Goal: Check status: Check status

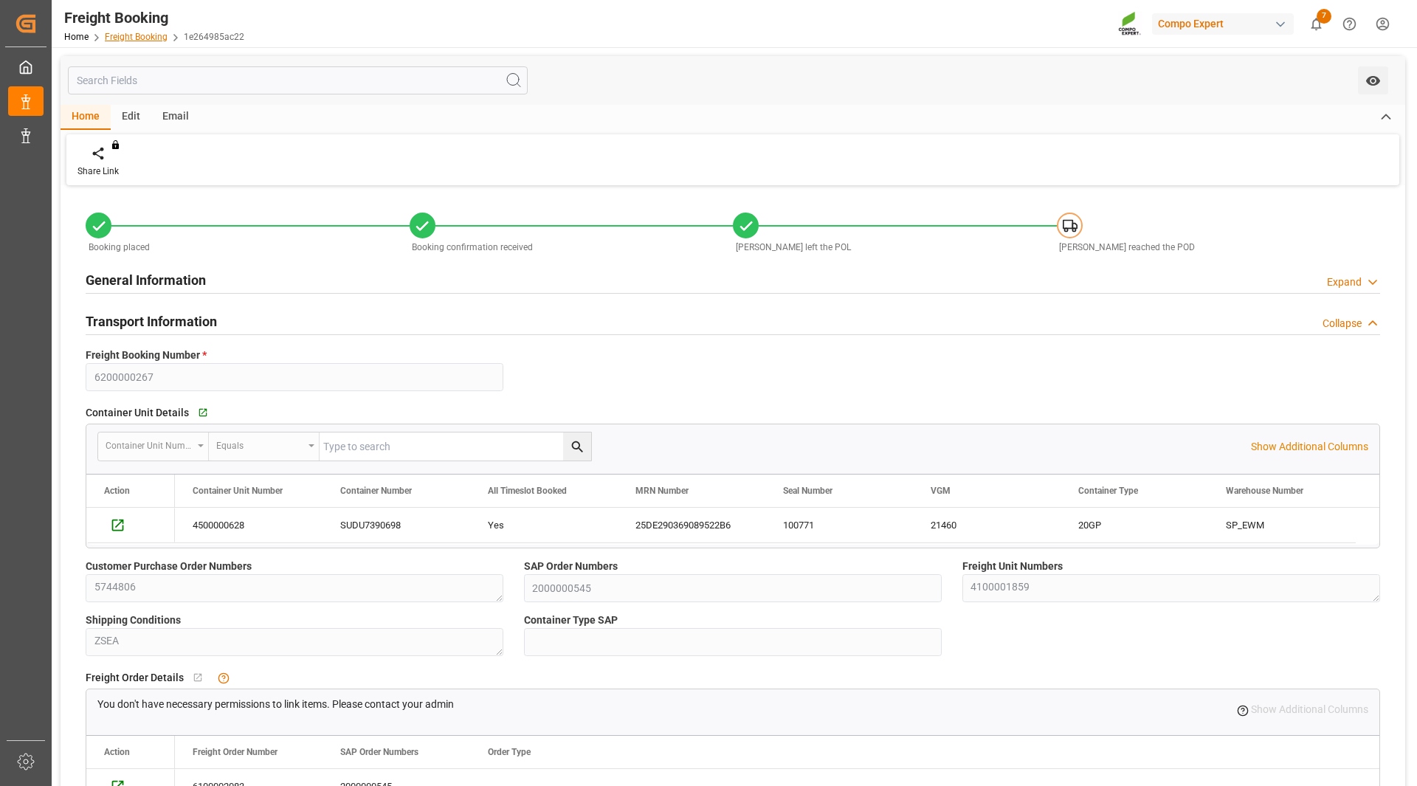
drag, startPoint x: 0, startPoint y: 0, endPoint x: 135, endPoint y: 35, distance: 139.4
click at [135, 35] on link "Freight Booking" at bounding box center [136, 37] width 63 height 10
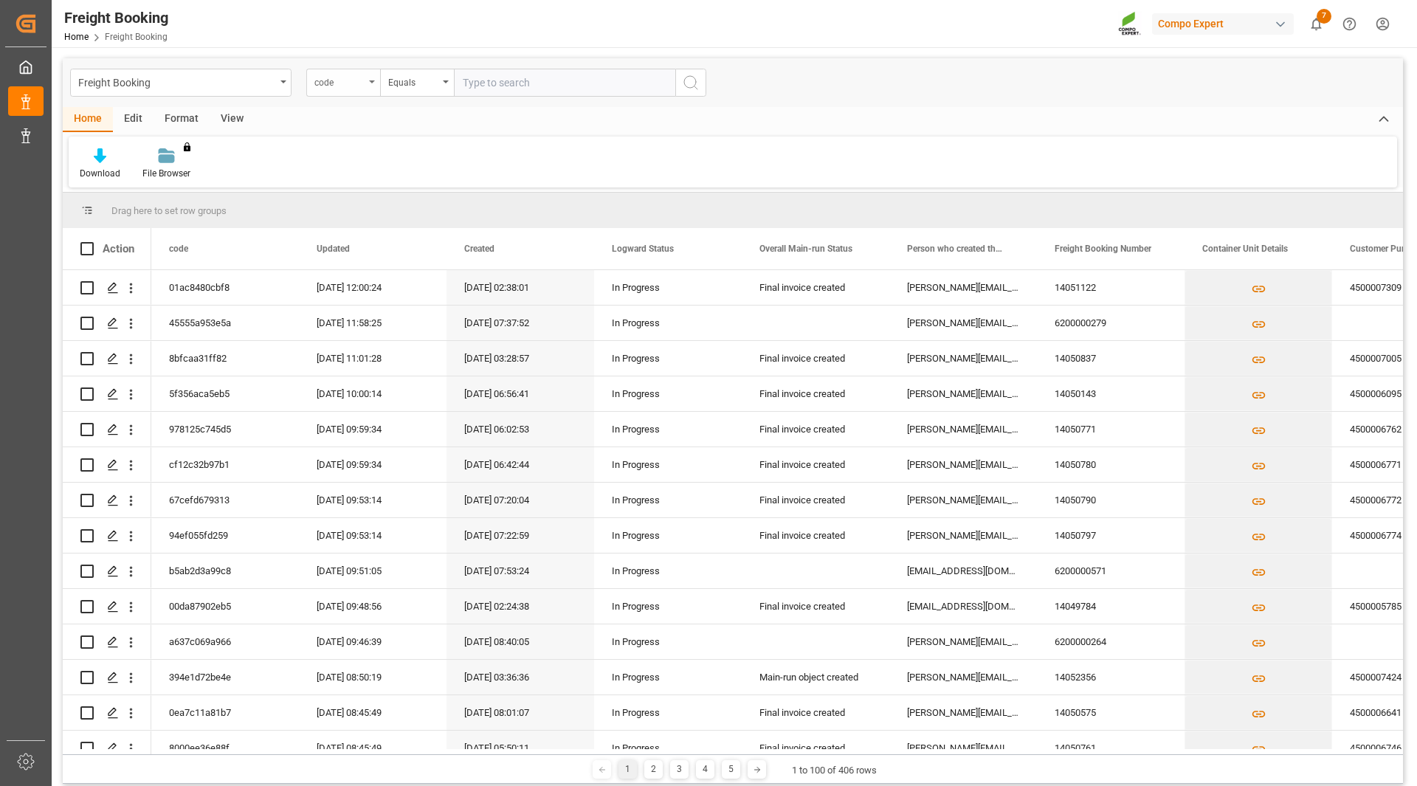
click at [360, 86] on div "code" at bounding box center [339, 80] width 50 height 17
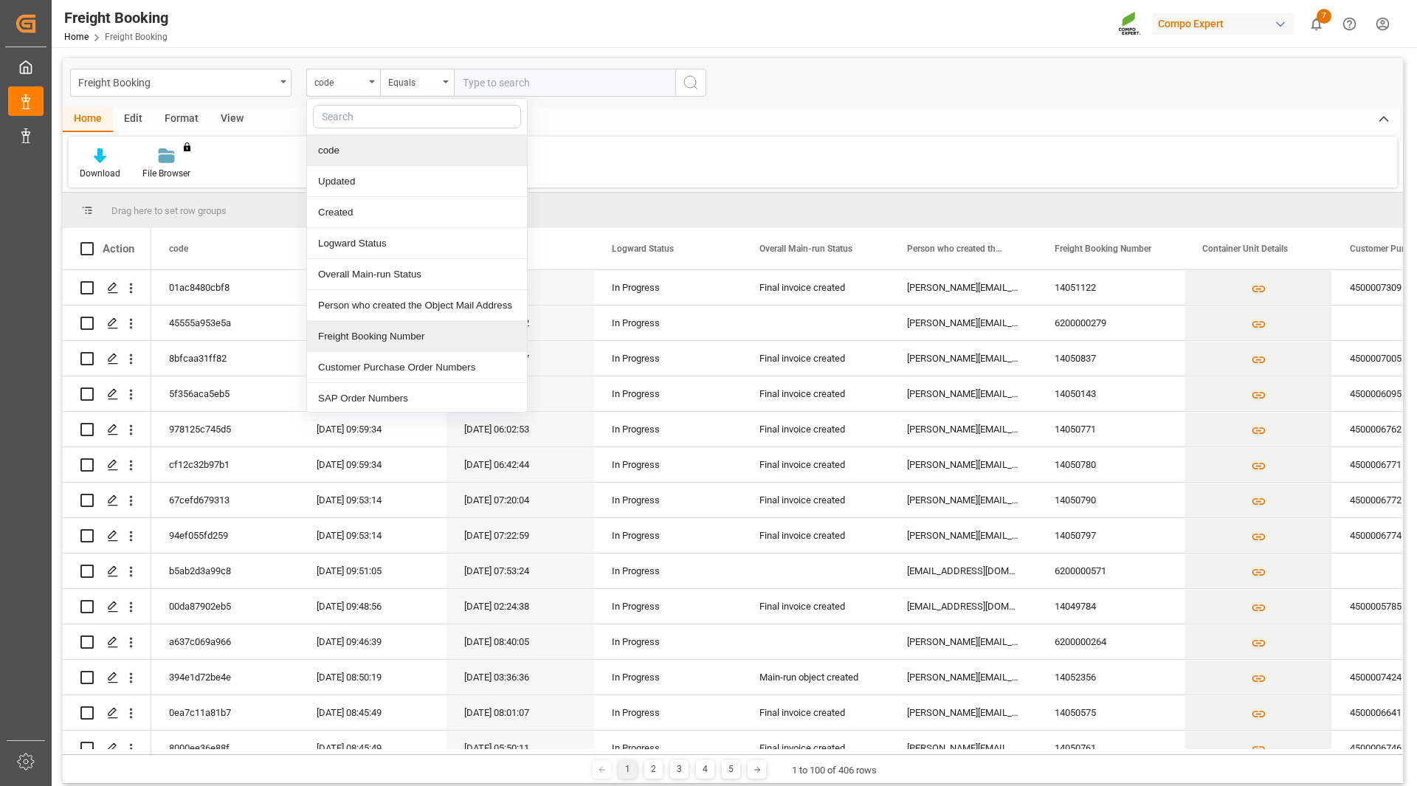
click at [404, 344] on div "Freight Booking Number" at bounding box center [417, 336] width 220 height 31
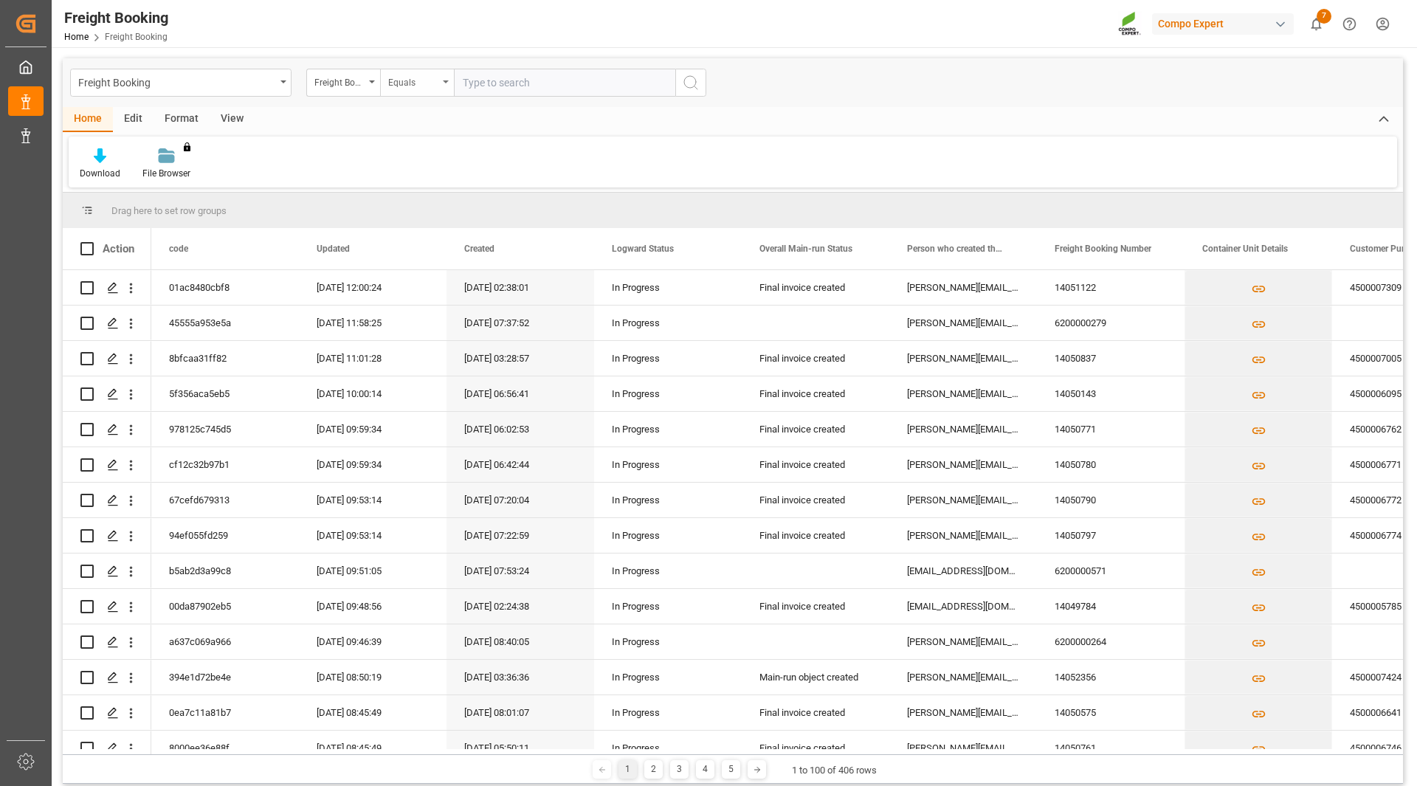
click at [438, 83] on div "Equals" at bounding box center [417, 83] width 74 height 28
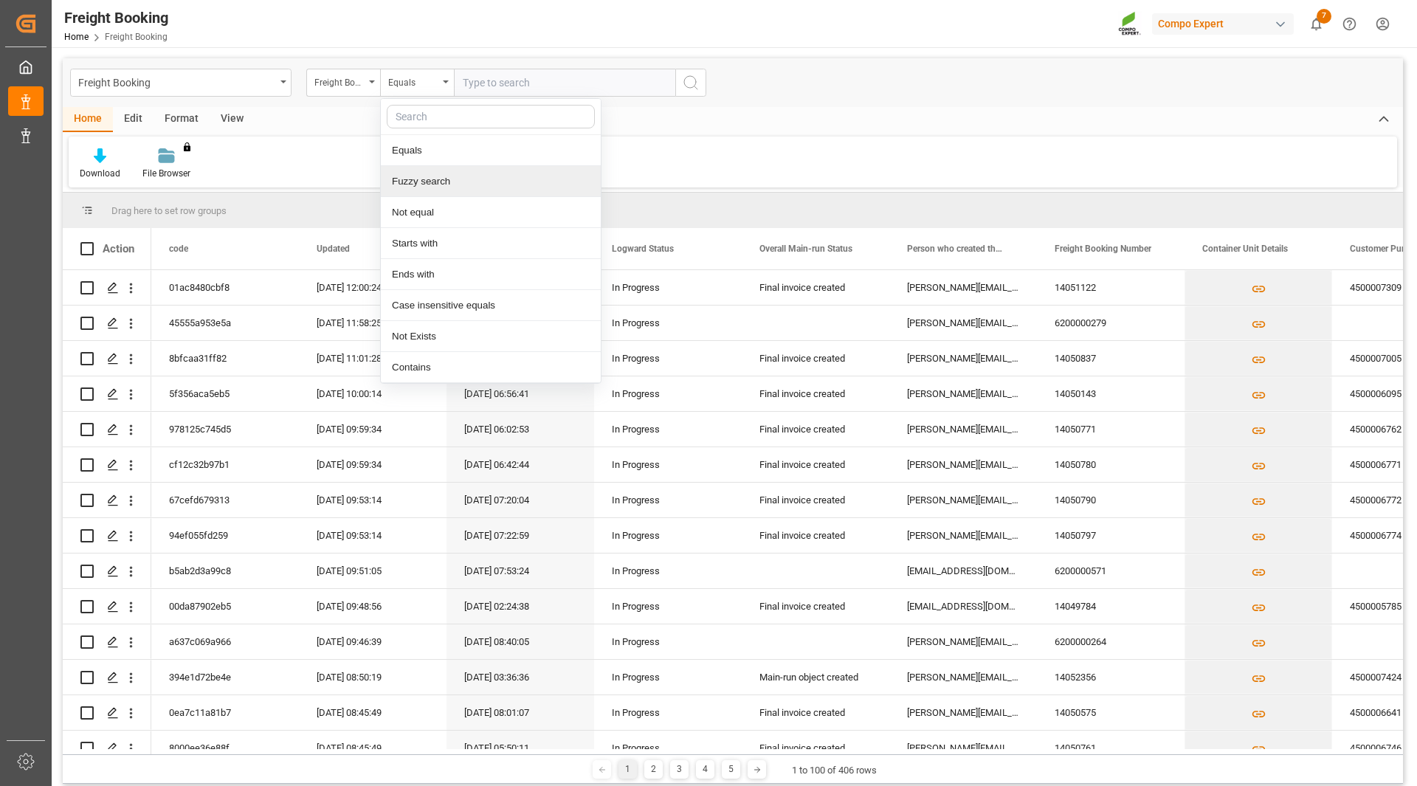
click at [437, 189] on div "Fuzzy search" at bounding box center [491, 181] width 220 height 31
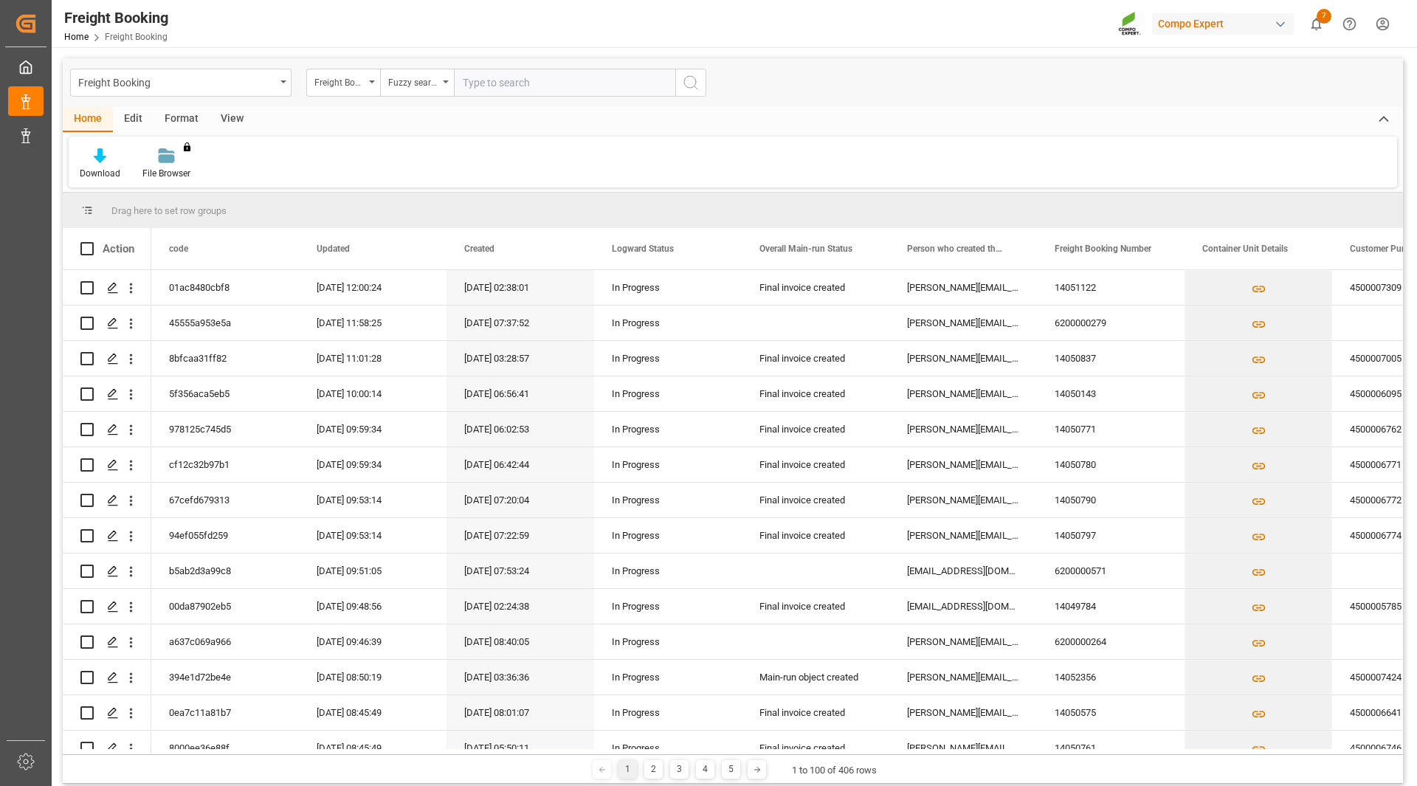
paste input "6200000375"
type input "6200000375"
click at [695, 86] on icon "search button" at bounding box center [691, 83] width 18 height 18
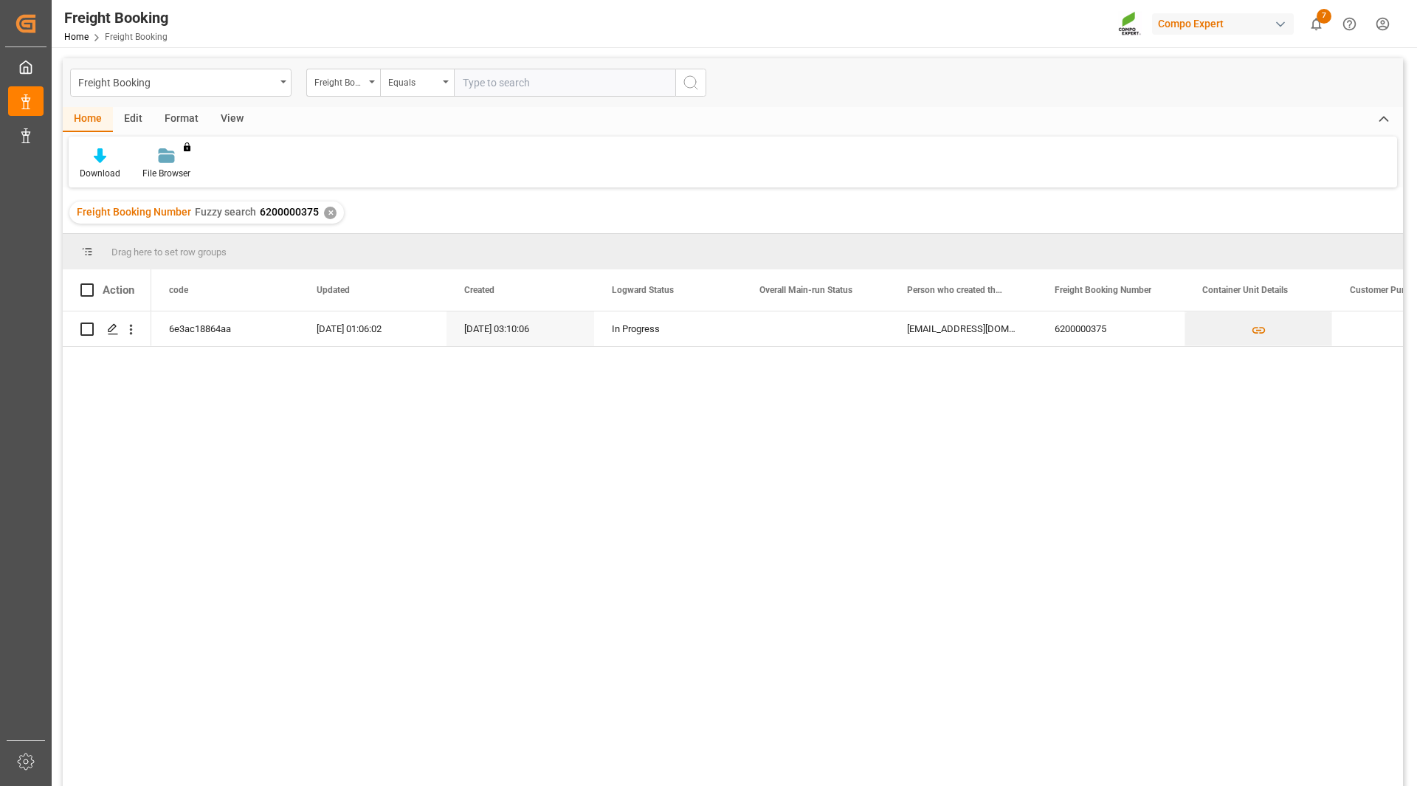
click at [1193, 538] on div "6e3ac18864aa [DATE] 01:06:02 [DATE] 03:10:06 In Progress [EMAIL_ADDRESS][DOMAIN…" at bounding box center [776, 553] width 1251 height 484
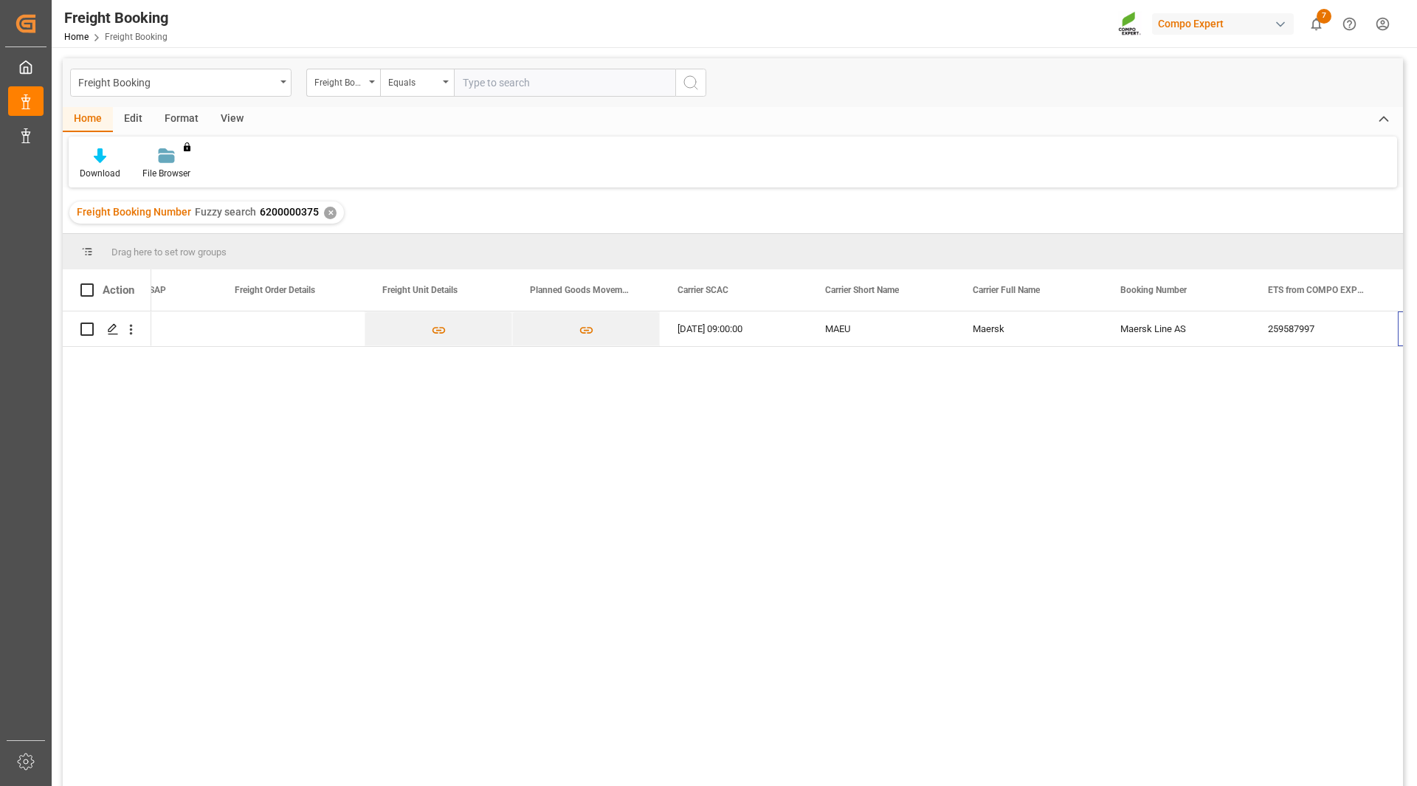
scroll to position [0, 1853]
click at [1136, 327] on div "259587997" at bounding box center [1176, 328] width 148 height 35
click at [1170, 331] on div "259587997" at bounding box center [1176, 328] width 148 height 35
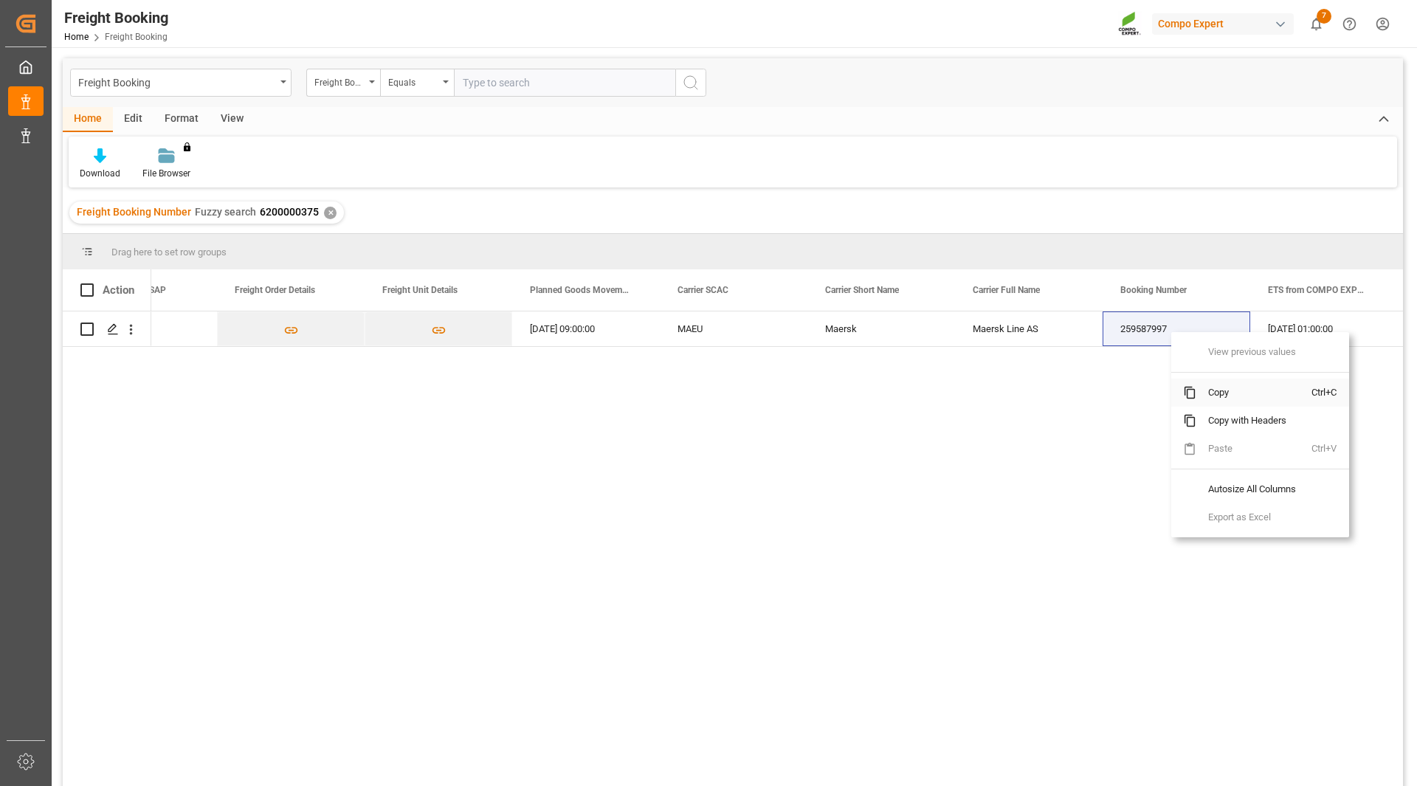
click at [1219, 392] on span "Copy" at bounding box center [1253, 393] width 115 height 28
drag, startPoint x: 499, startPoint y: 81, endPoint x: 451, endPoint y: 81, distance: 48.0
click at [498, 81] on input "text" at bounding box center [564, 83] width 221 height 28
click at [427, 81] on div "Equals" at bounding box center [413, 80] width 50 height 17
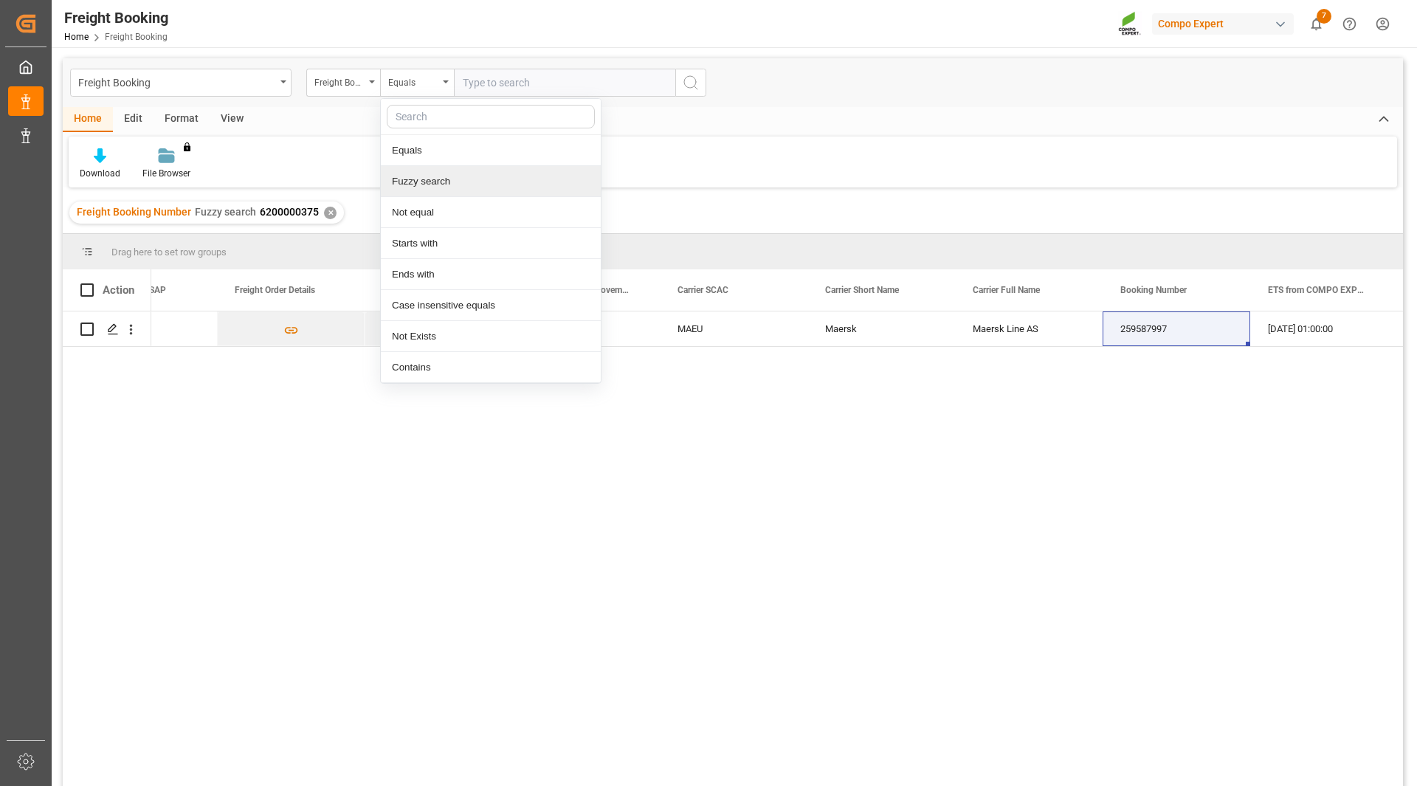
click at [432, 176] on div "Fuzzy search" at bounding box center [491, 181] width 220 height 31
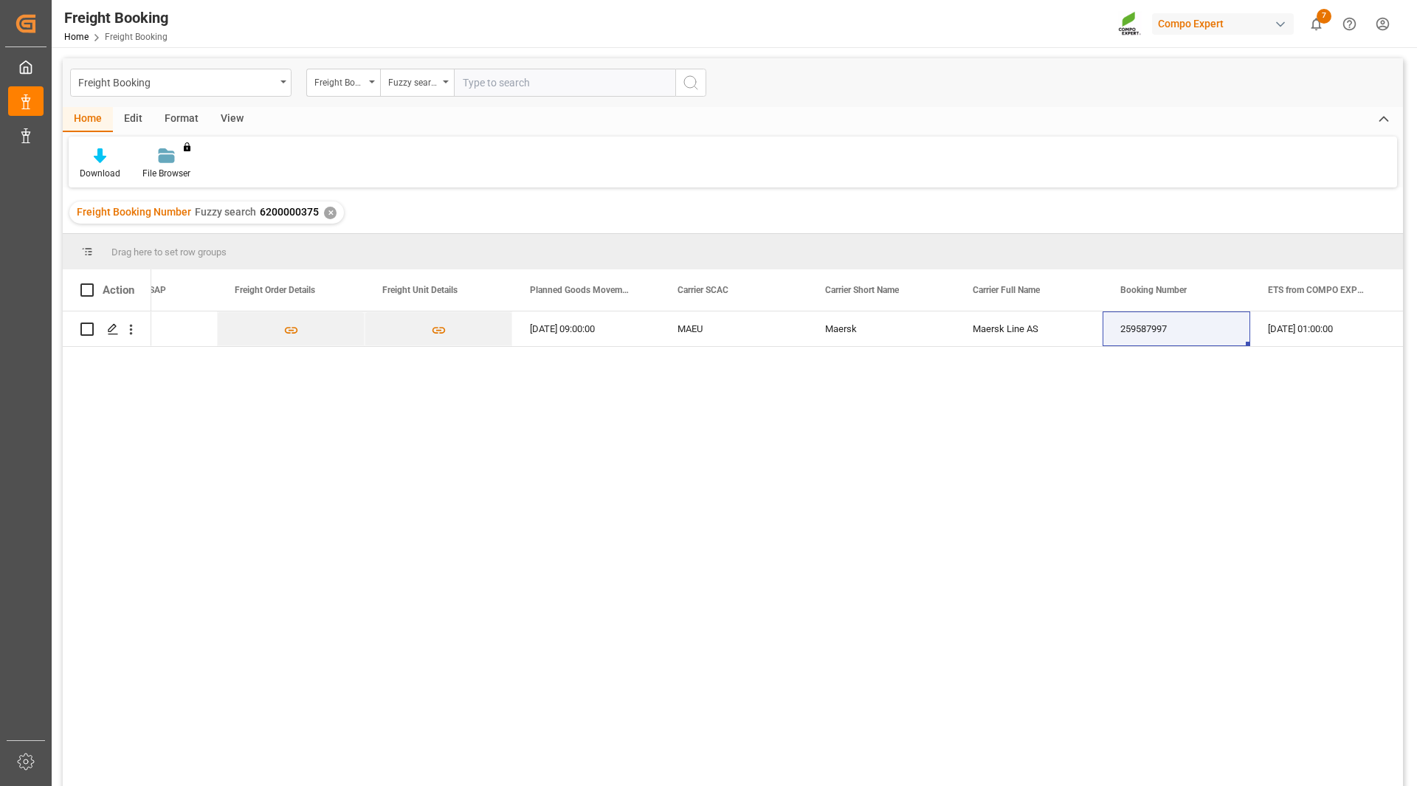
paste input "6200000279"
type input "6200000279"
click at [359, 79] on div "Freight Booking Number" at bounding box center [339, 80] width 50 height 17
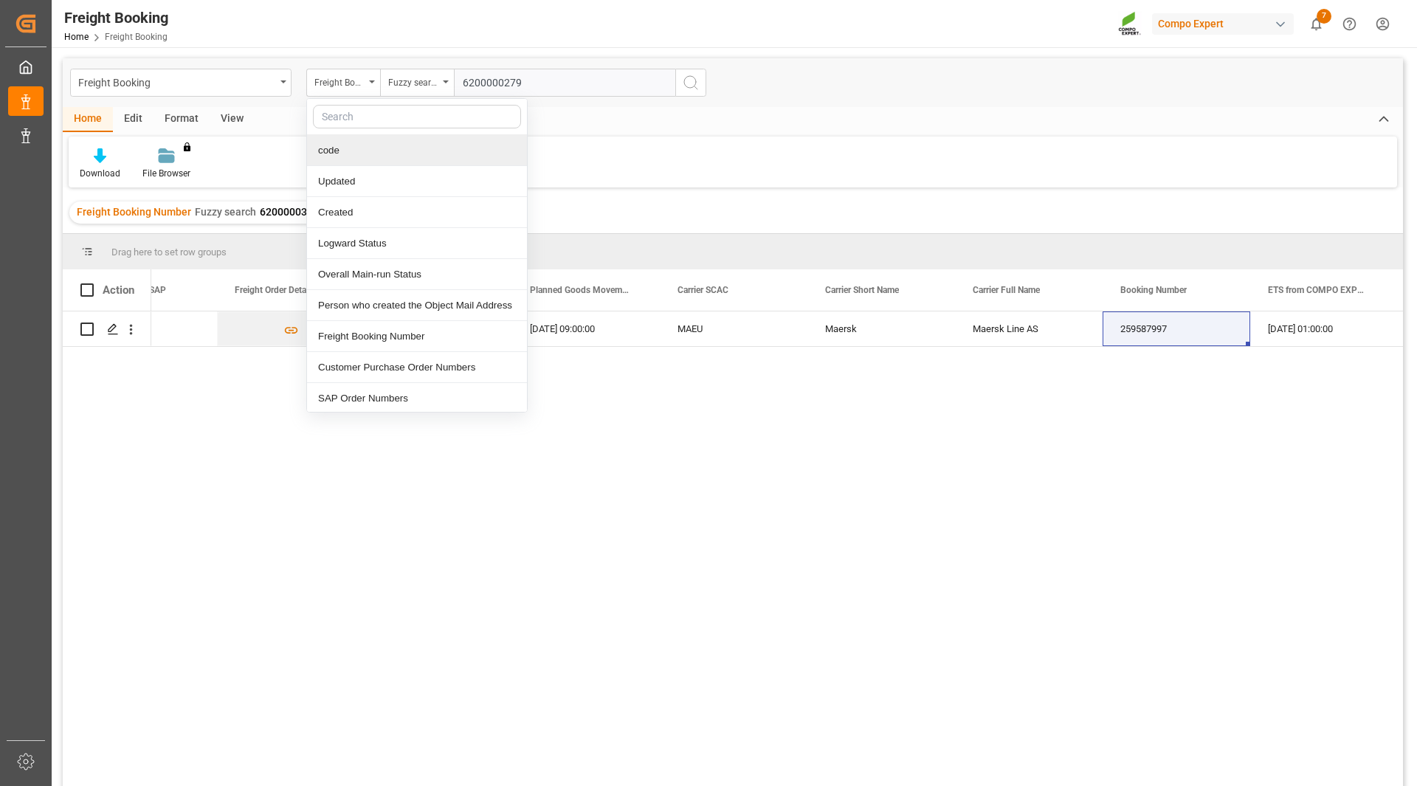
click at [689, 77] on icon "search button" at bounding box center [691, 83] width 18 height 18
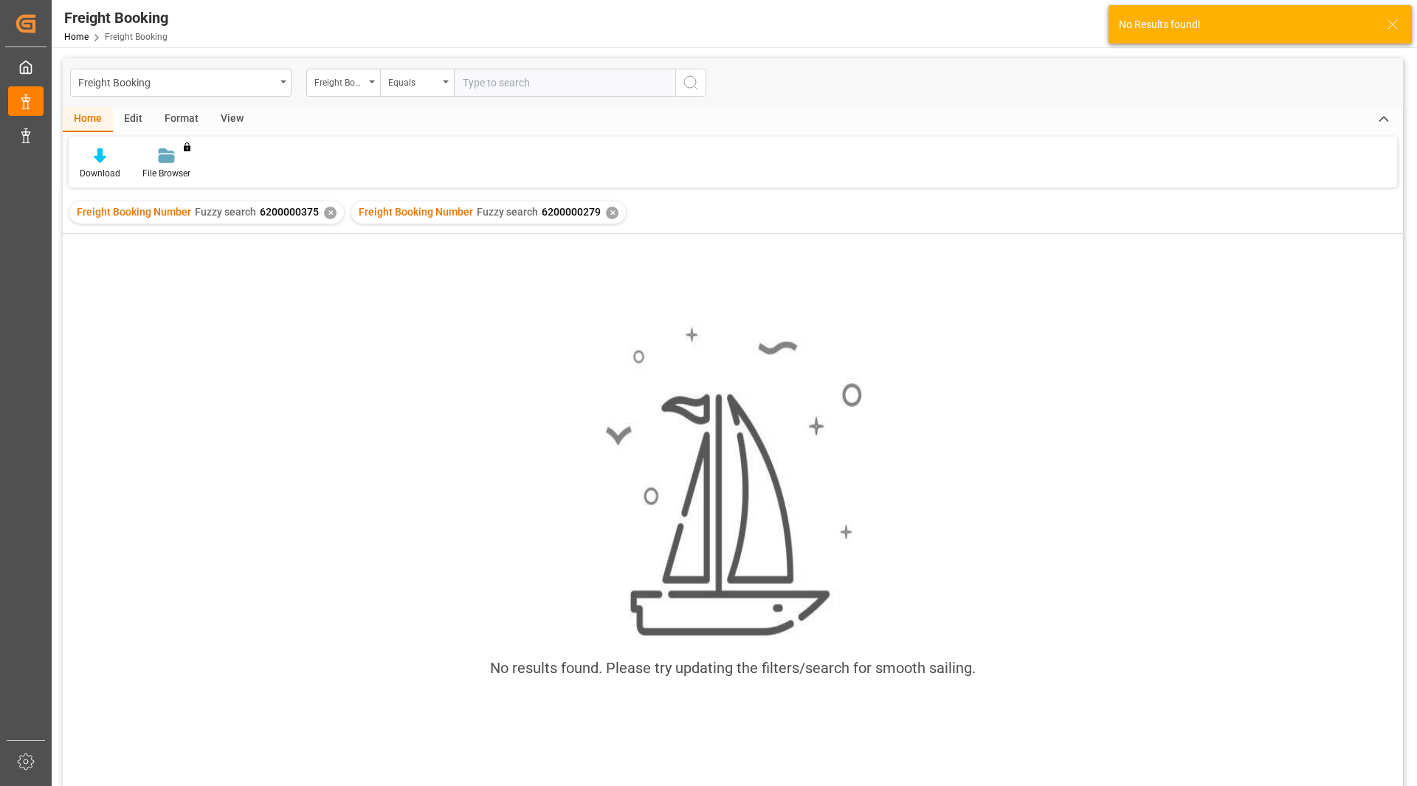
click at [506, 91] on input "text" at bounding box center [564, 83] width 221 height 28
paste input "6200000279"
type input "6200000279"
click at [414, 83] on div "Equals" at bounding box center [413, 80] width 50 height 17
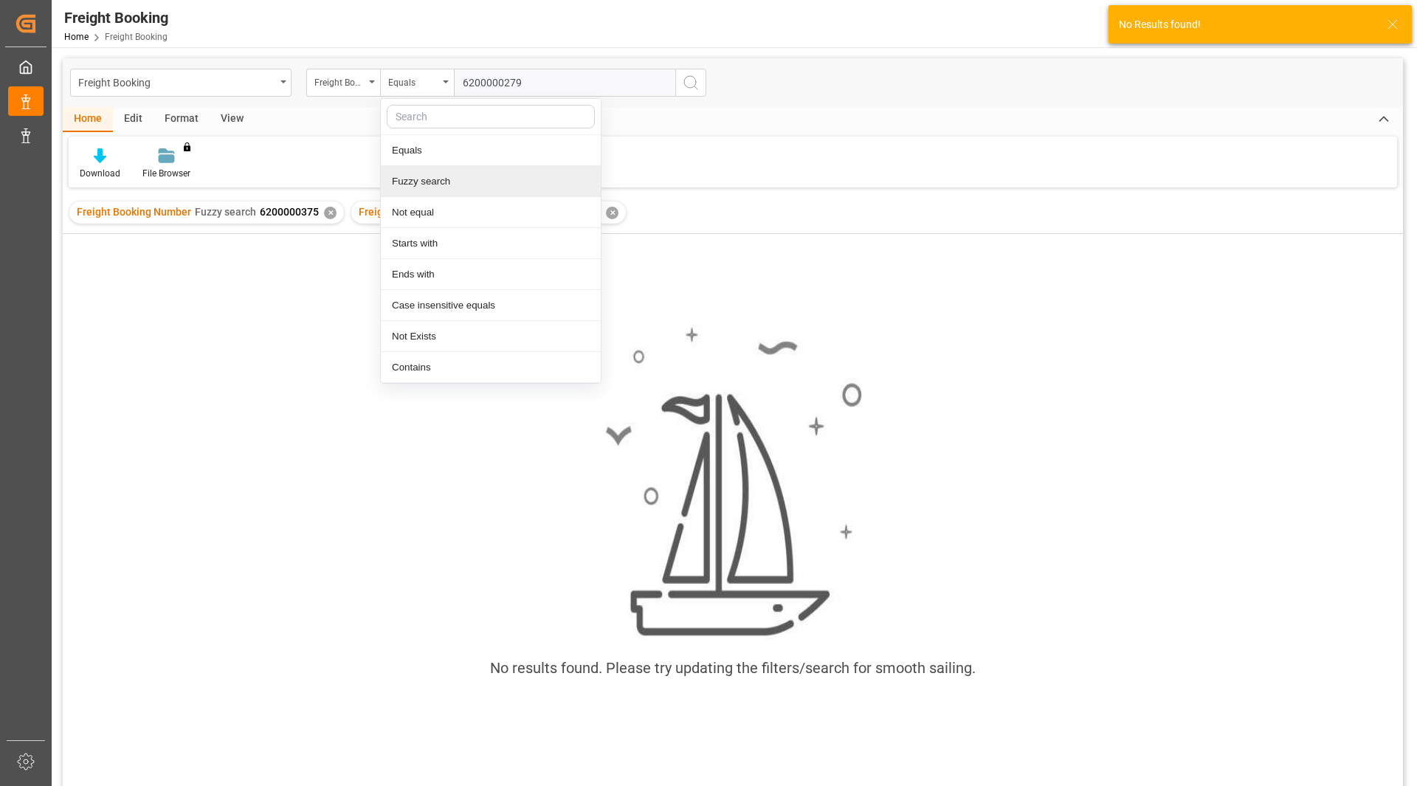
click at [437, 185] on div "Fuzzy search" at bounding box center [491, 181] width 220 height 31
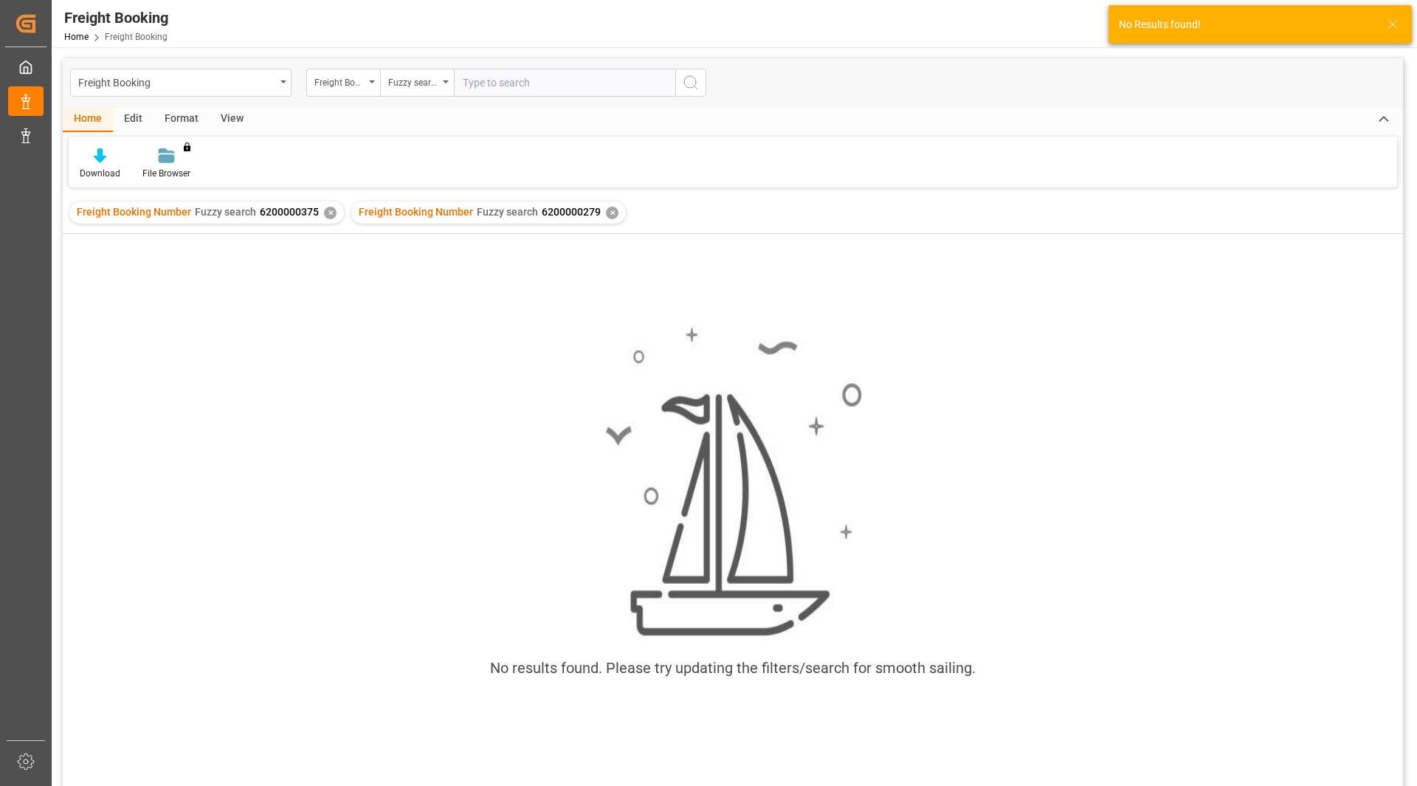
click at [626, 83] on input "text" at bounding box center [564, 83] width 221 height 28
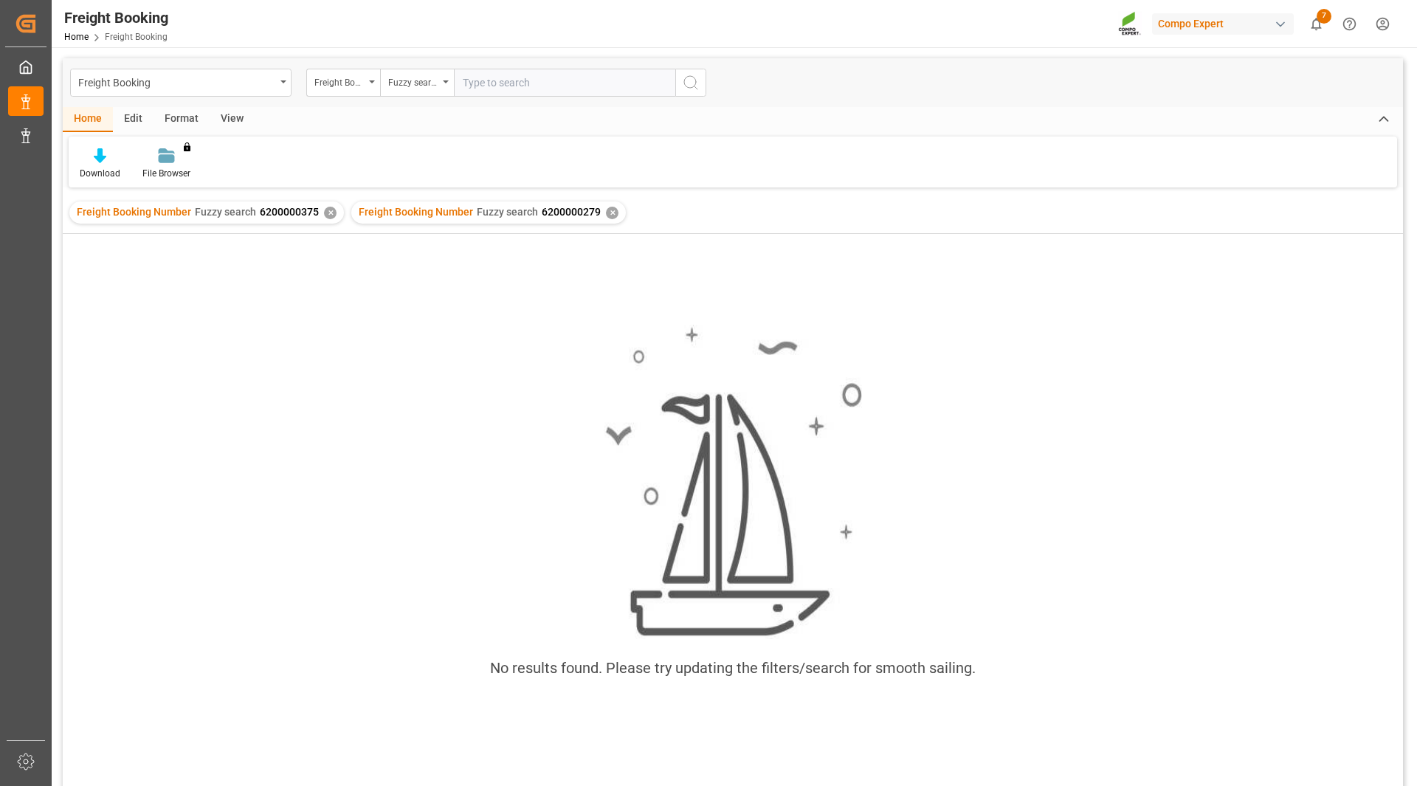
paste input "6200000279"
type input "6200000279"
click at [694, 87] on icon "search button" at bounding box center [691, 83] width 18 height 18
click at [438, 81] on div "Equals" at bounding box center [417, 83] width 74 height 28
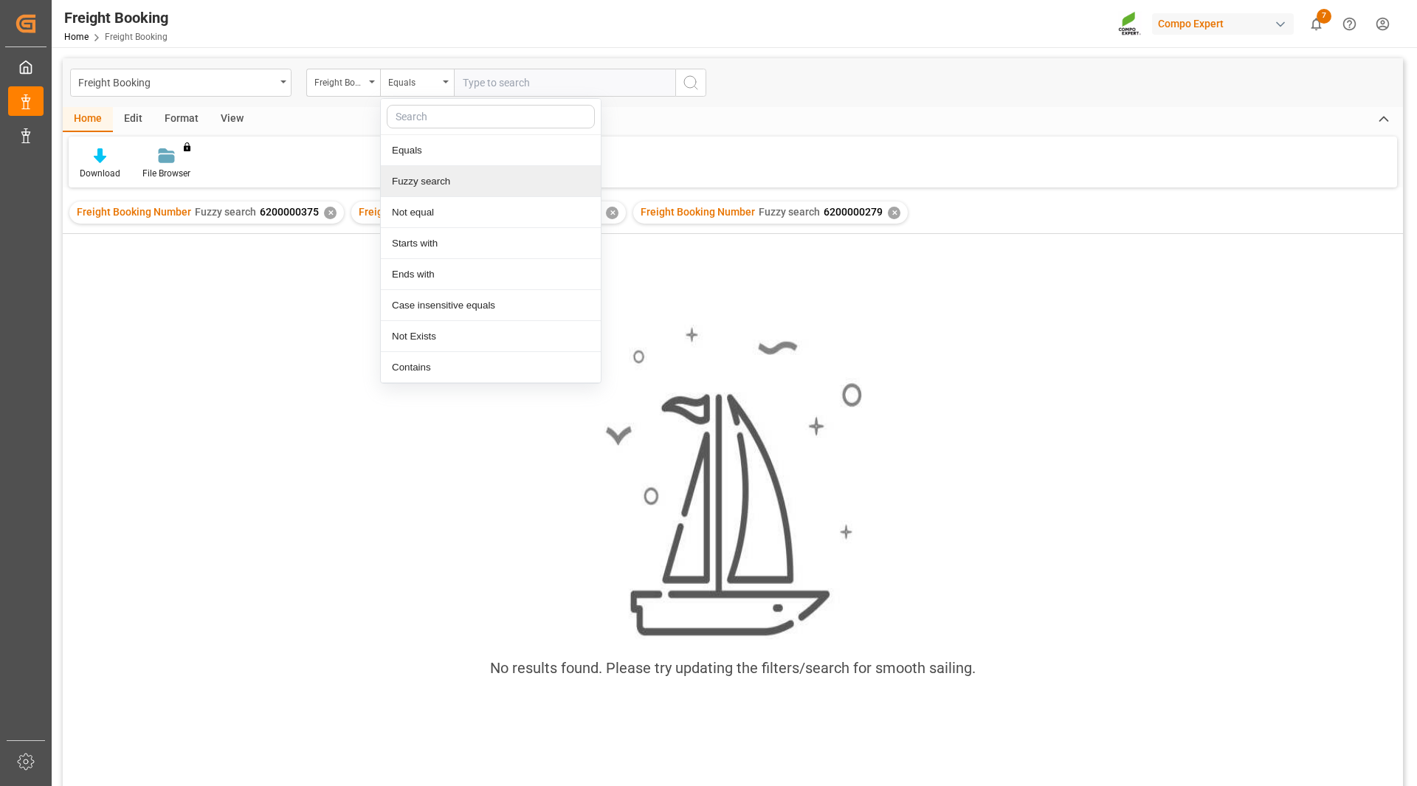
click at [427, 186] on div "Fuzzy search" at bounding box center [491, 181] width 220 height 31
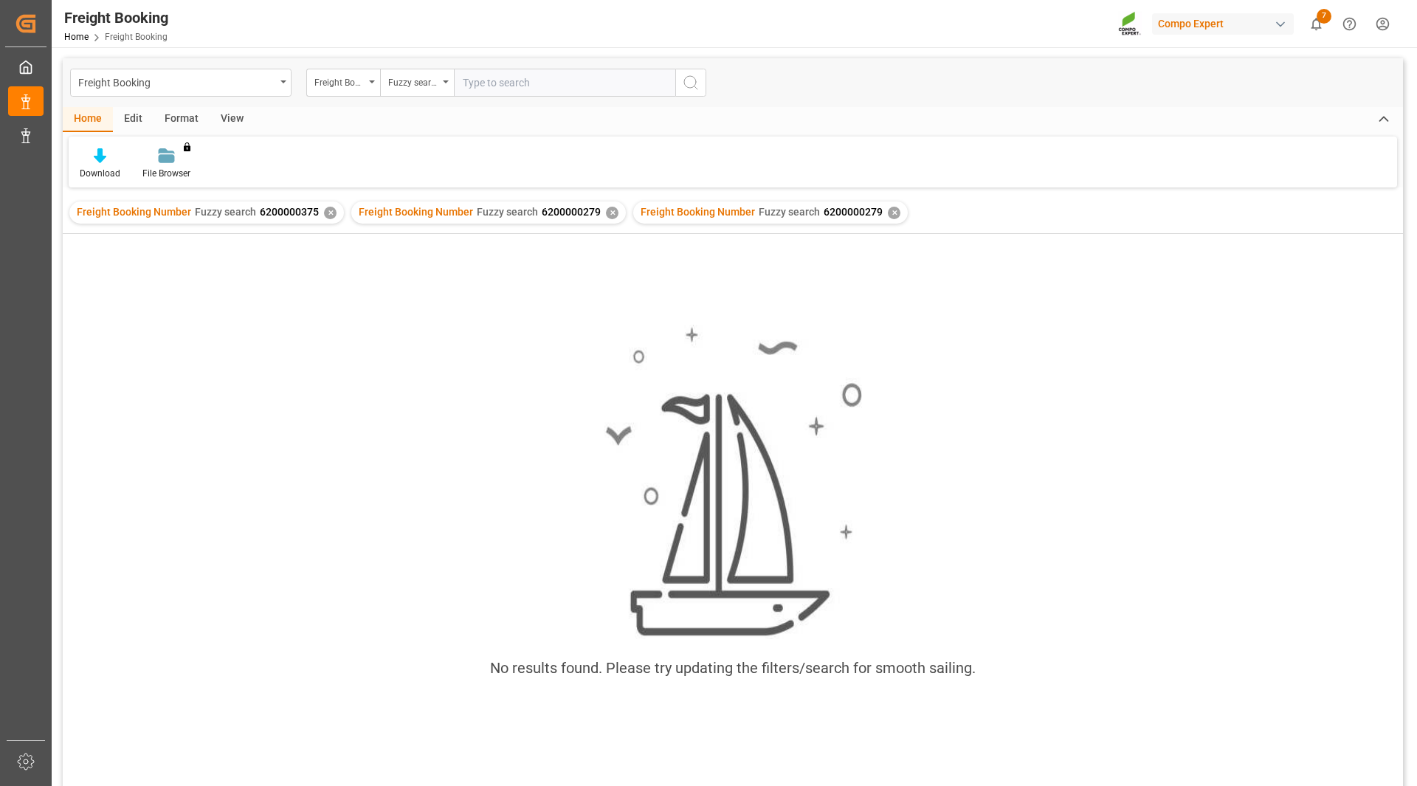
click at [491, 79] on input "text" at bounding box center [564, 83] width 221 height 28
paste input "6200000300"
type input "6200000300"
click at [689, 90] on icon "search button" at bounding box center [691, 83] width 18 height 18
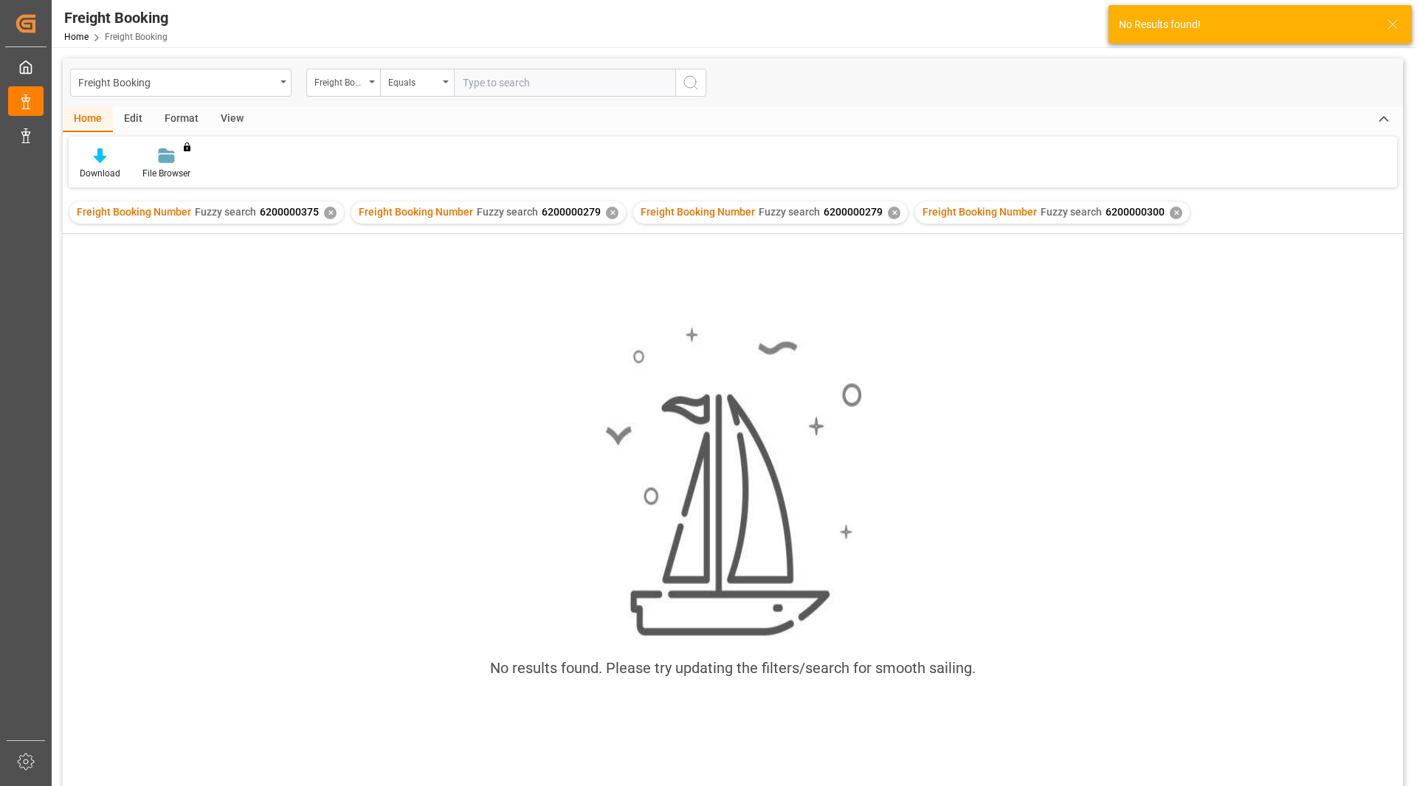
click at [325, 218] on div "✕" at bounding box center [330, 213] width 13 height 13
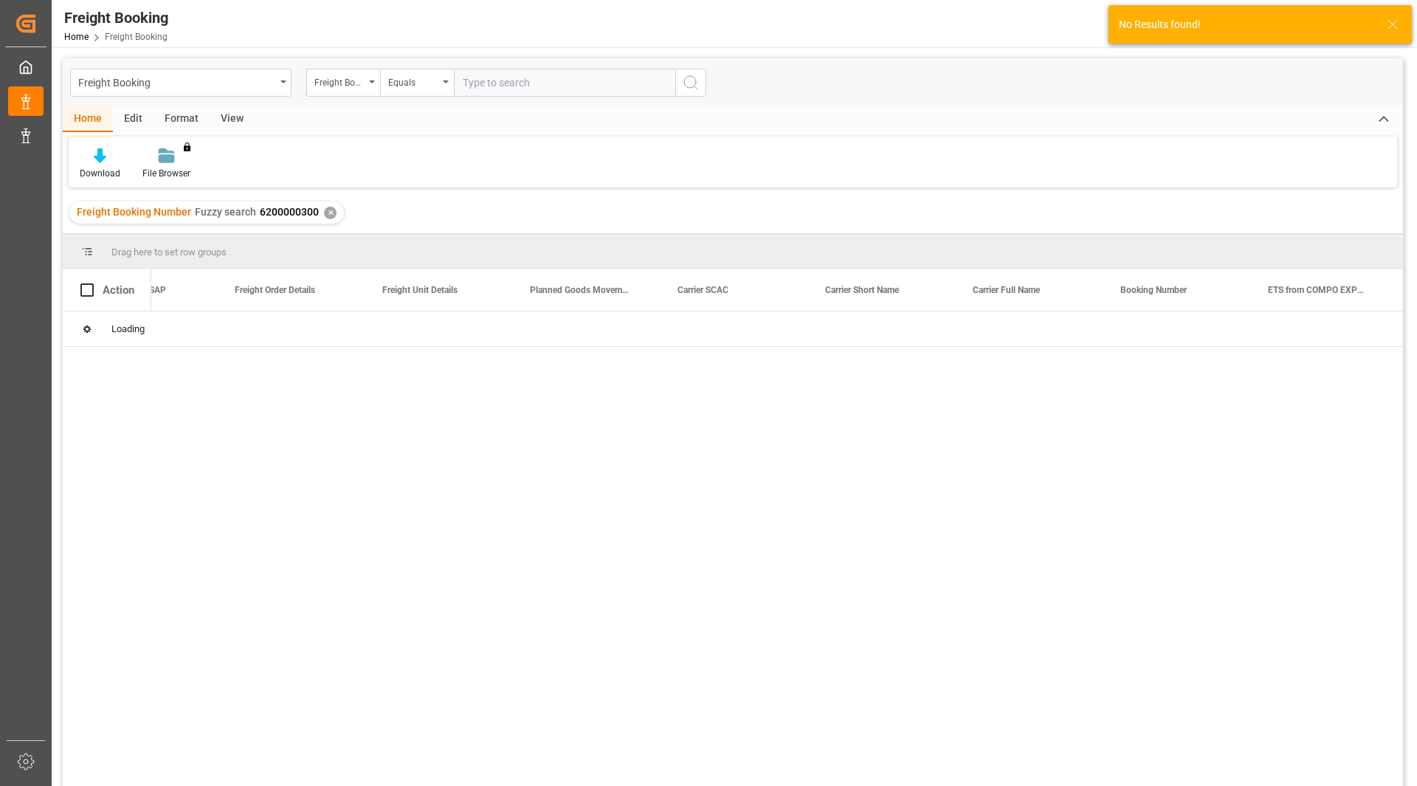
click at [328, 215] on div "✕" at bounding box center [330, 213] width 13 height 13
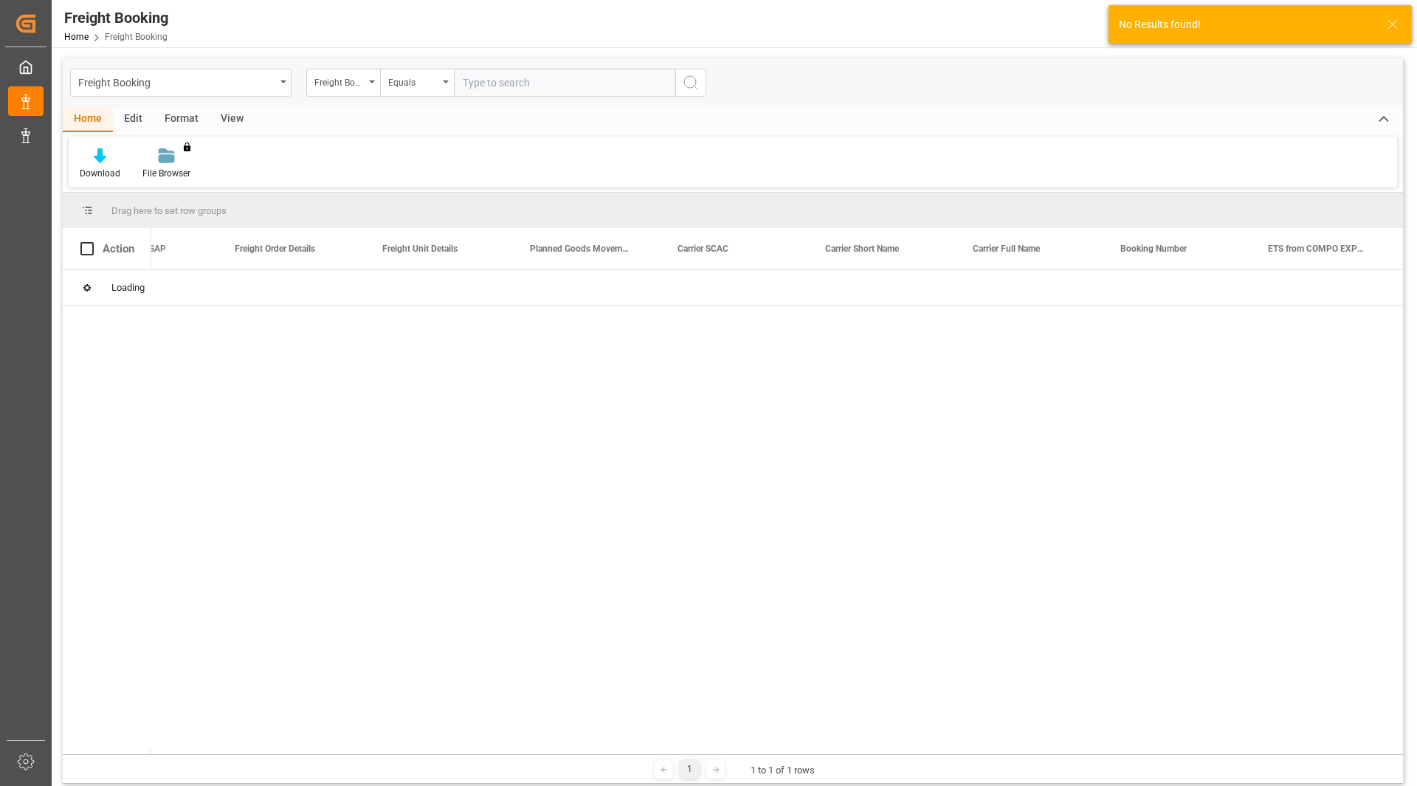
click at [516, 84] on input "text" at bounding box center [564, 83] width 221 height 28
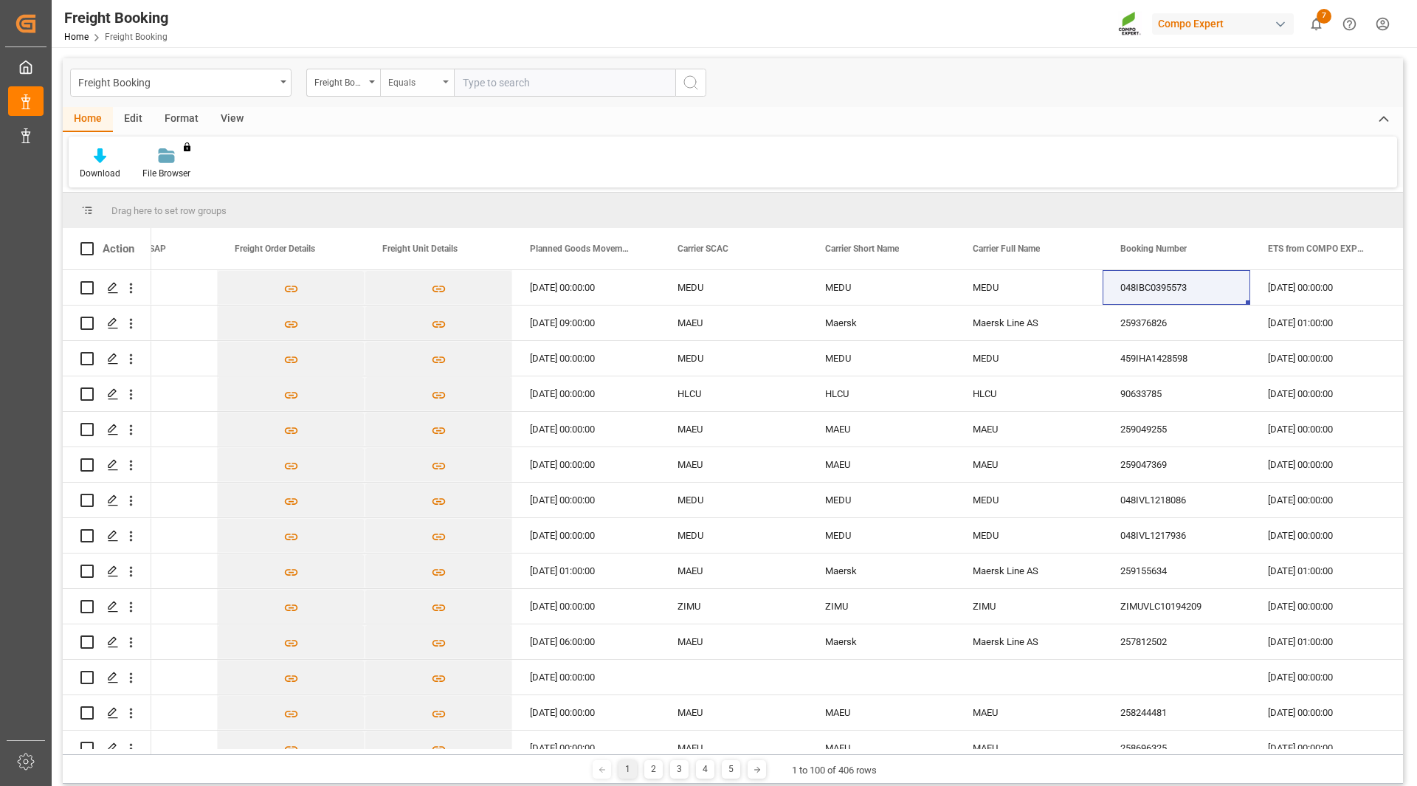
click at [449, 83] on div "Equals" at bounding box center [417, 83] width 74 height 28
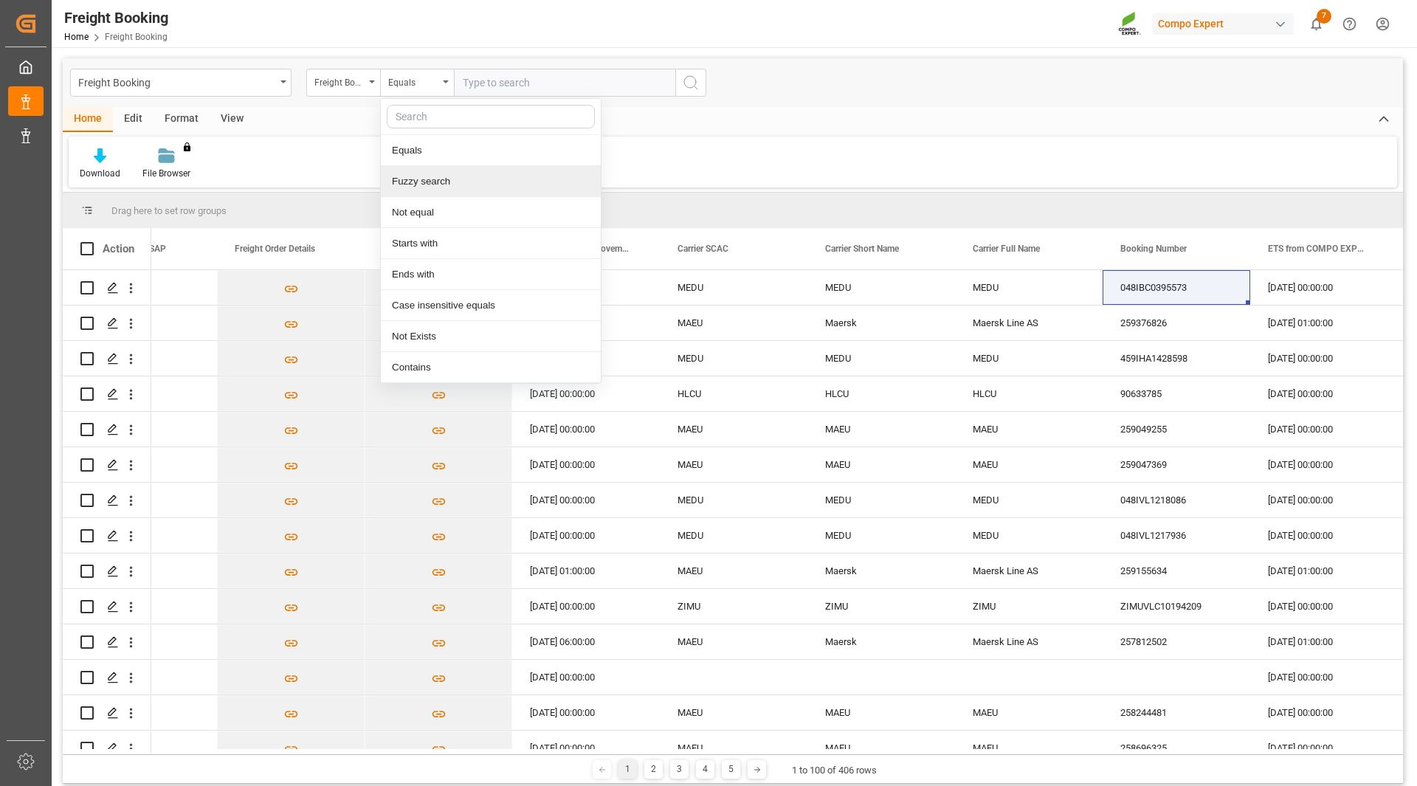
click at [423, 178] on div "Fuzzy search" at bounding box center [491, 181] width 220 height 31
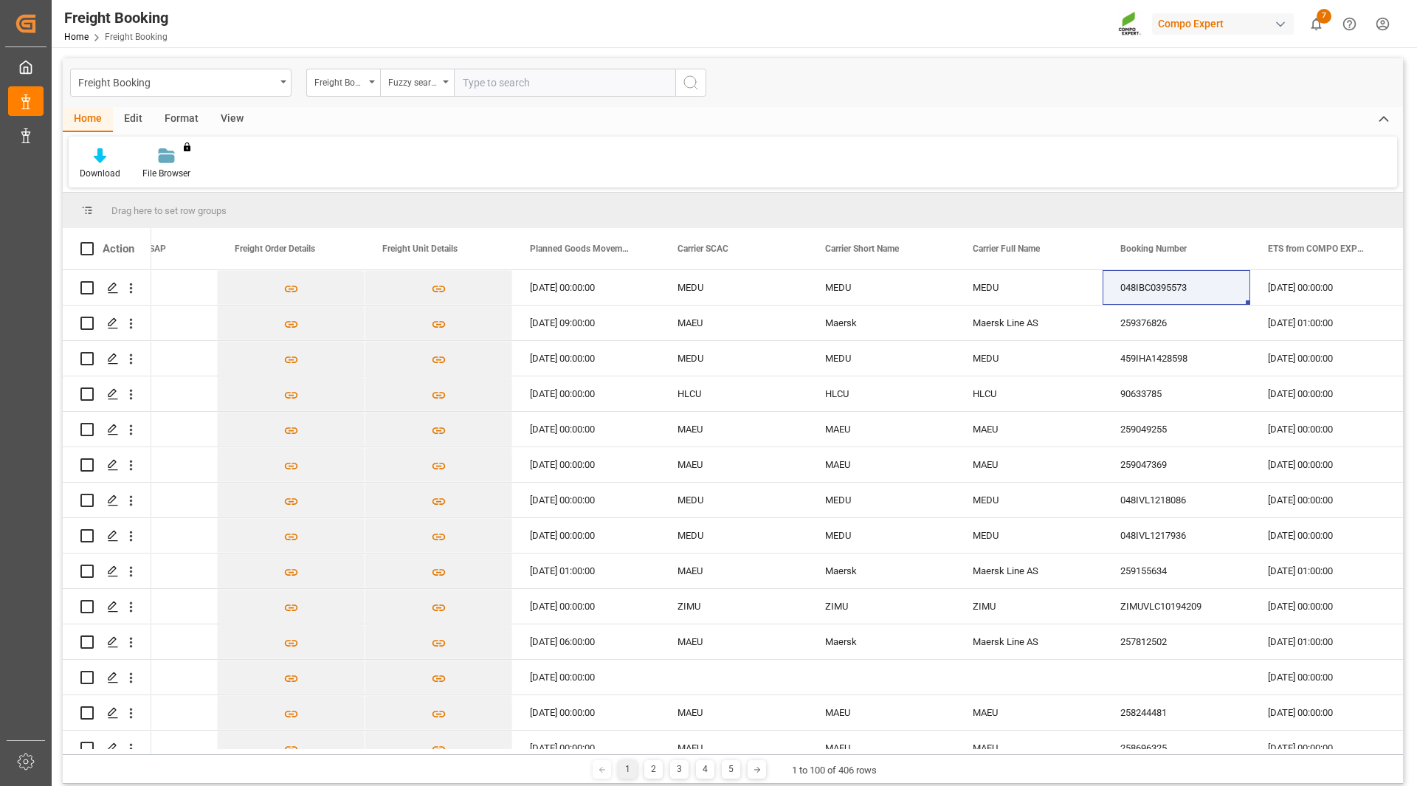
paste input "6200000300"
type input "6200000300"
click at [682, 89] on icon "search button" at bounding box center [691, 83] width 18 height 18
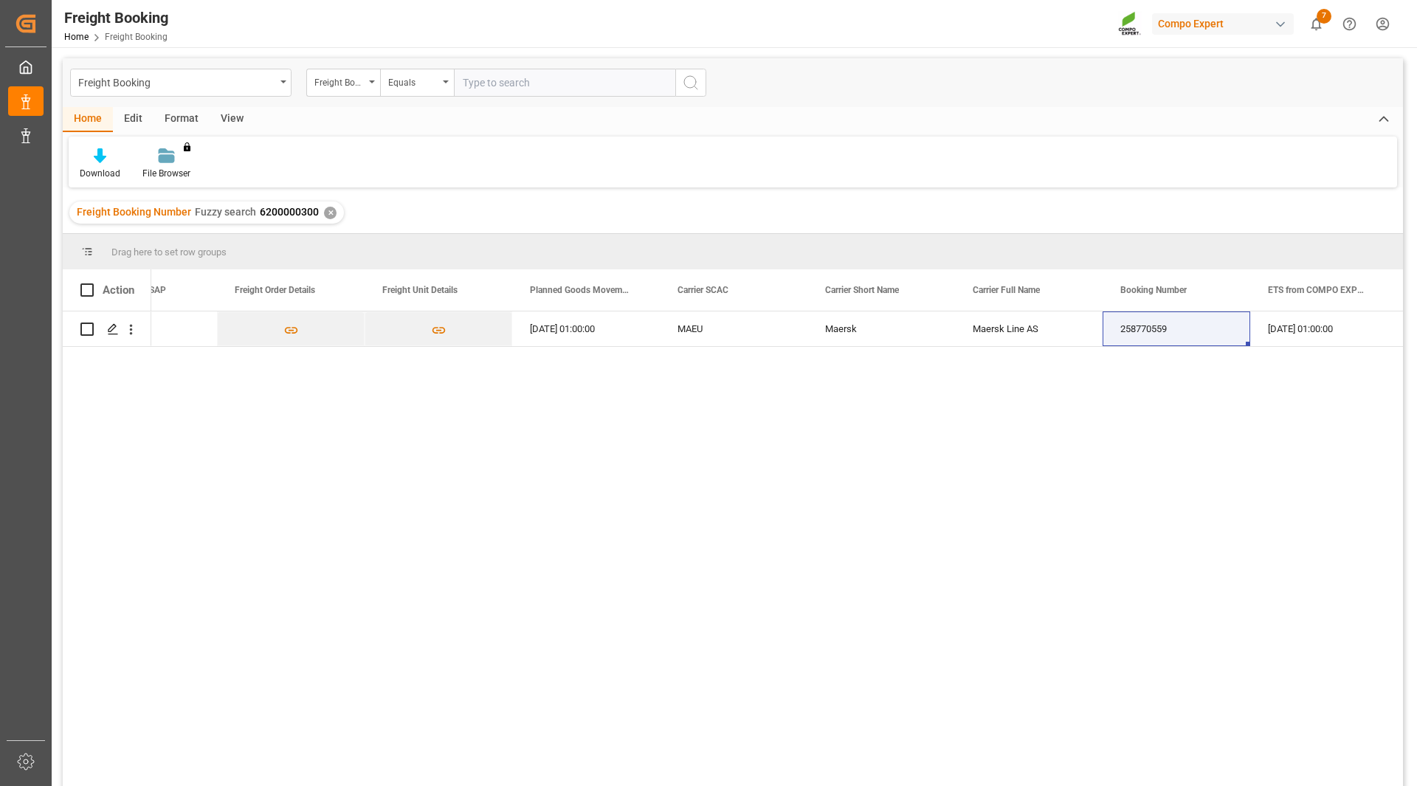
click at [613, 432] on div "ZSEA [DATE] 01:00:00 MAEU Maersk Maersk Line AS 258770559 [DATE] 01:00:00 [DATE…" at bounding box center [776, 553] width 1251 height 484
click at [1175, 328] on div "258770559" at bounding box center [1176, 328] width 148 height 35
click at [1231, 395] on span "Copy" at bounding box center [1257, 389] width 115 height 28
click at [601, 84] on input "text" at bounding box center [564, 83] width 221 height 28
paste input "6200000554"
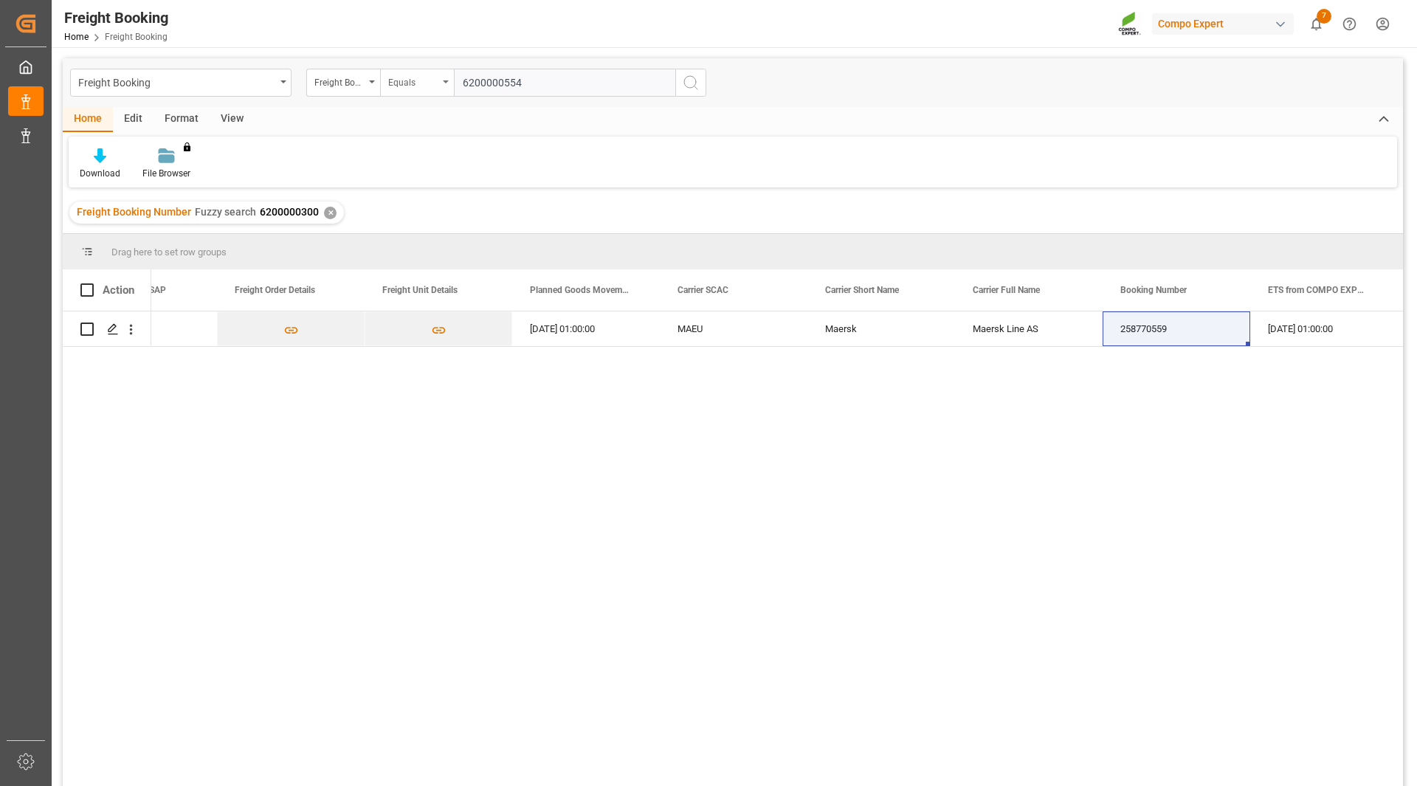
type input "6200000554"
click at [424, 88] on div "Equals" at bounding box center [413, 80] width 50 height 17
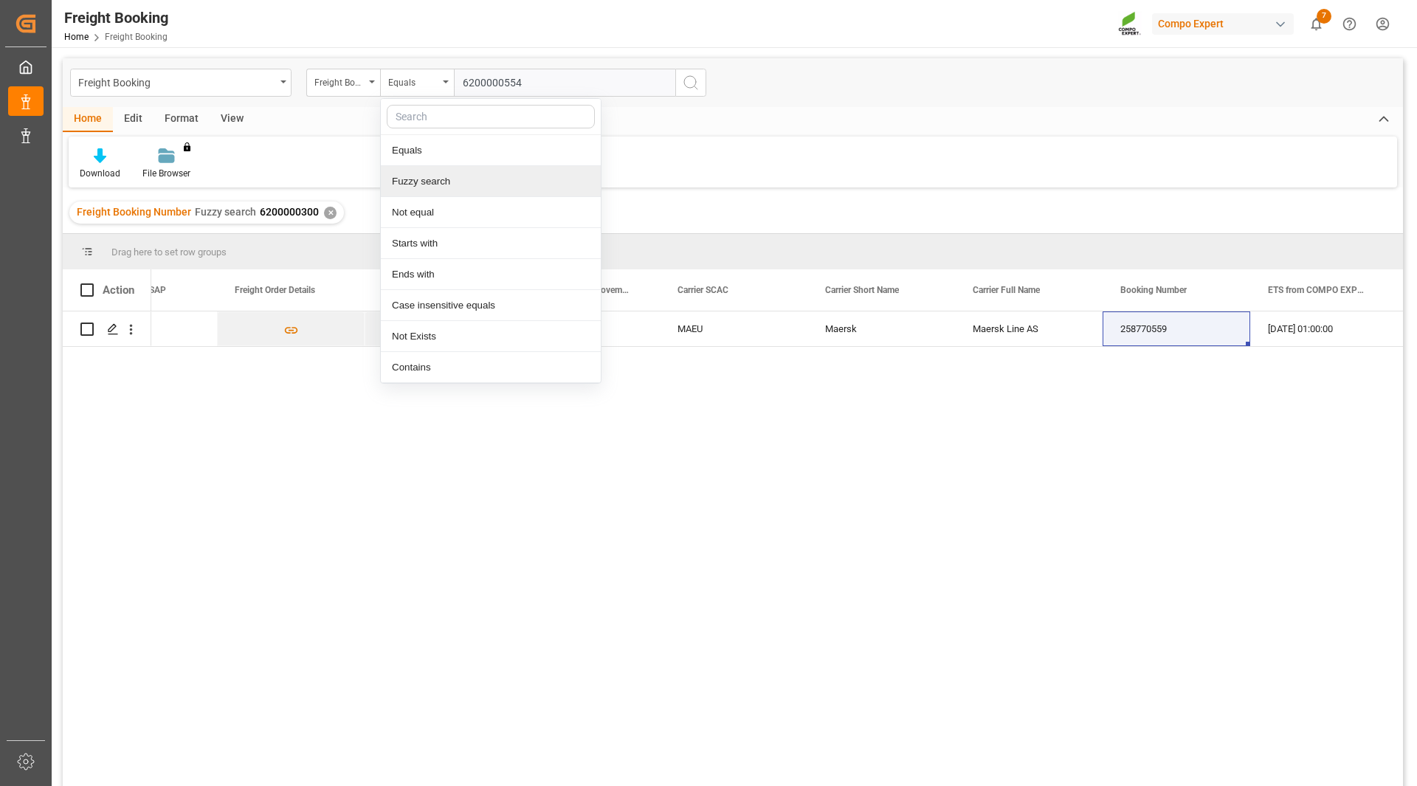
click at [441, 180] on div "Fuzzy search" at bounding box center [491, 181] width 220 height 31
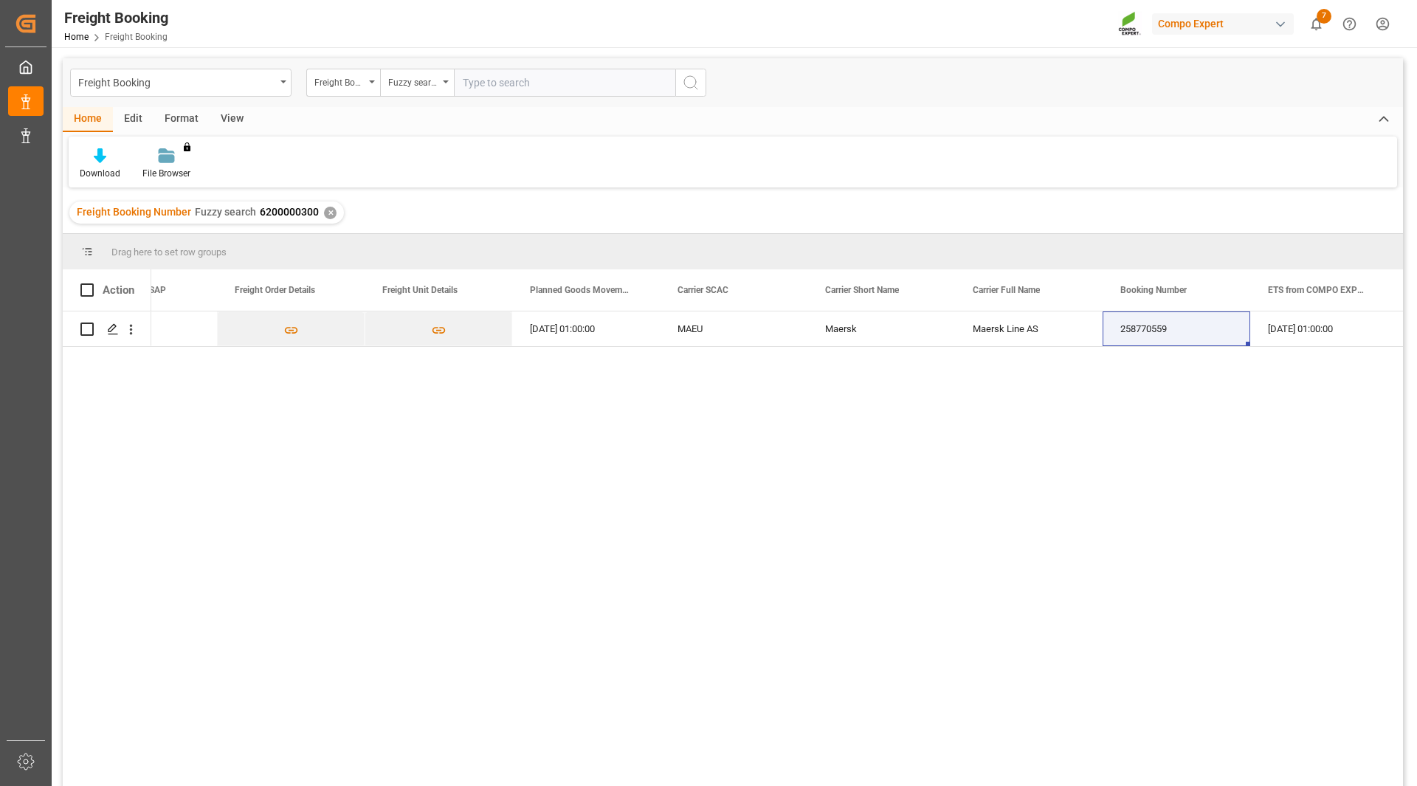
paste input "6200000554"
type input "6200000554"
click at [686, 95] on button "search button" at bounding box center [690, 83] width 31 height 28
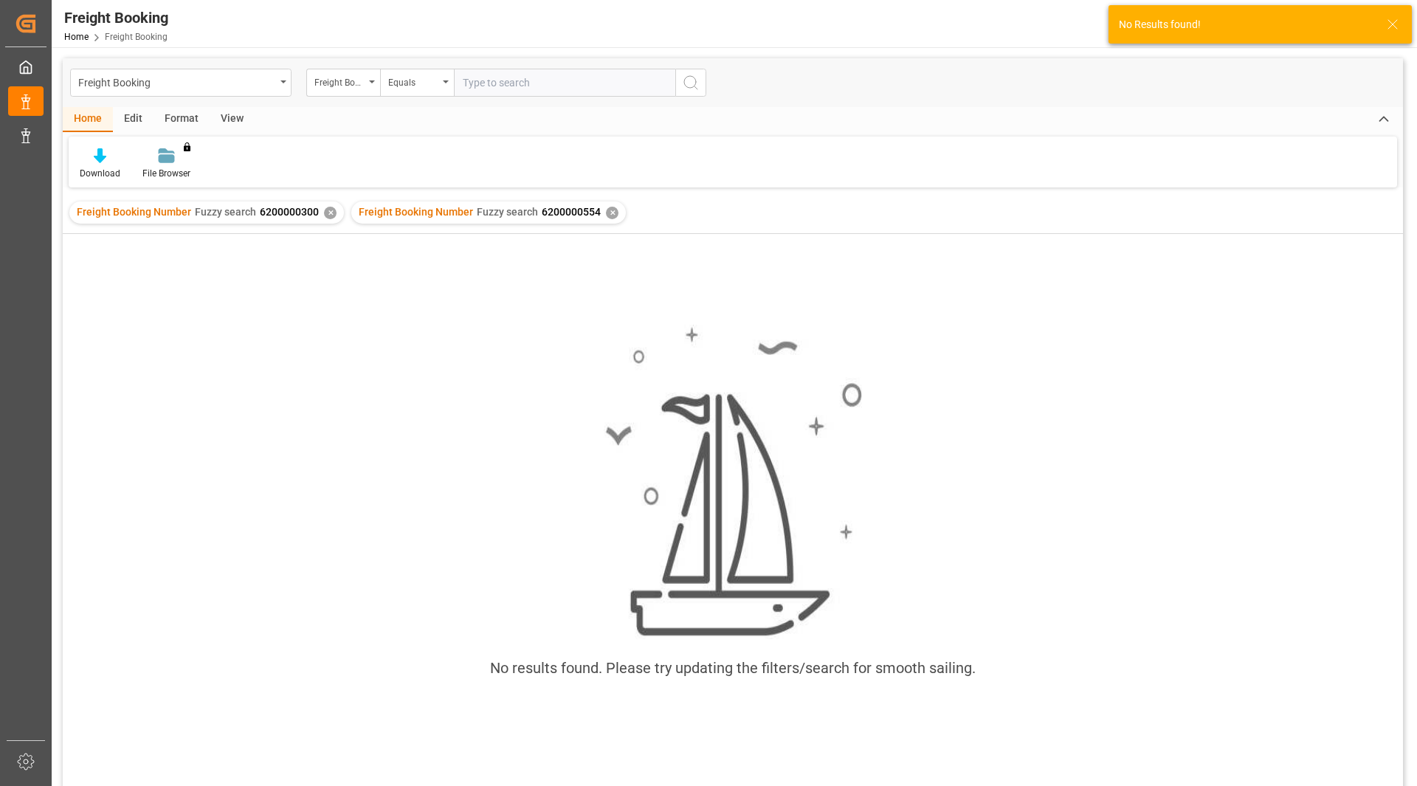
click at [606, 212] on div "✕" at bounding box center [612, 213] width 13 height 13
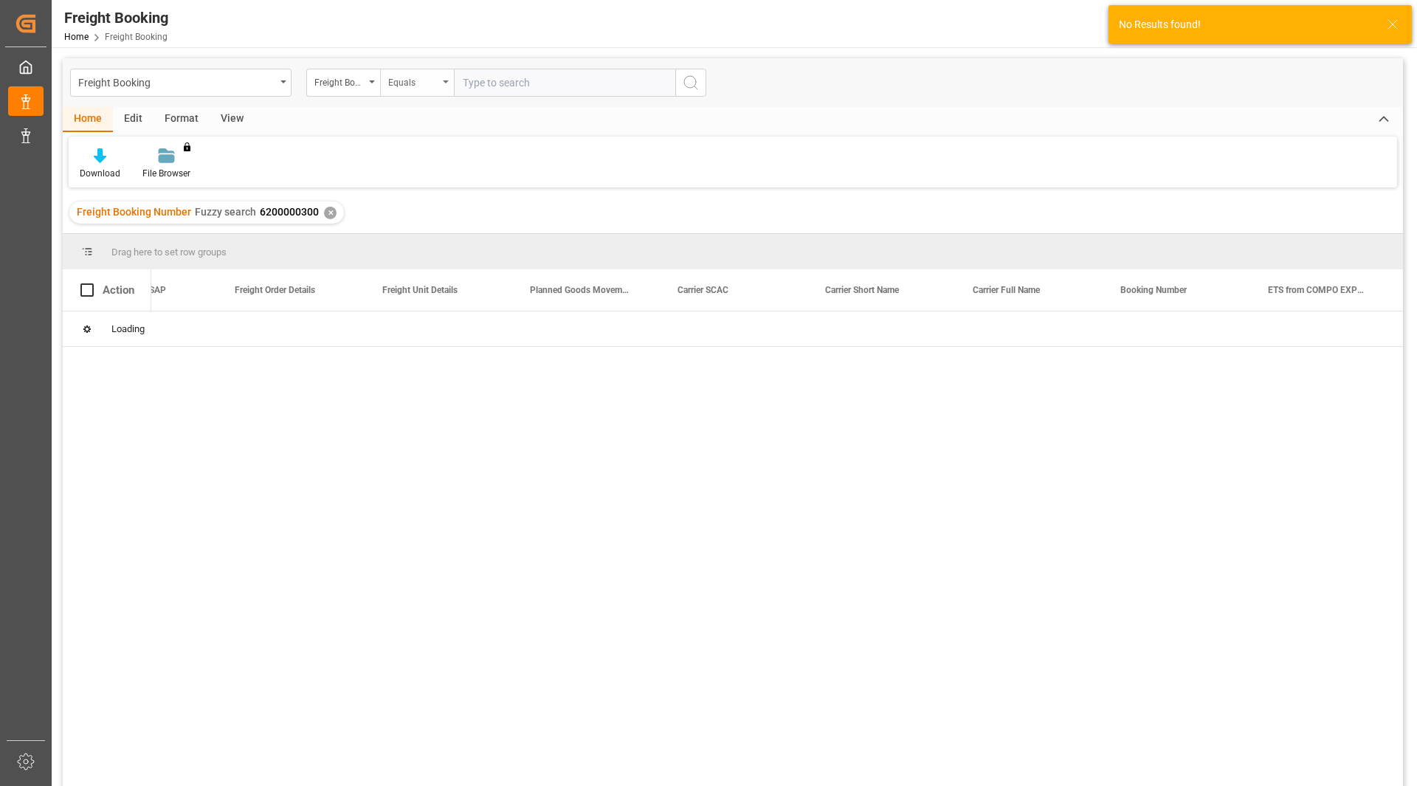
click at [425, 78] on div "Equals" at bounding box center [413, 80] width 50 height 17
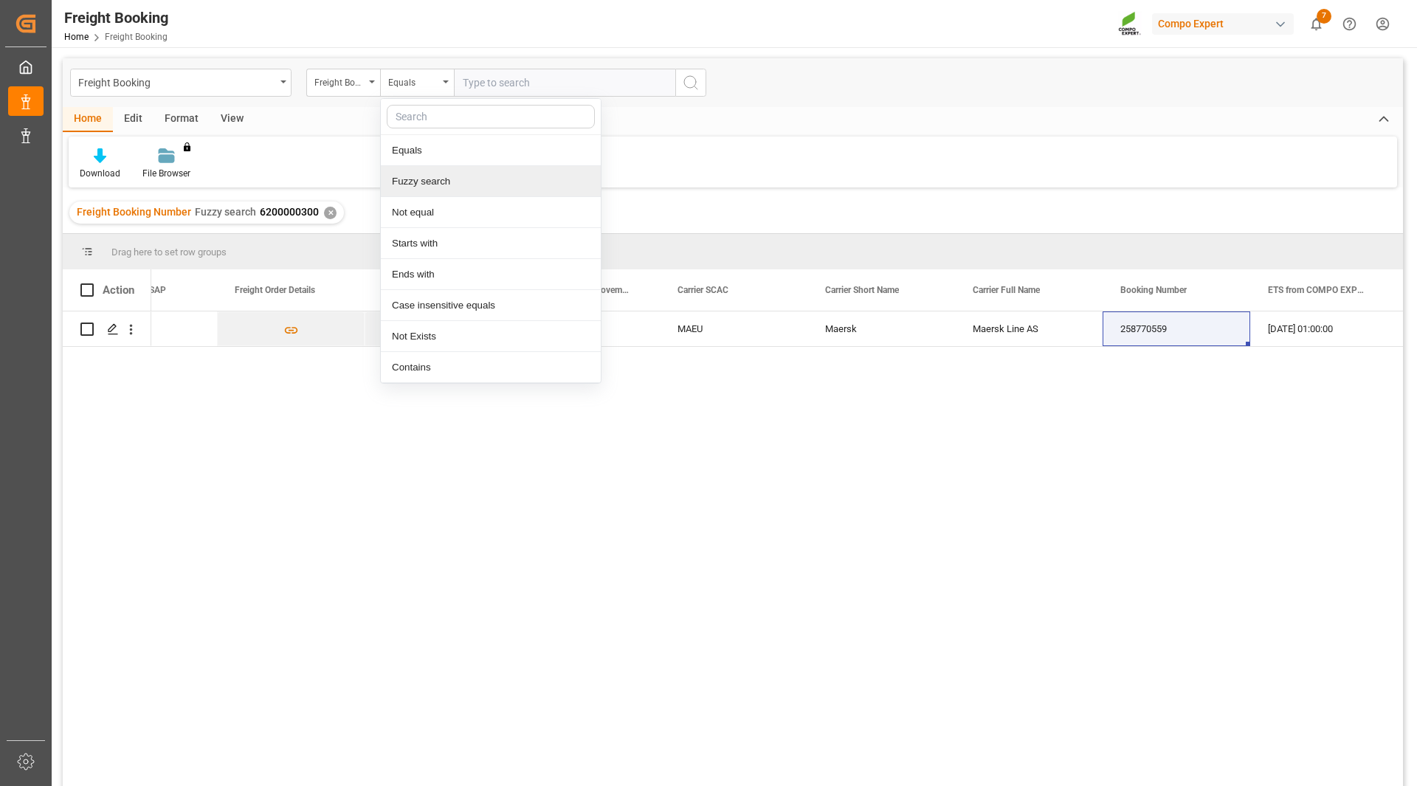
drag, startPoint x: 421, startPoint y: 185, endPoint x: 432, endPoint y: 183, distance: 11.3
click at [421, 185] on div "Fuzzy search" at bounding box center [491, 181] width 220 height 31
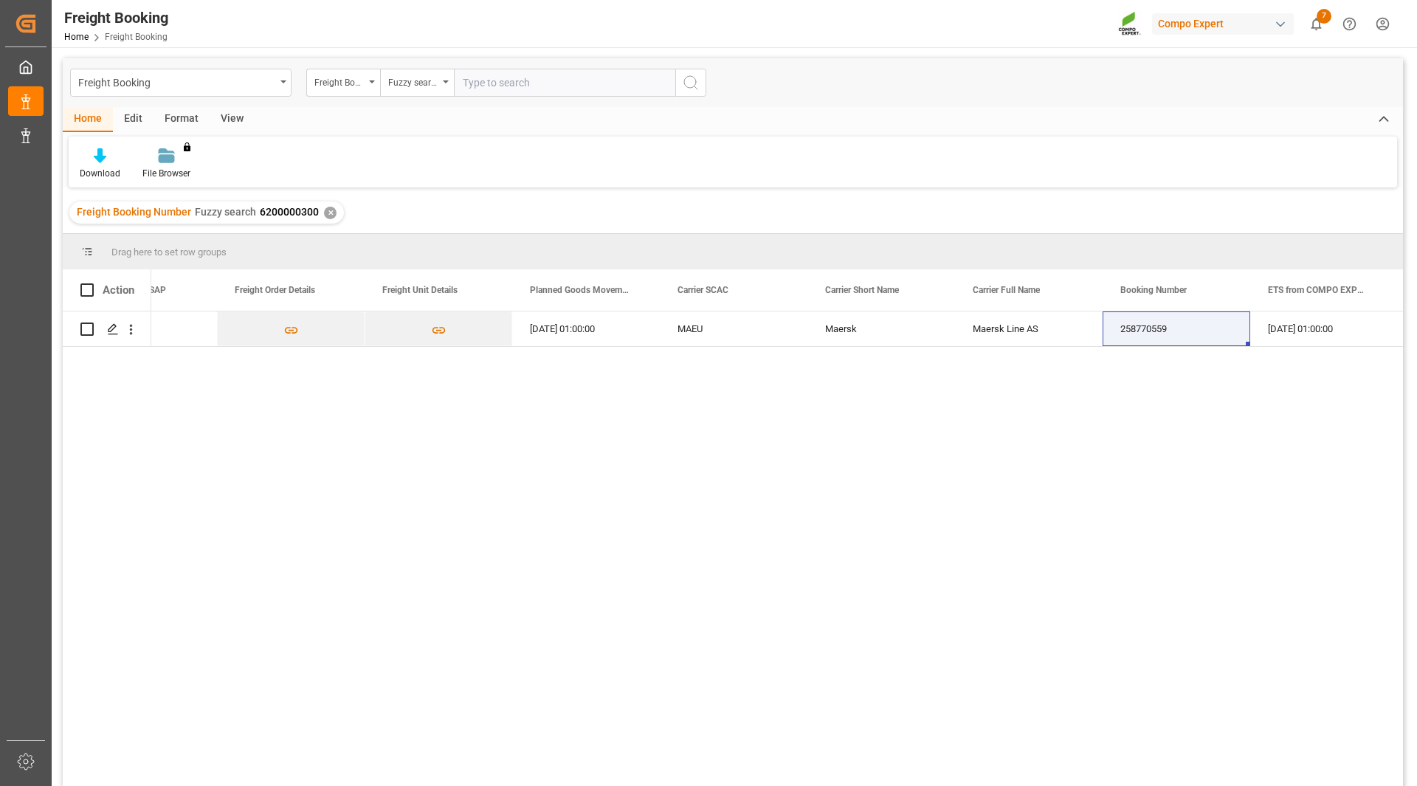
paste input "6200000554"
type input "6200000554"
click at [691, 85] on icon "search button" at bounding box center [691, 83] width 18 height 18
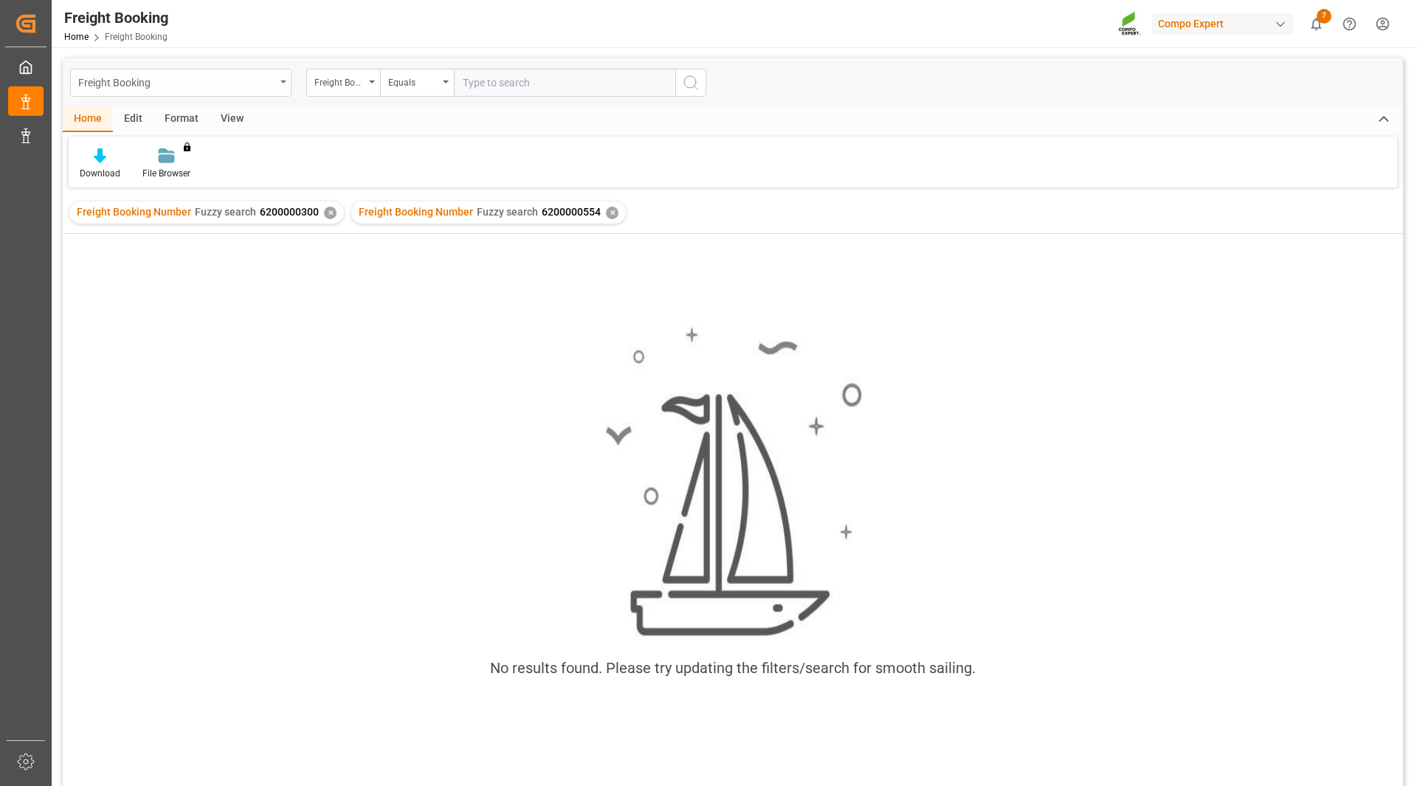
click at [259, 89] on div "Freight Booking" at bounding box center [176, 81] width 197 height 18
drag, startPoint x: 380, startPoint y: 86, endPoint x: 399, endPoint y: 85, distance: 19.2
click at [388, 91] on div "Freight Booking Number Equals" at bounding box center [506, 83] width 400 height 28
click at [407, 78] on div "Equals" at bounding box center [413, 80] width 50 height 17
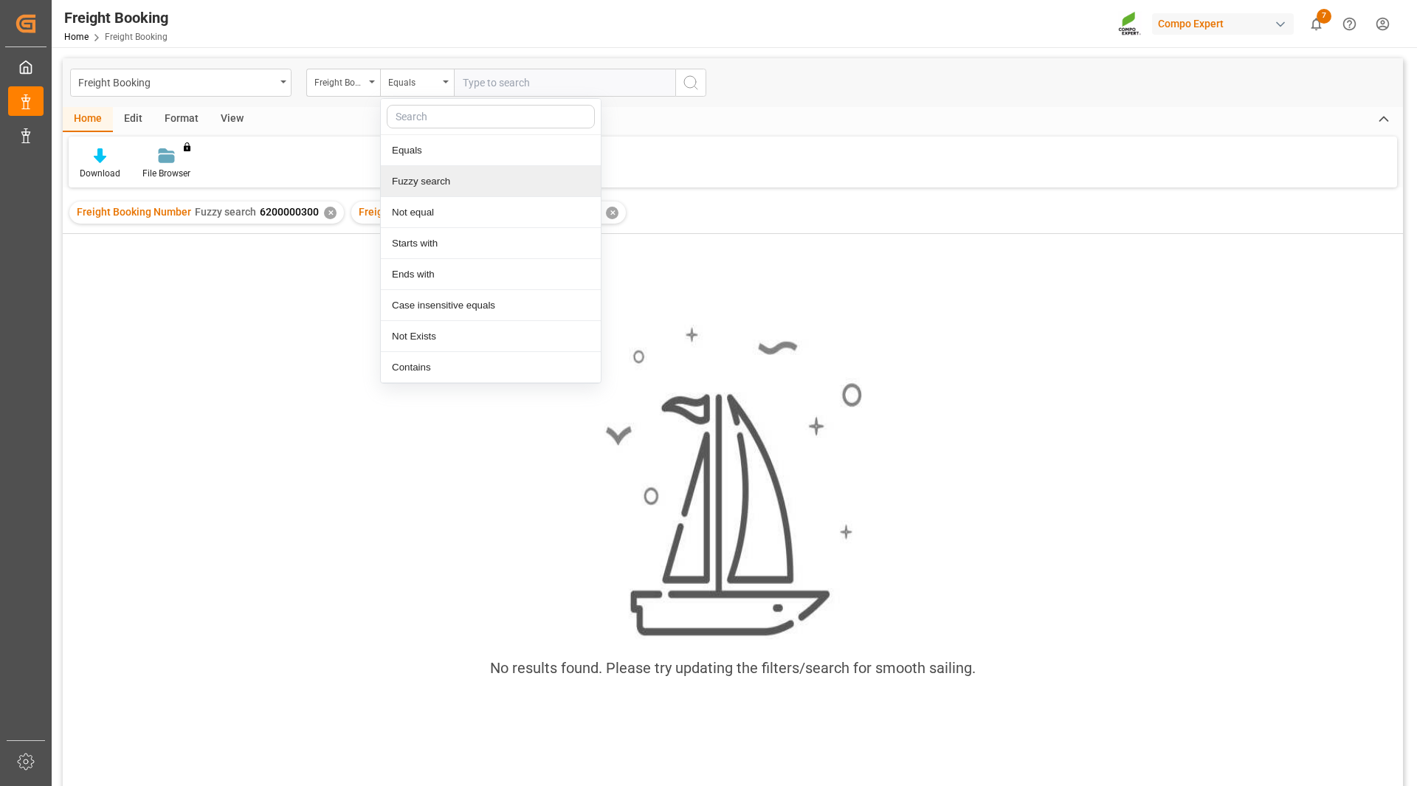
click at [459, 186] on div "Fuzzy search" at bounding box center [491, 181] width 220 height 31
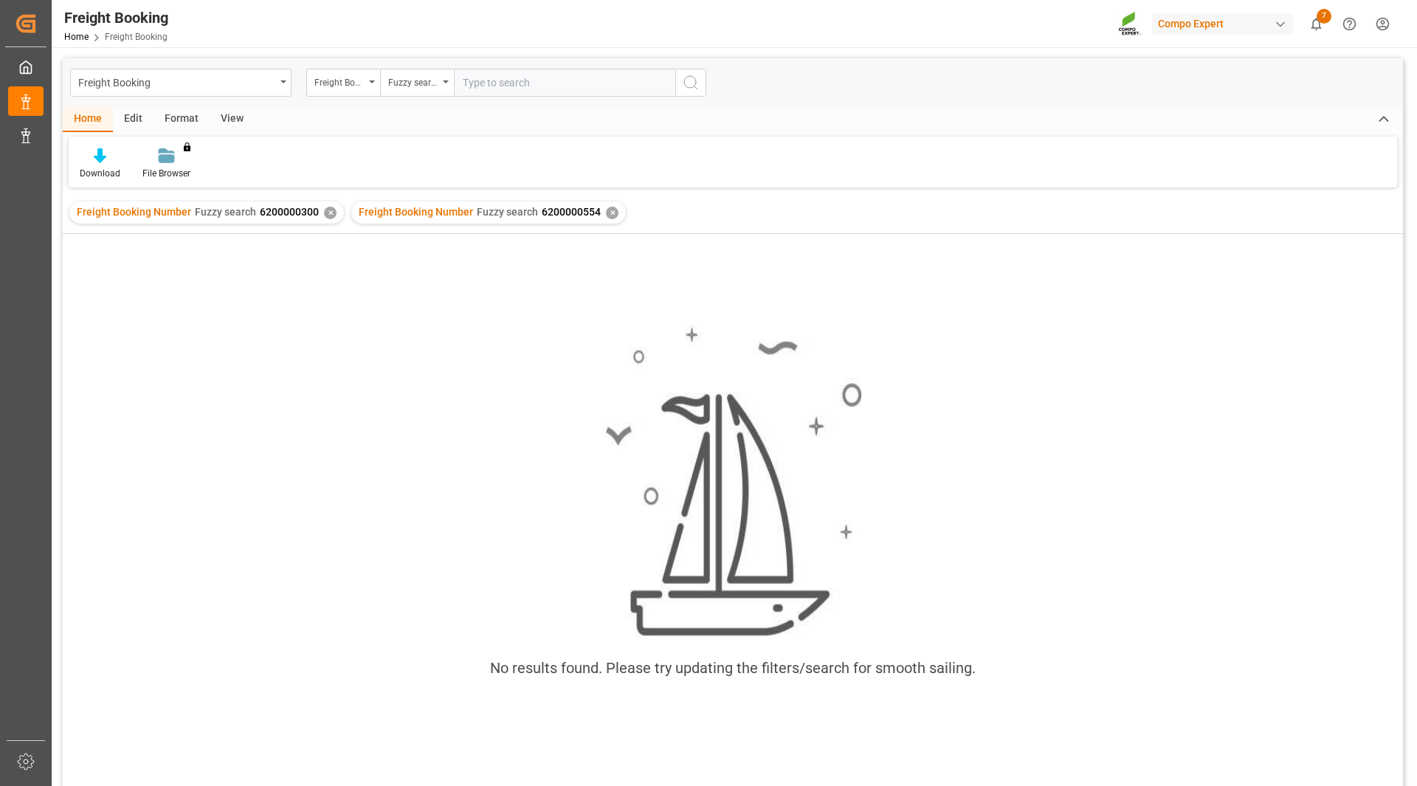
paste input "5744804"
drag, startPoint x: 511, startPoint y: 82, endPoint x: 421, endPoint y: 65, distance: 91.6
click at [421, 65] on div "Freight Booking Freight Booking Number Fuzzy search 5744804" at bounding box center [733, 82] width 1340 height 49
paste input "6200000266"
type input "6200000266"
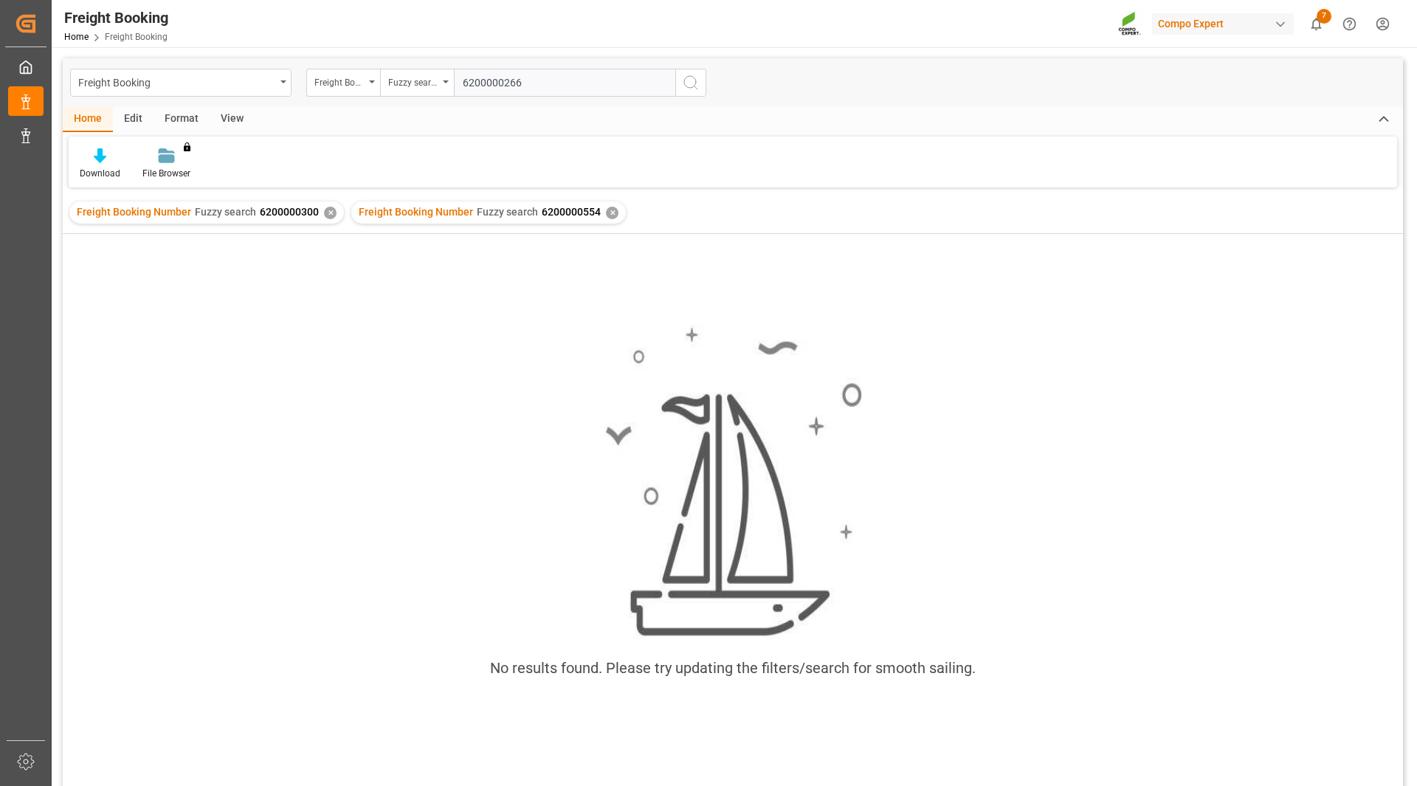
click at [691, 78] on icon "search button" at bounding box center [691, 83] width 18 height 18
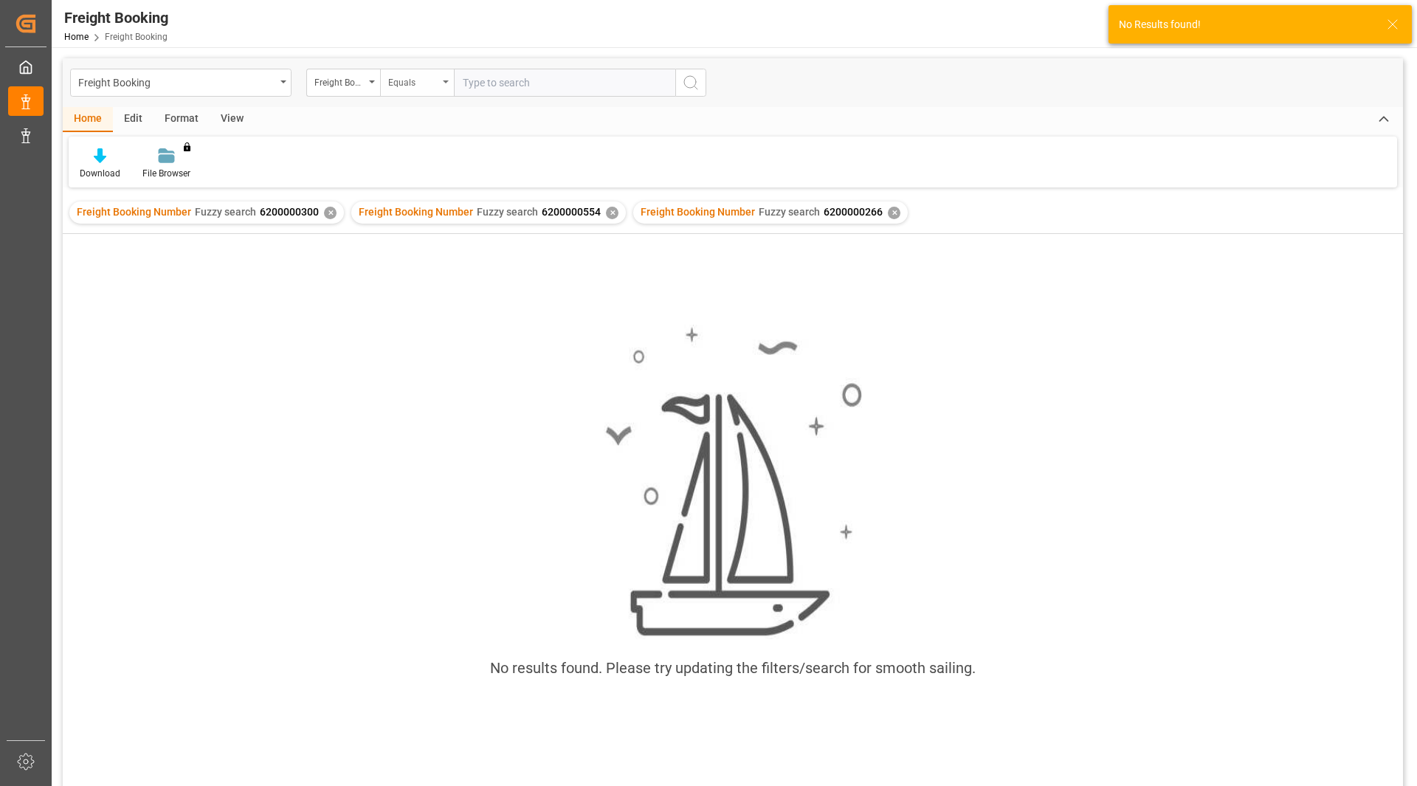
click at [435, 91] on div "Equals" at bounding box center [417, 83] width 74 height 28
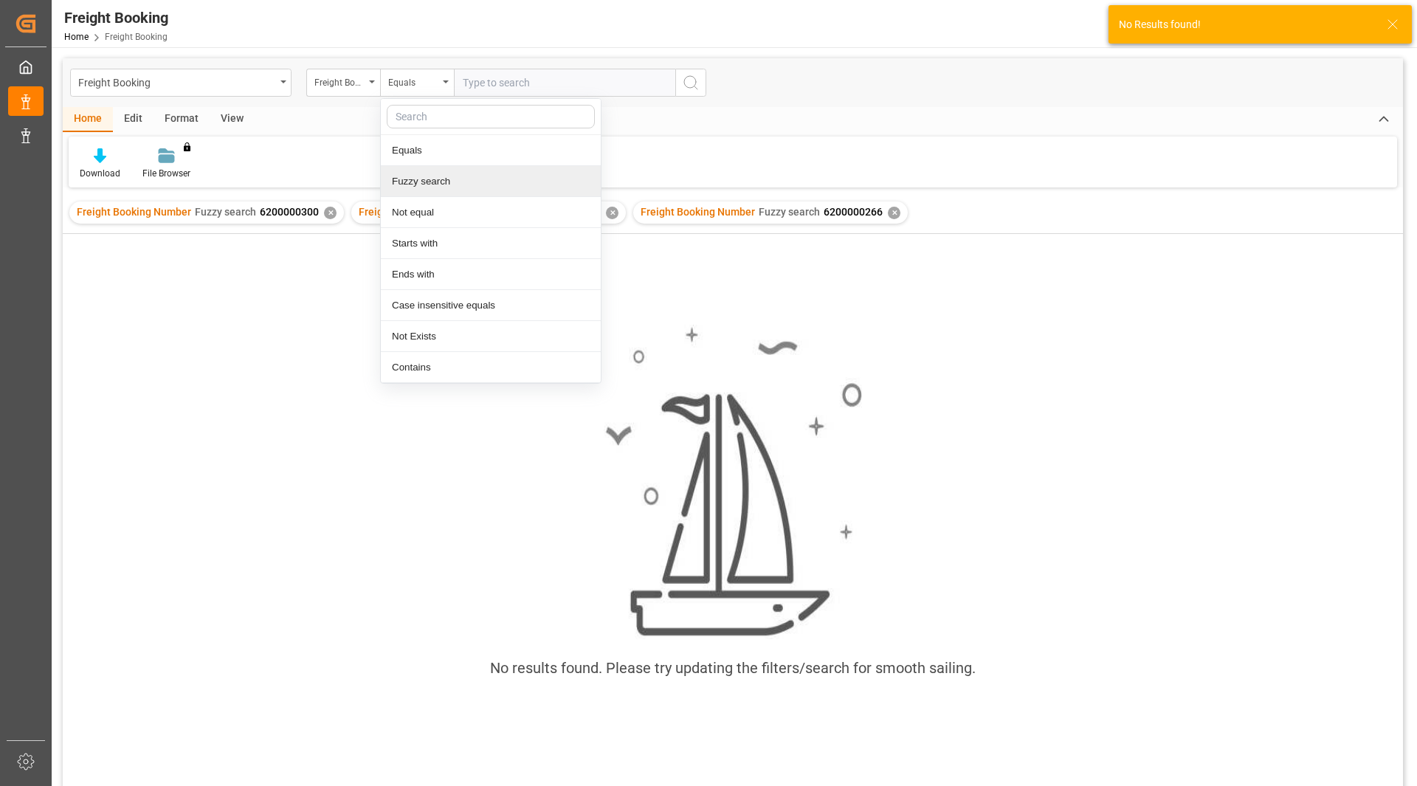
click at [445, 179] on div "Fuzzy search" at bounding box center [491, 181] width 220 height 31
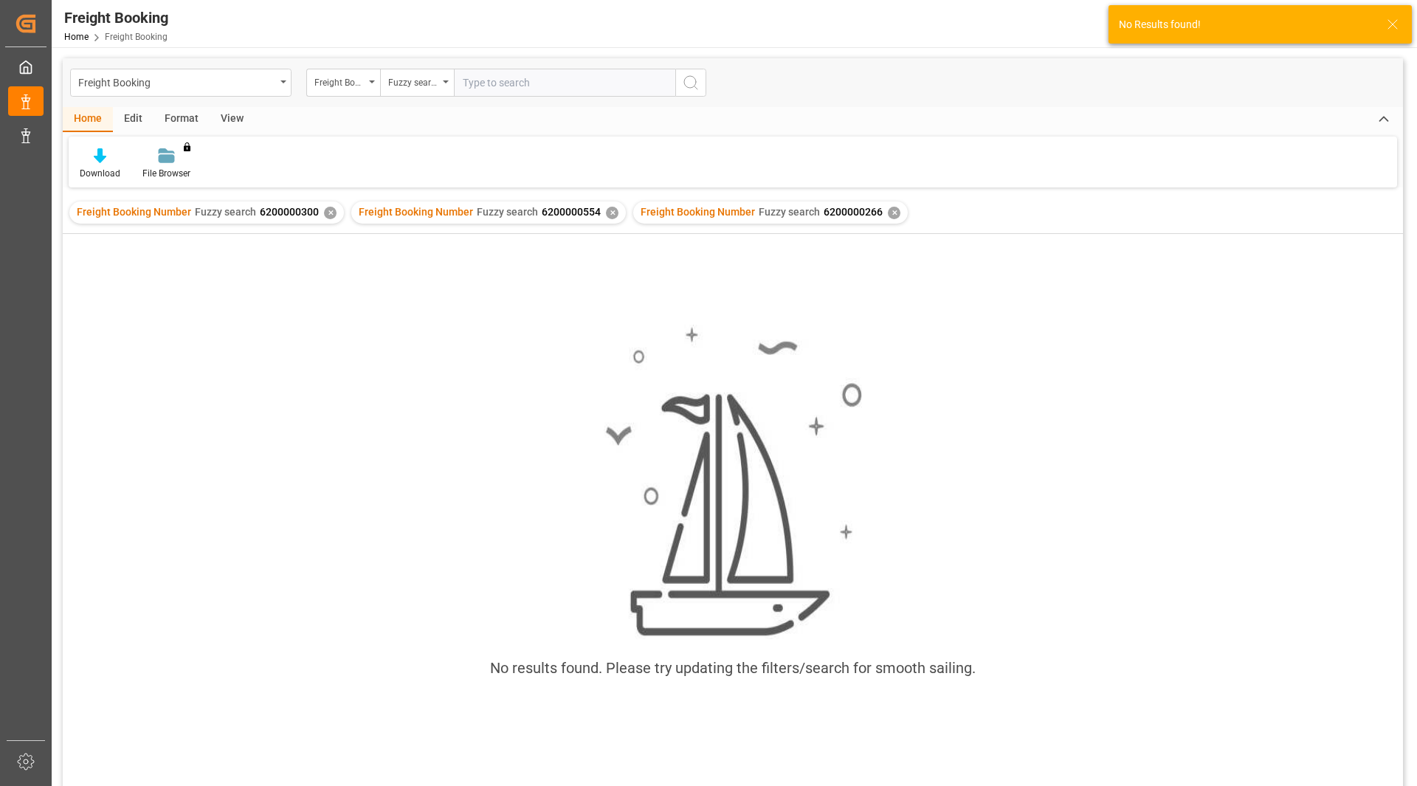
click at [502, 89] on input "text" at bounding box center [564, 83] width 221 height 28
paste input "6200000266"
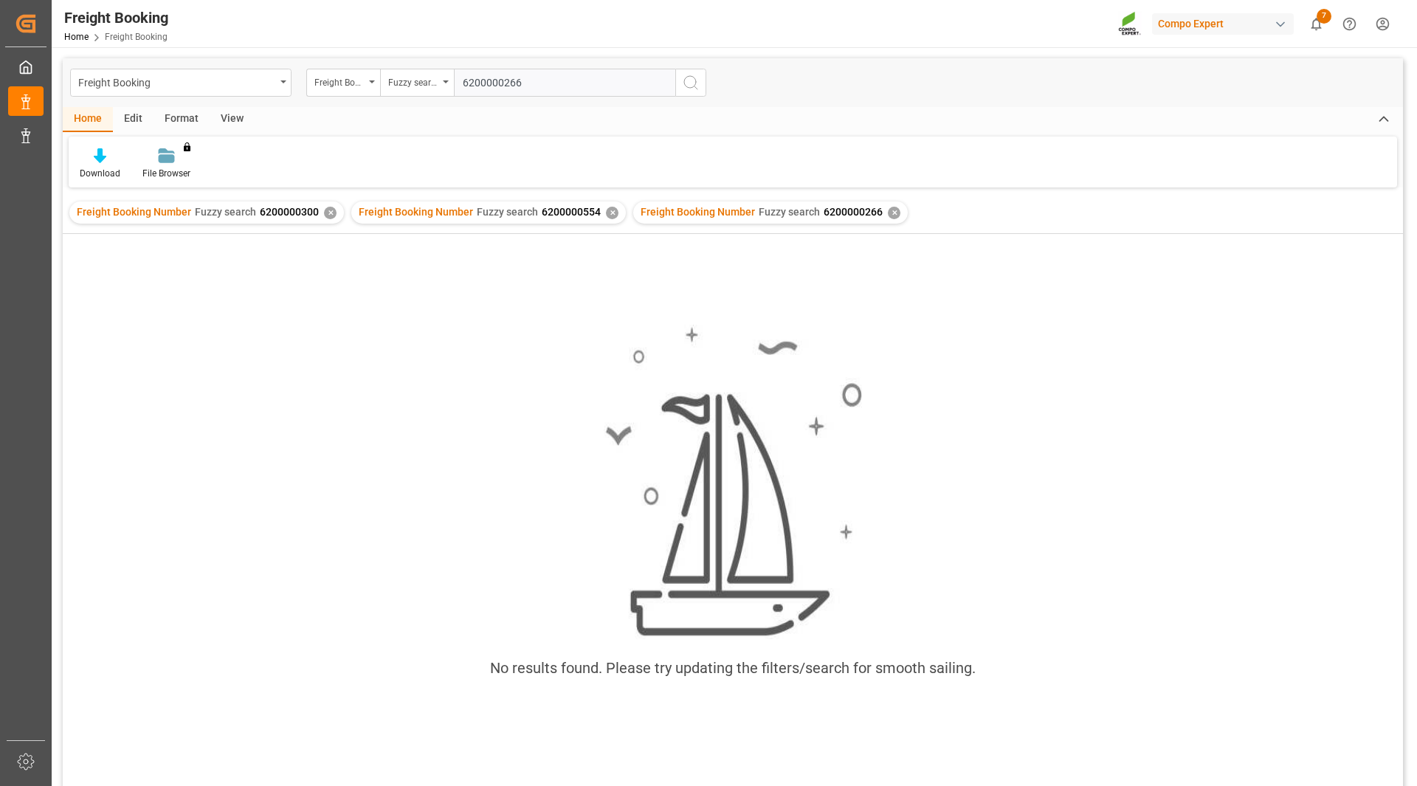
type input "6200000266"
click at [686, 77] on circle "search button" at bounding box center [690, 82] width 12 height 12
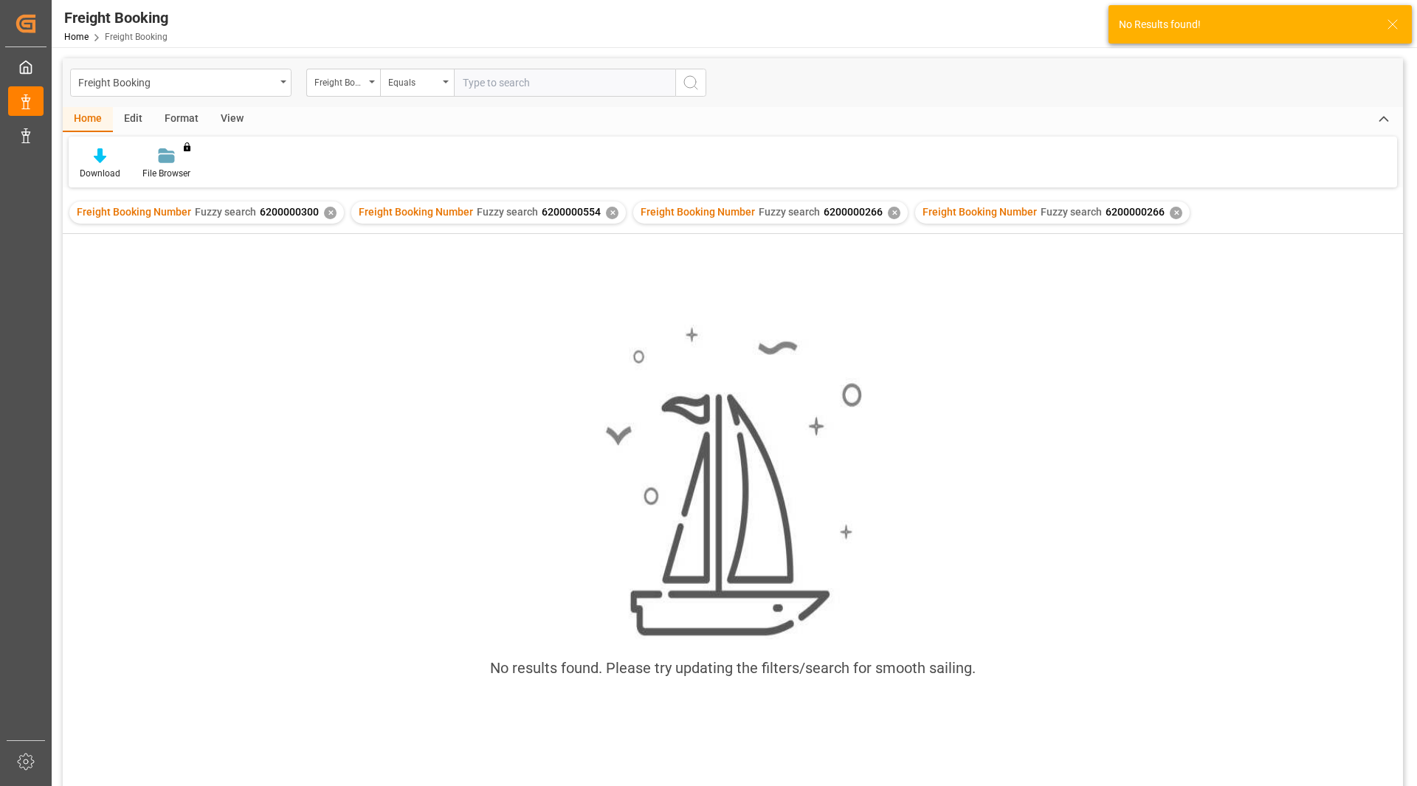
click at [331, 214] on div "✕" at bounding box center [330, 213] width 13 height 13
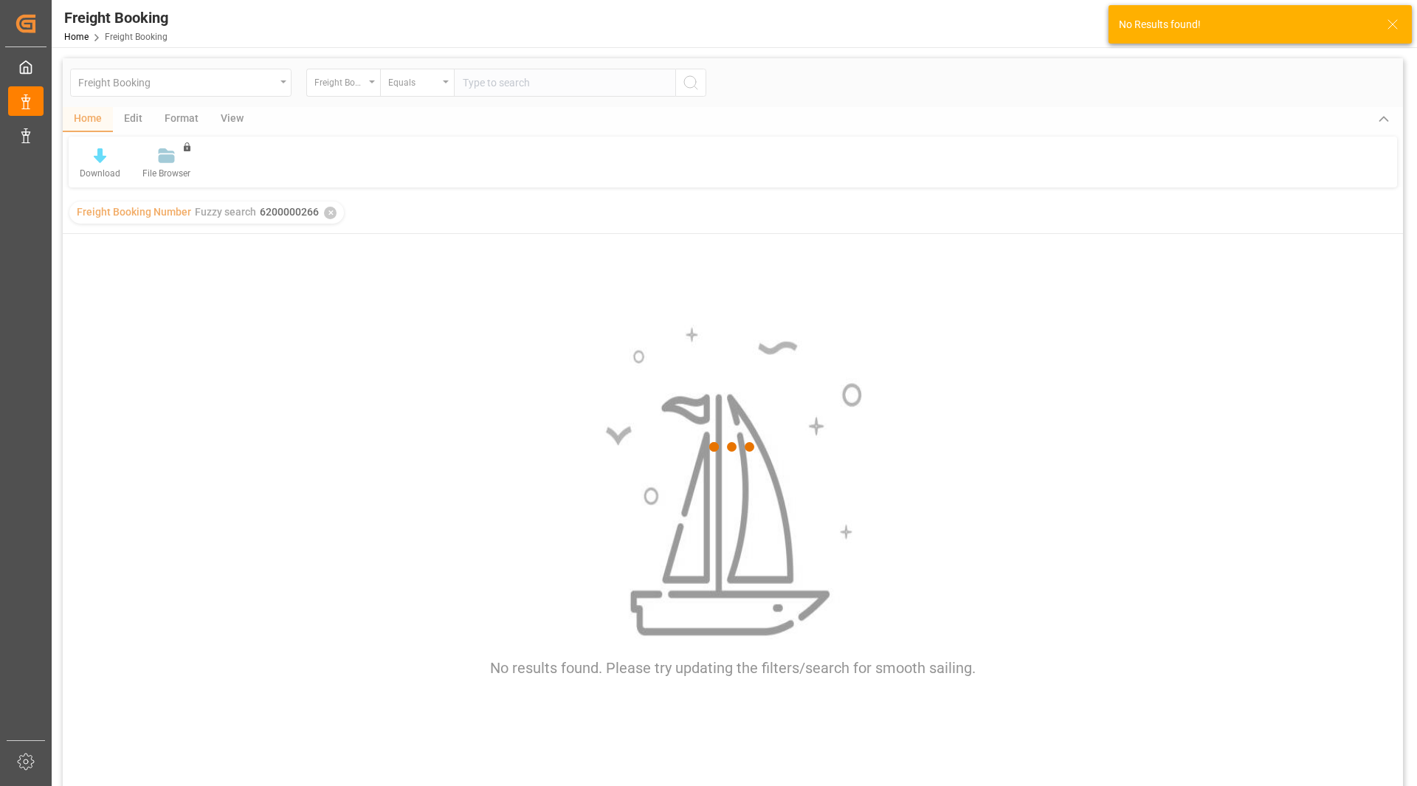
click at [331, 214] on div at bounding box center [733, 446] width 1340 height 777
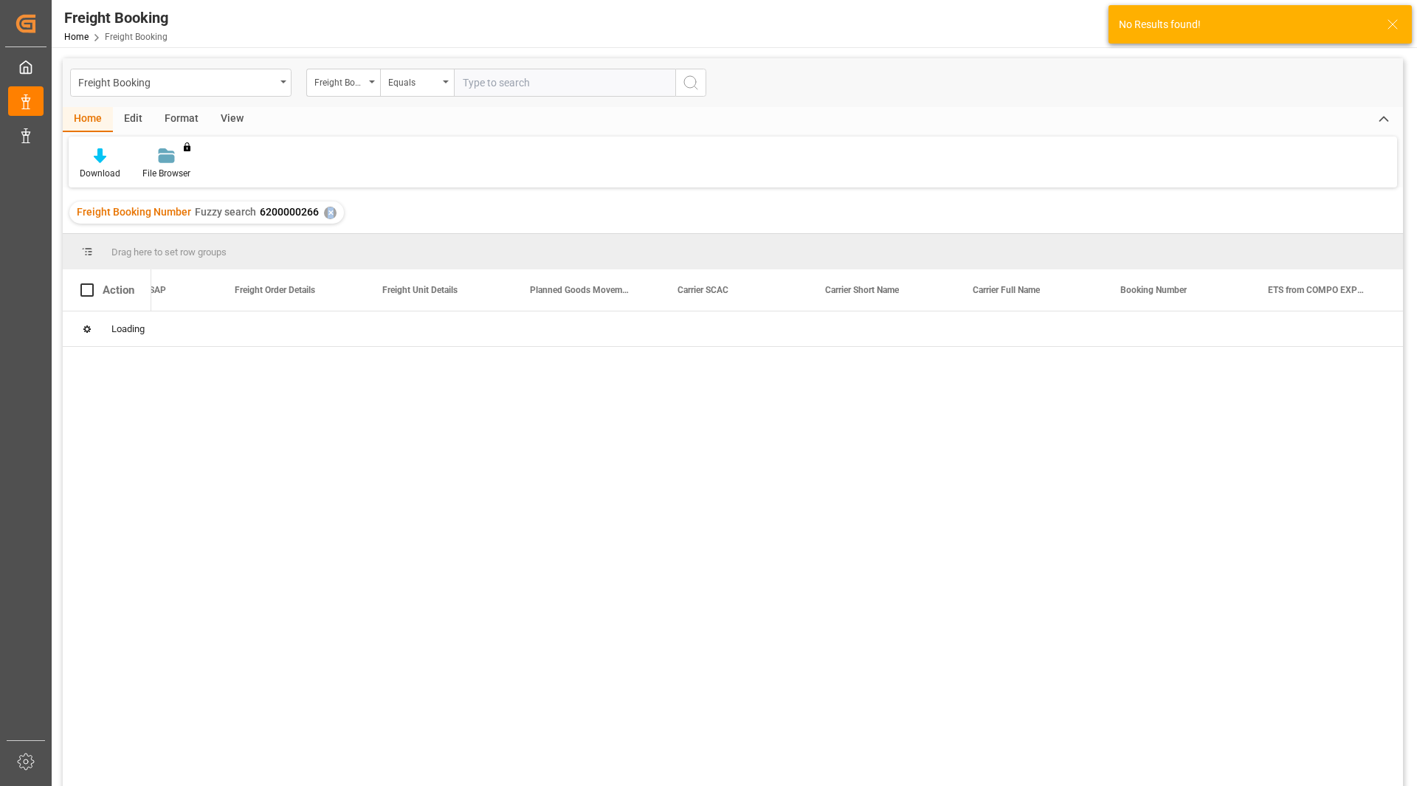
click at [331, 214] on div "✕" at bounding box center [330, 213] width 13 height 13
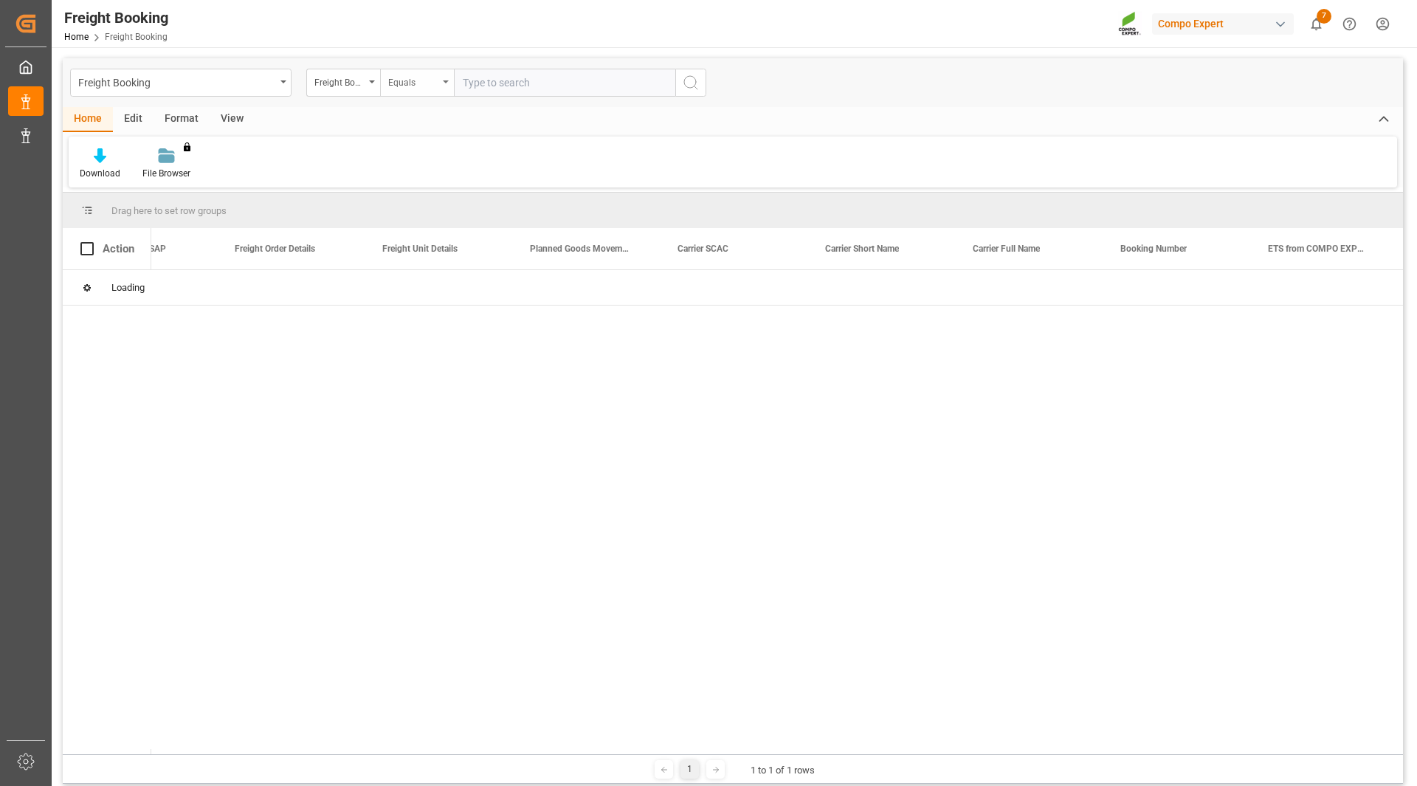
drag, startPoint x: 404, startPoint y: 78, endPoint x: 423, endPoint y: 91, distance: 22.3
click at [408, 79] on div "Equals" at bounding box center [413, 80] width 50 height 17
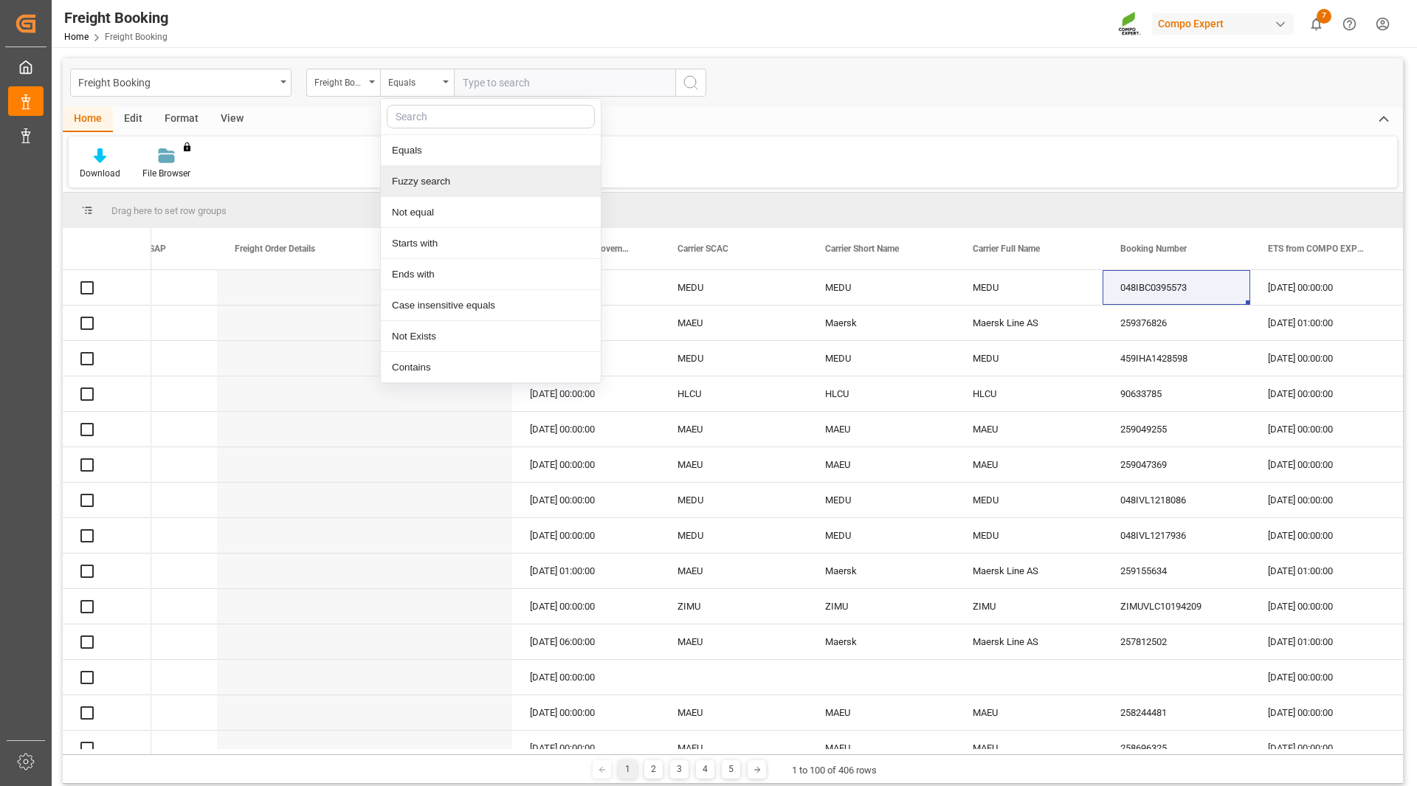
click at [455, 178] on div "Fuzzy search" at bounding box center [491, 181] width 220 height 31
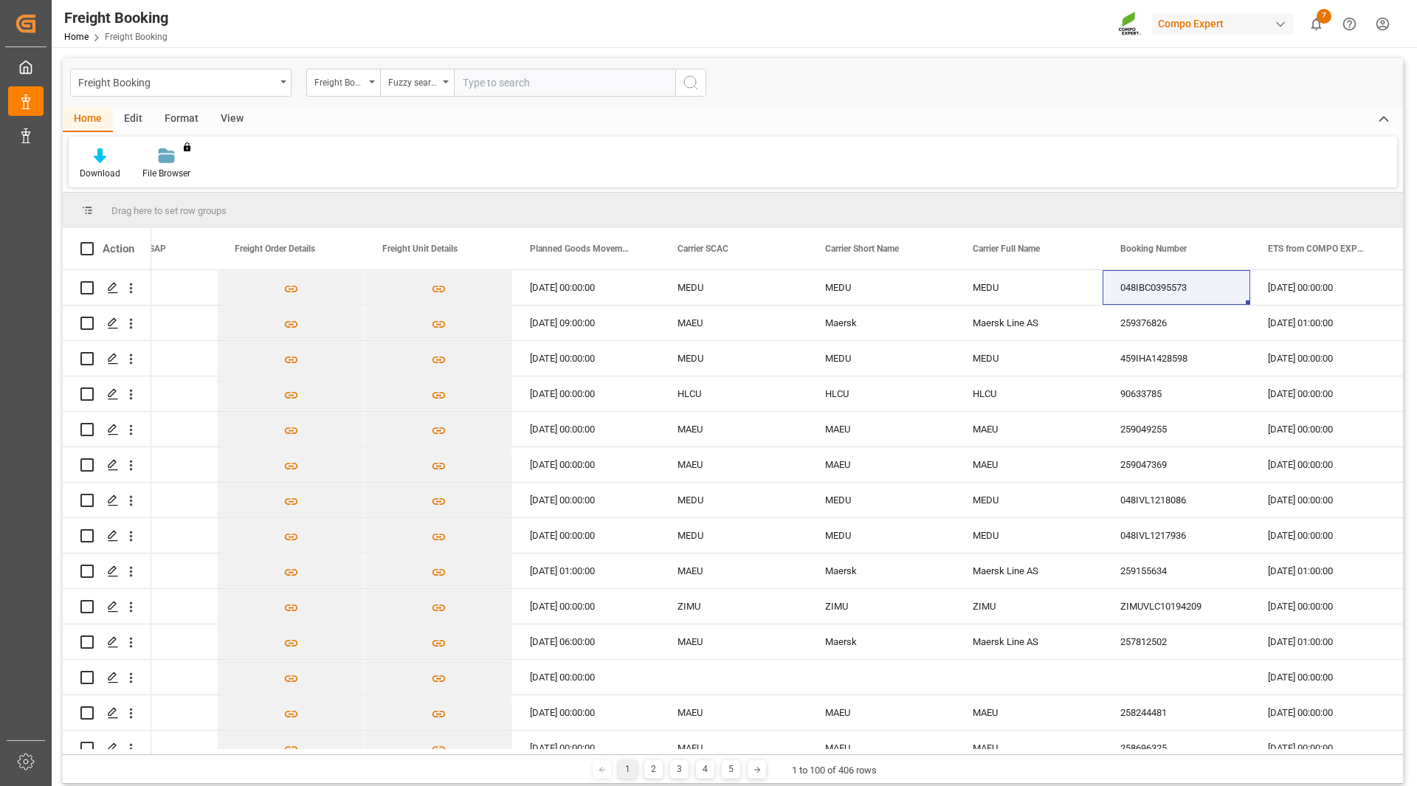
click at [497, 80] on input "text" at bounding box center [564, 83] width 221 height 28
paste input "6200000266"
type input "6200000266"
click at [677, 86] on button "search button" at bounding box center [690, 83] width 31 height 28
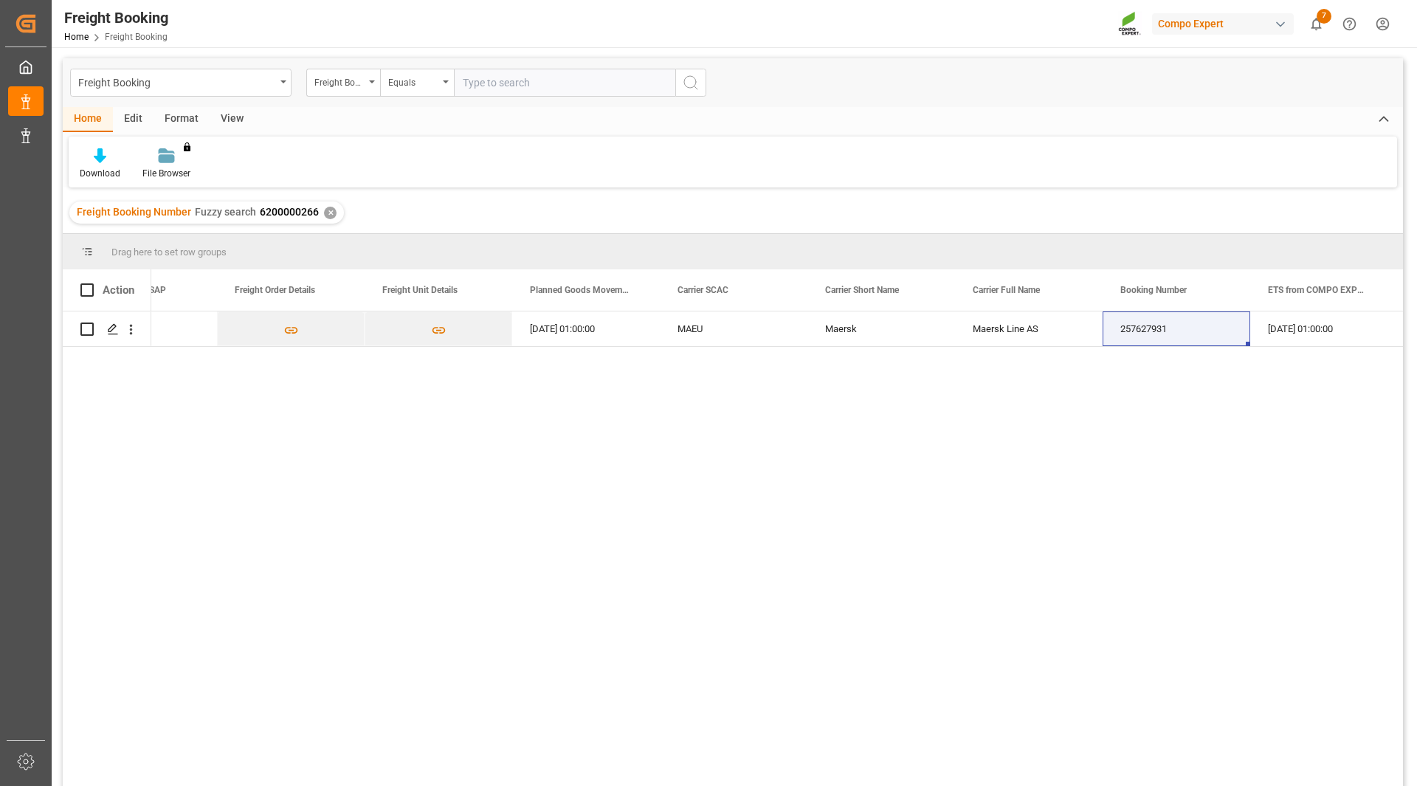
click at [806, 691] on div "ZSEA [DATE] 01:00:00 MAEU Maersk Maersk Line AS 257627931 [DATE] 01:00:00 [DATE…" at bounding box center [776, 553] width 1251 height 484
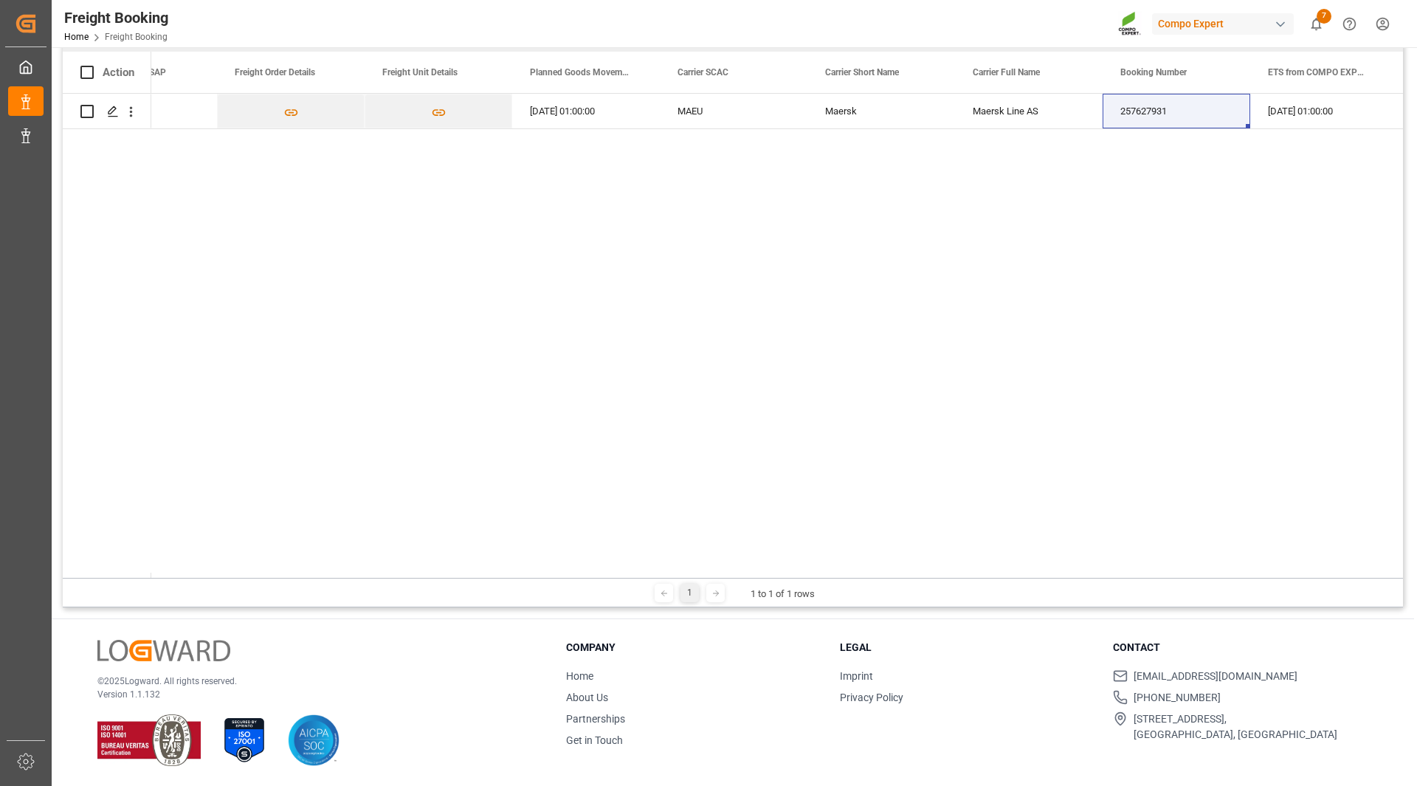
scroll to position [218, 0]
click at [272, 576] on div "Drag here to set row groups Drag here to set column labels Action Shipping Cond…" at bounding box center [733, 310] width 1340 height 591
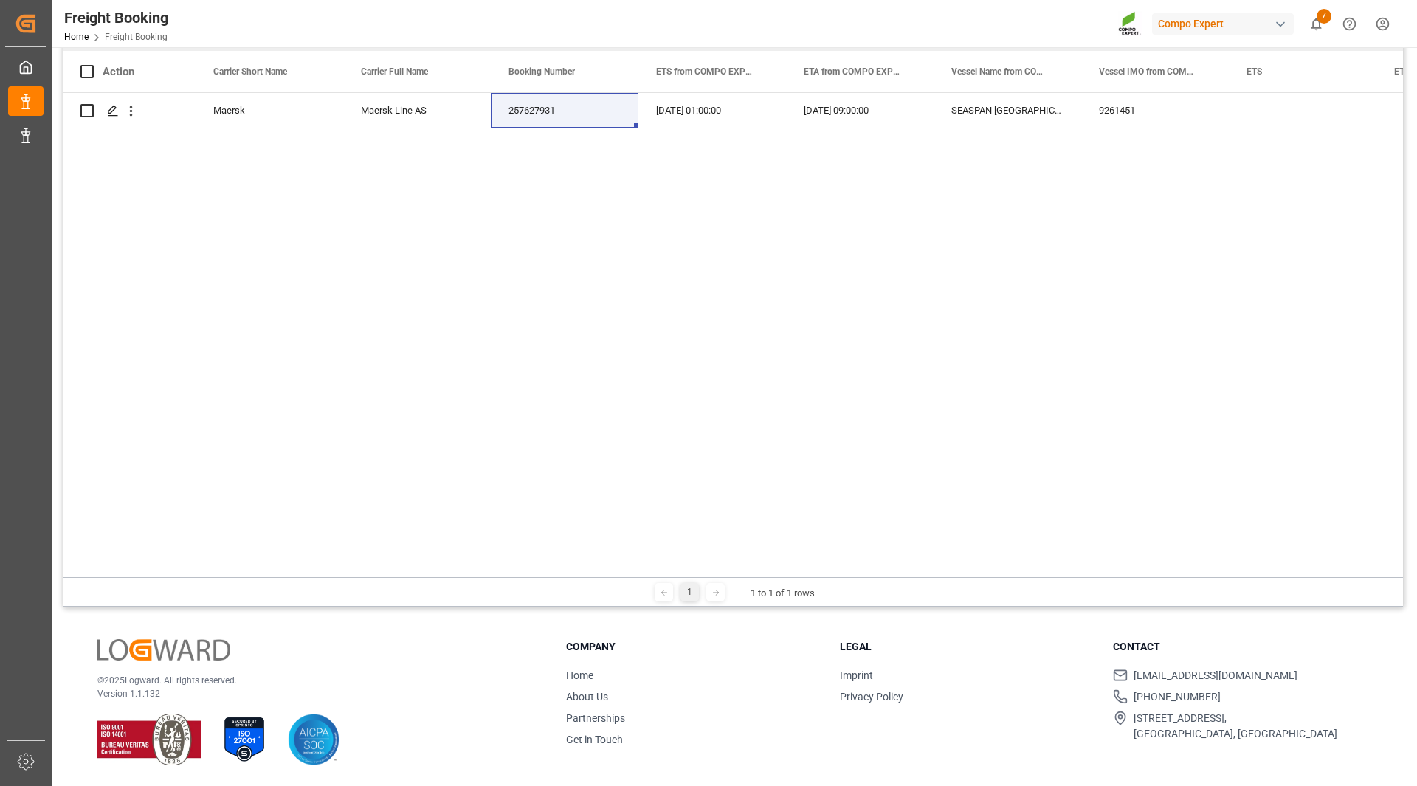
scroll to position [0, 2536]
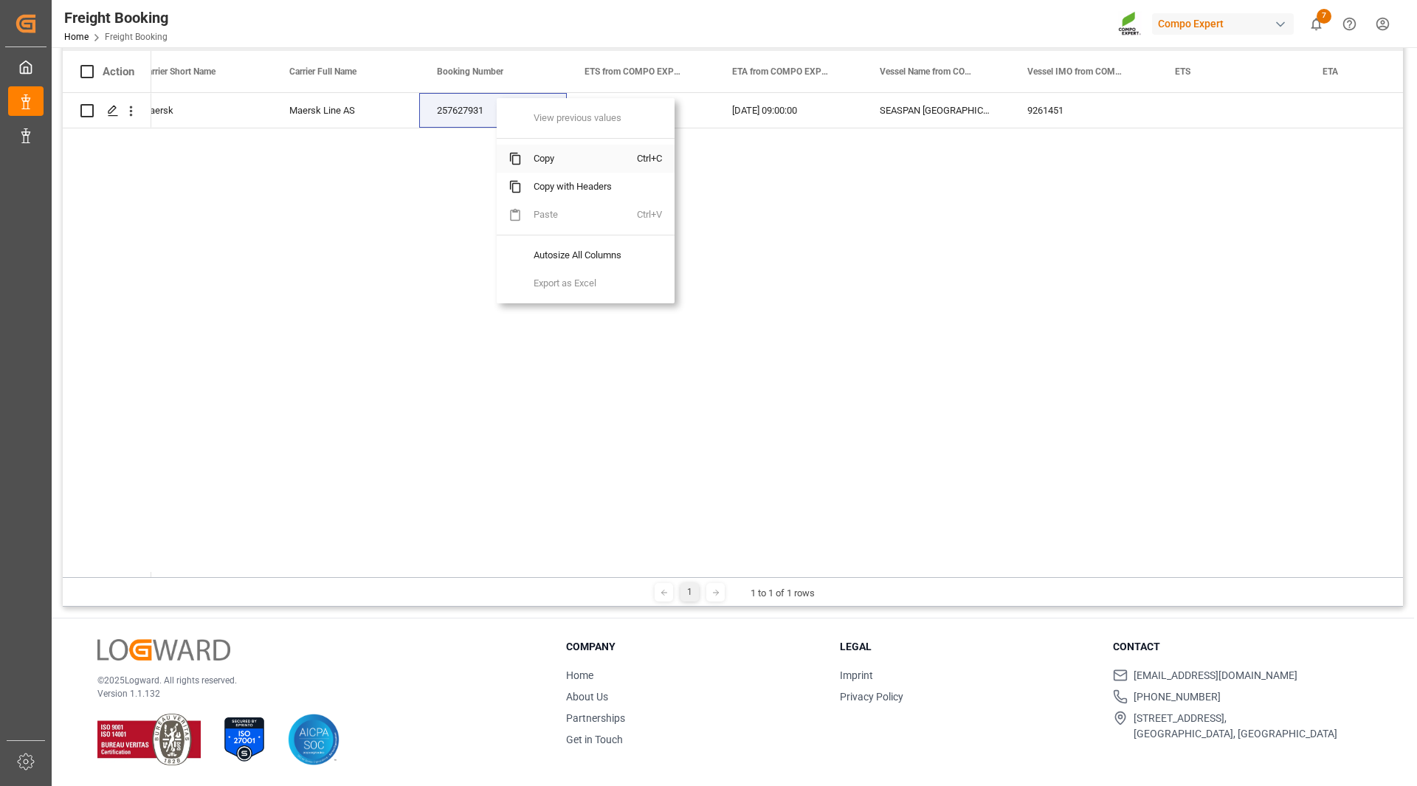
click at [546, 167] on span "Copy" at bounding box center [579, 159] width 115 height 28
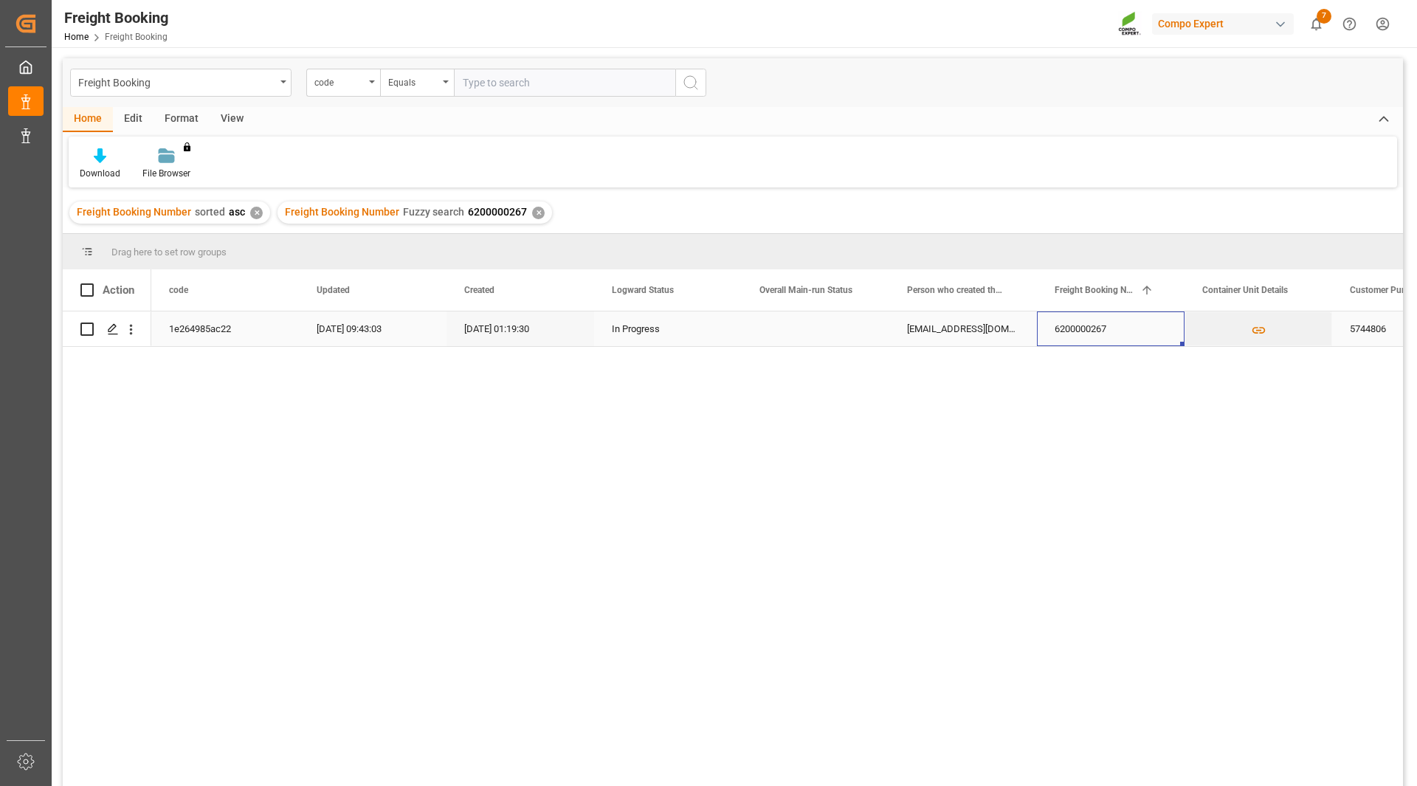
click at [1093, 325] on div "6200000267" at bounding box center [1111, 328] width 148 height 35
click at [1151, 387] on span "Copy" at bounding box center [1176, 387] width 115 height 28
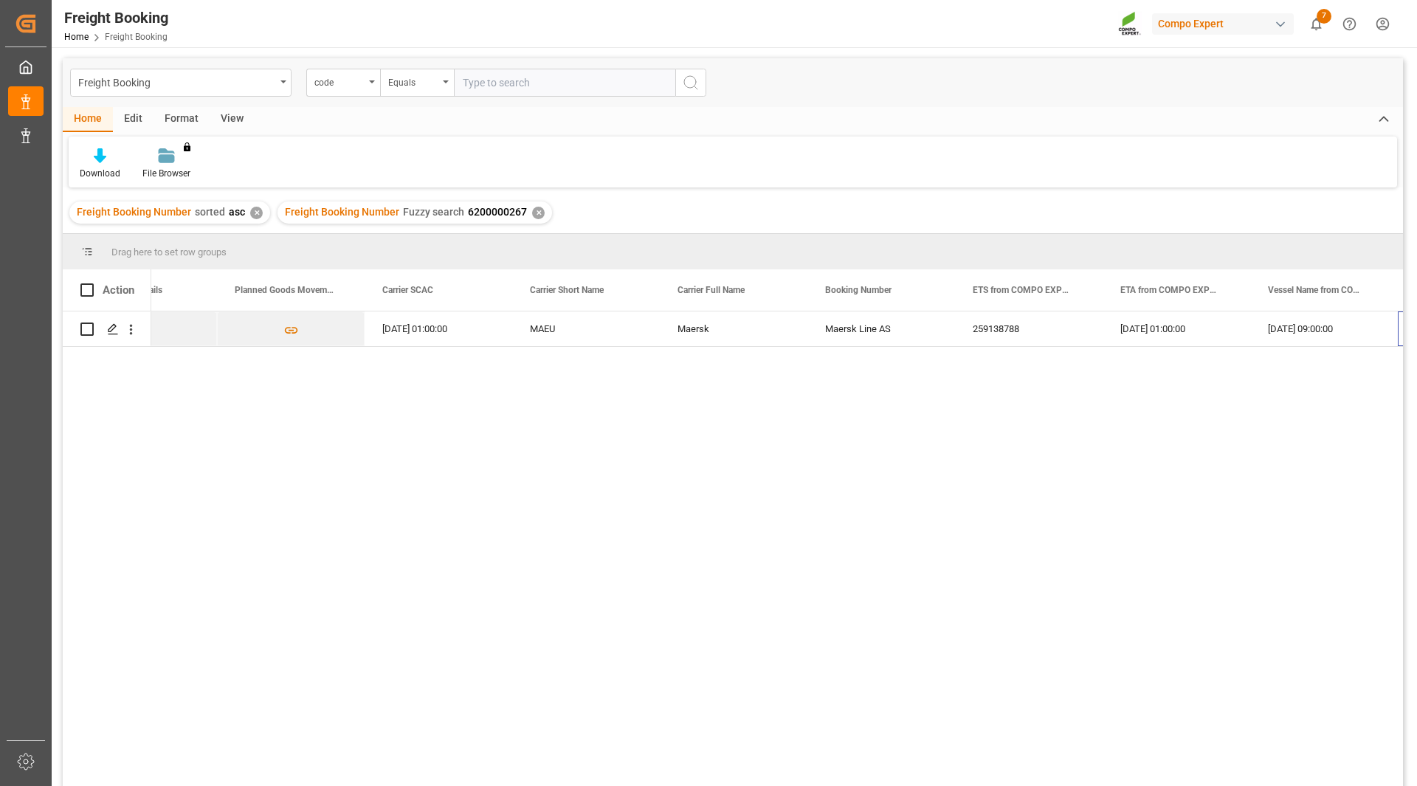
scroll to position [0, 2148]
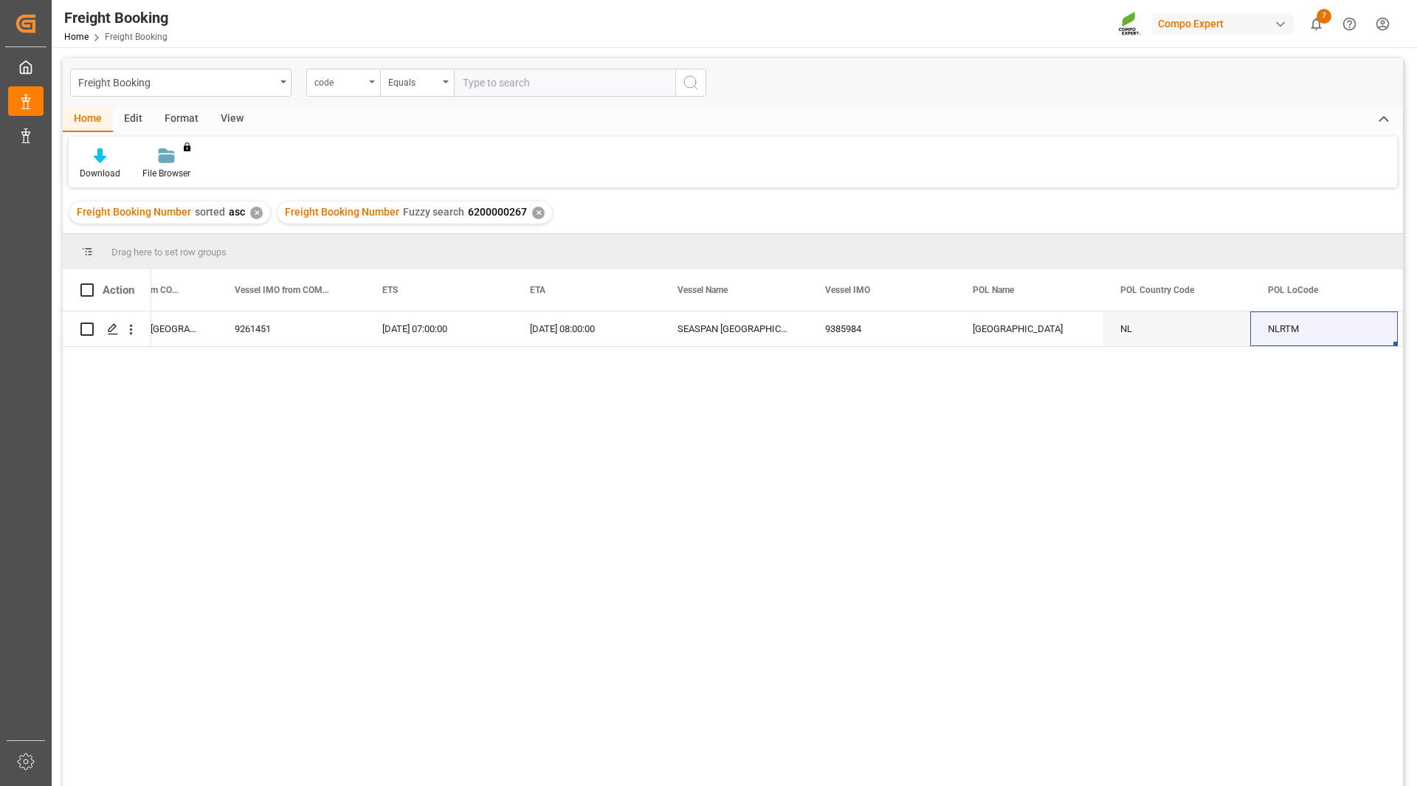
click at [364, 75] on div "code" at bounding box center [339, 80] width 50 height 17
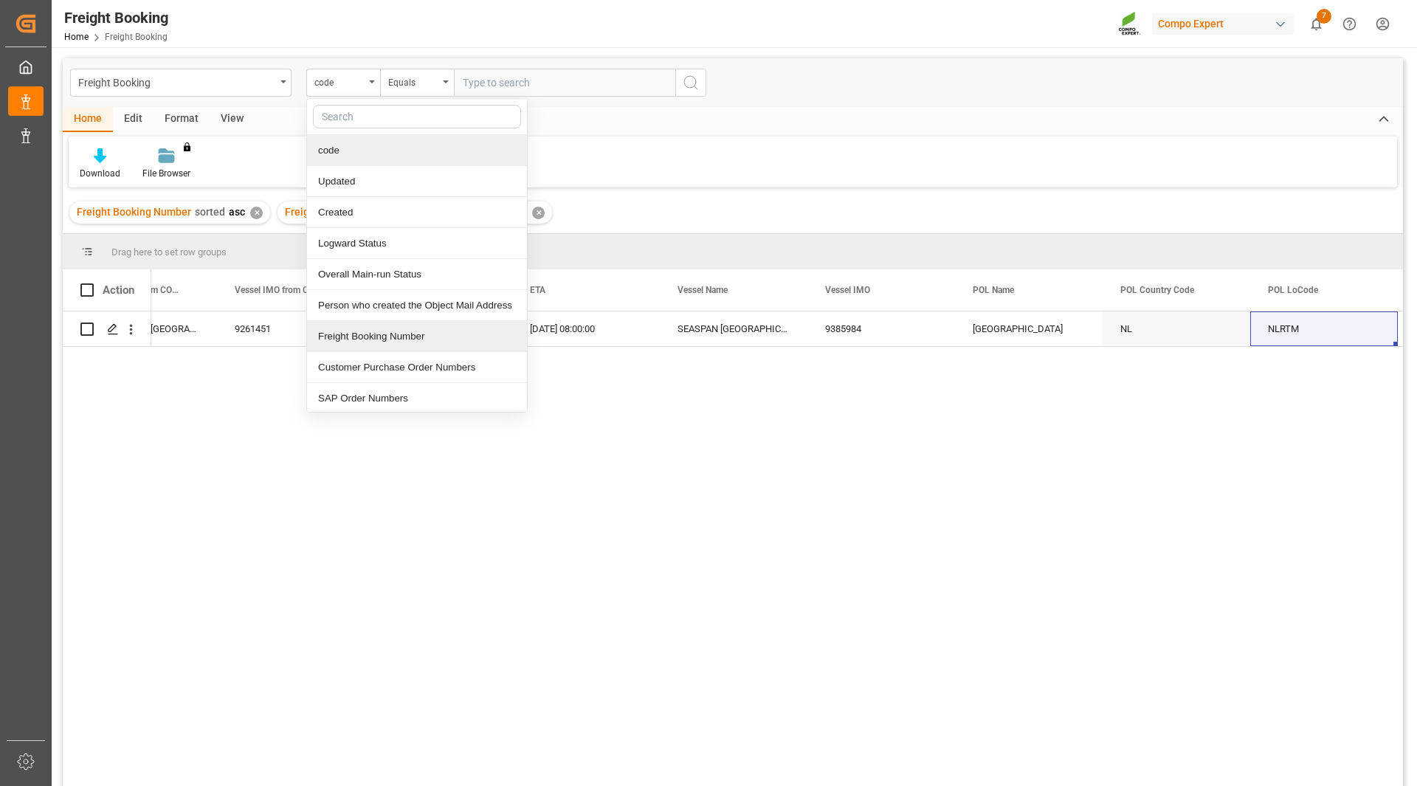
click at [374, 338] on div "Freight Booking Number" at bounding box center [417, 336] width 220 height 31
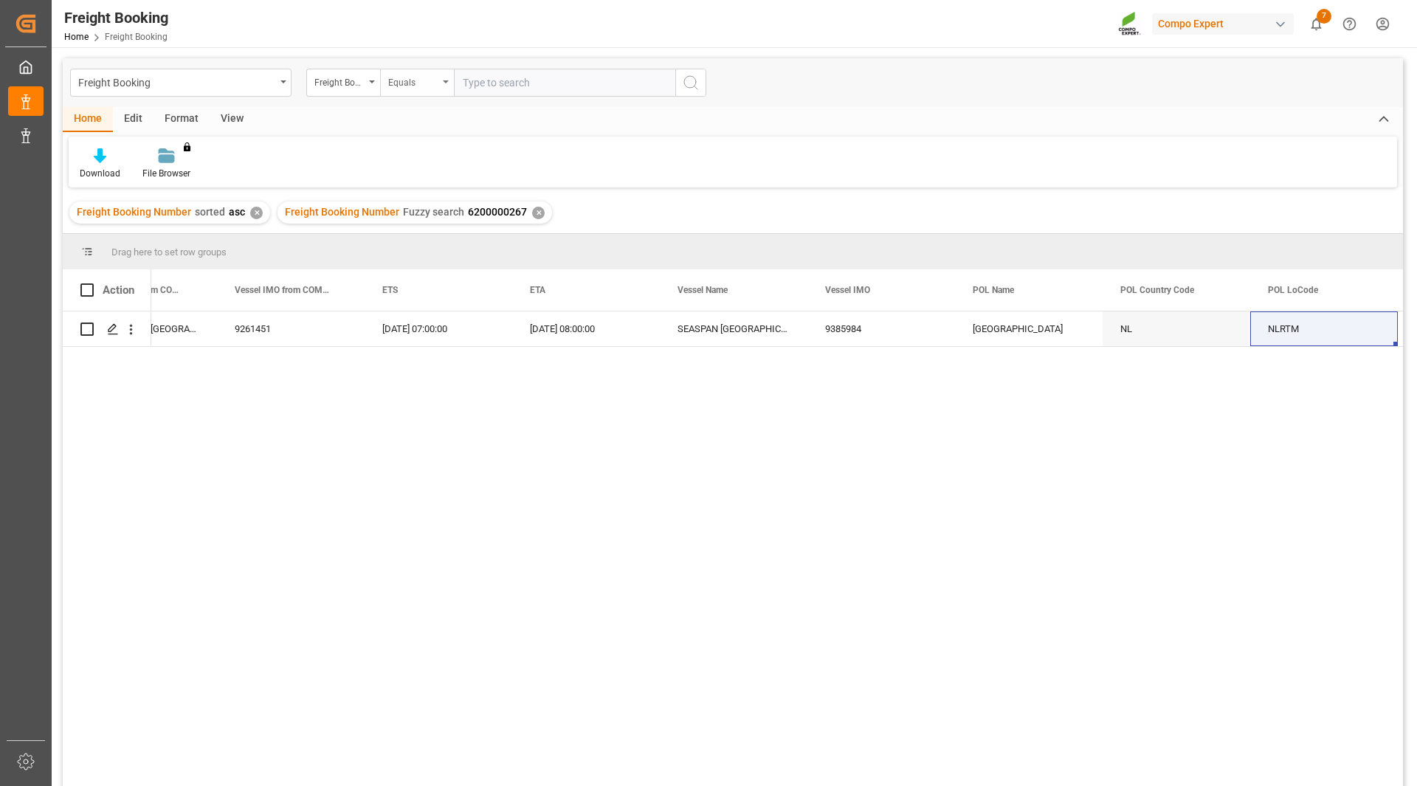
click at [429, 90] on div "Equals" at bounding box center [417, 83] width 74 height 28
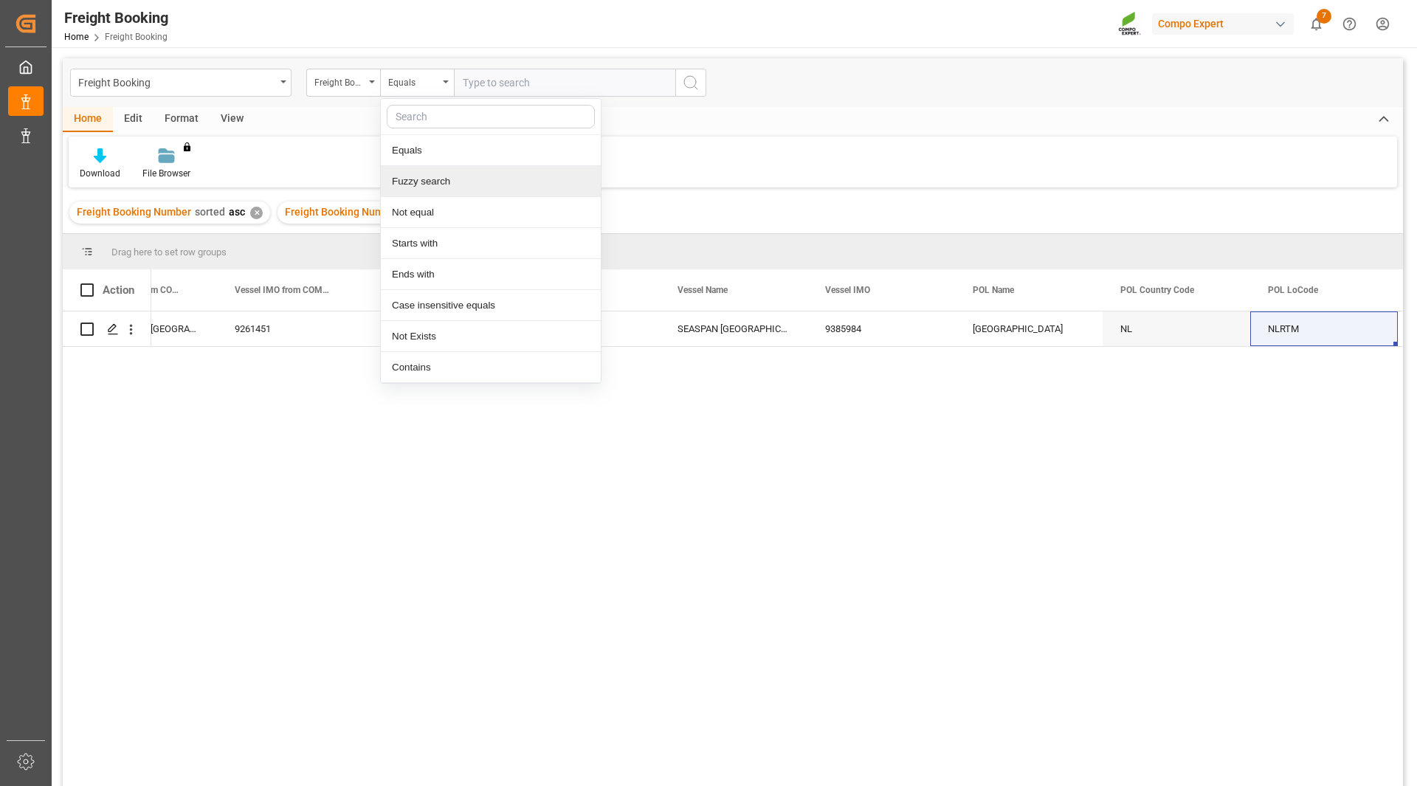
click at [438, 184] on div "Fuzzy search" at bounding box center [491, 181] width 220 height 31
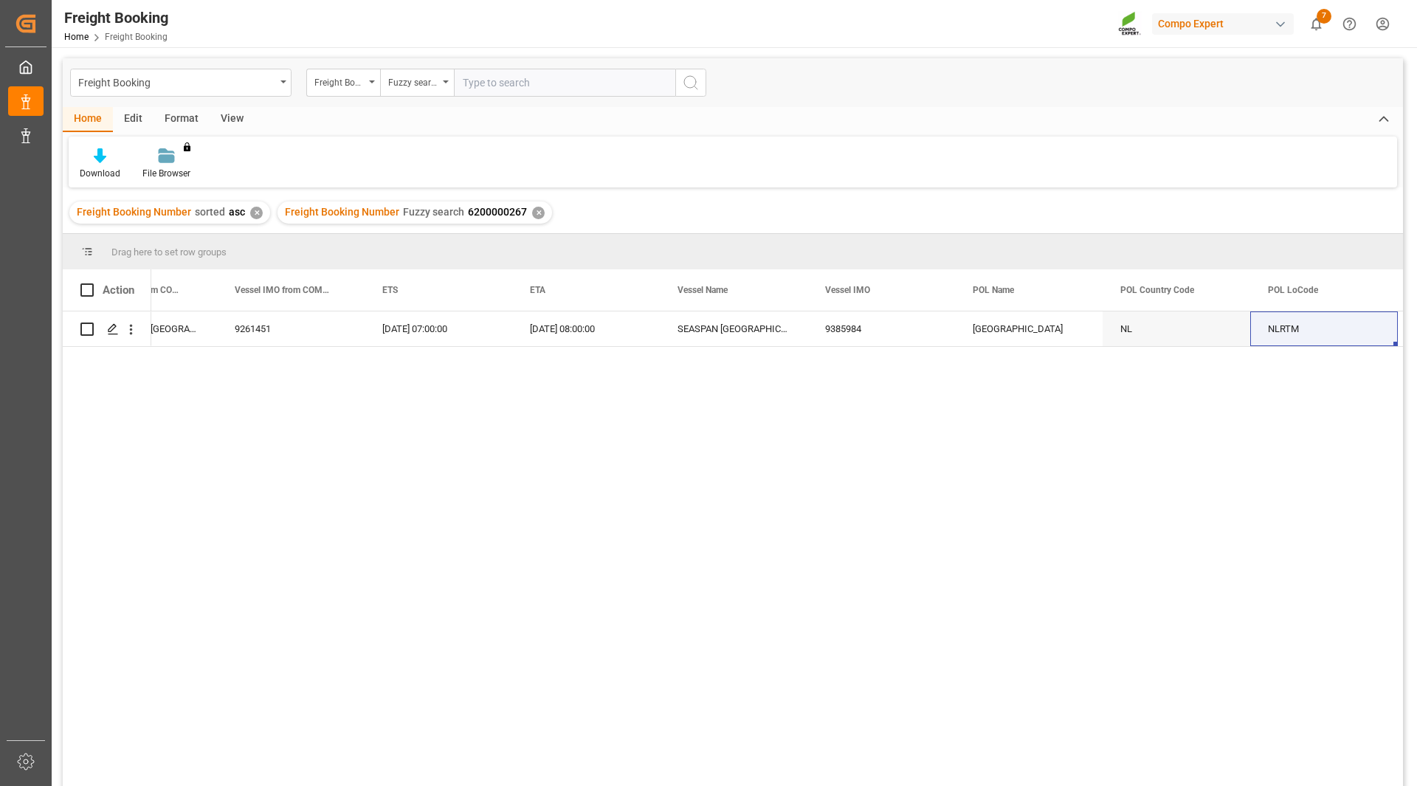
paste input "6200000267"
type input "6200000267"
click at [695, 83] on icon "search button" at bounding box center [691, 83] width 18 height 18
click at [849, 448] on div "06.10.2025 09:00:00 MAERSK LINE, COPENHAGEN K 9261451 20.09.2025 07:00:00 06.10…" at bounding box center [776, 553] width 1251 height 484
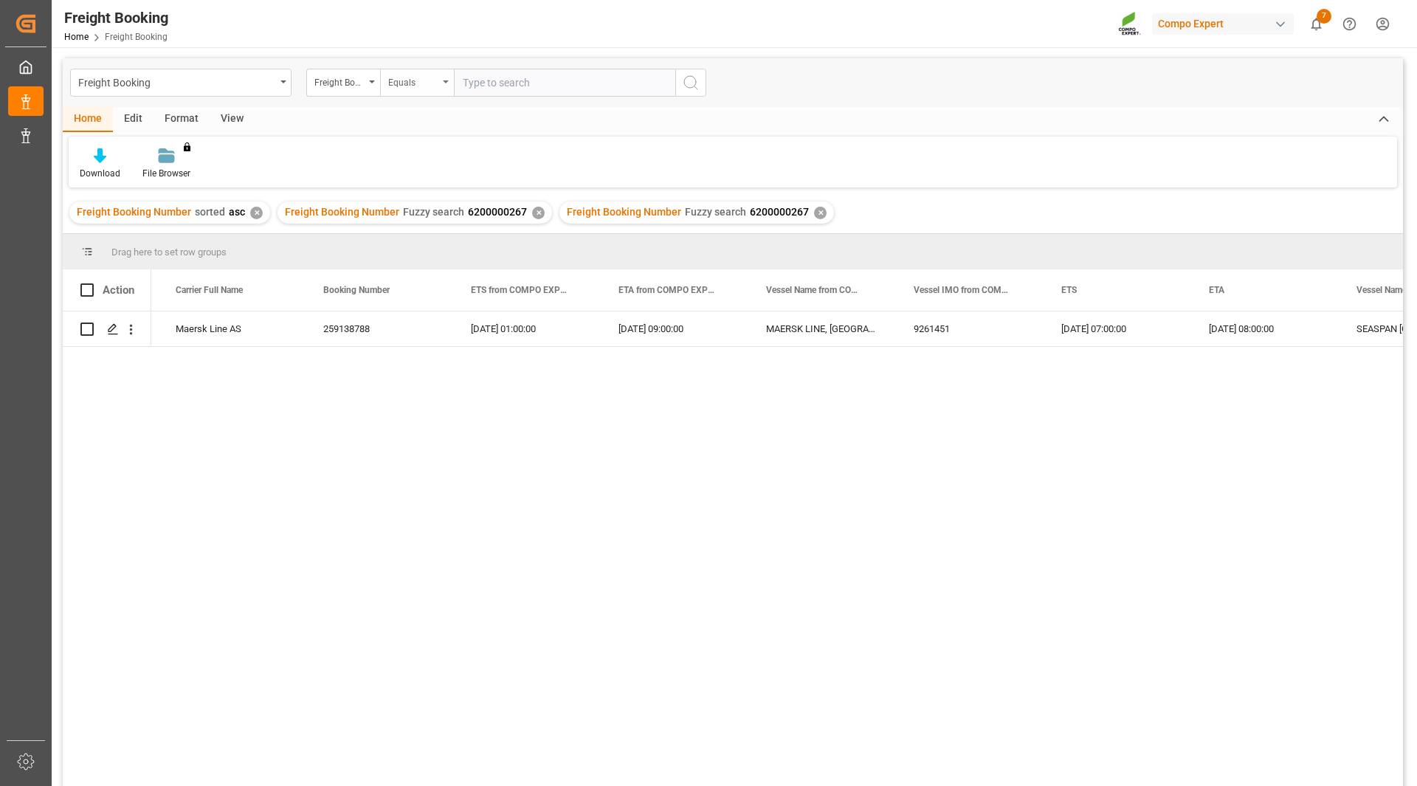
click at [411, 81] on div "Equals" at bounding box center [413, 80] width 50 height 17
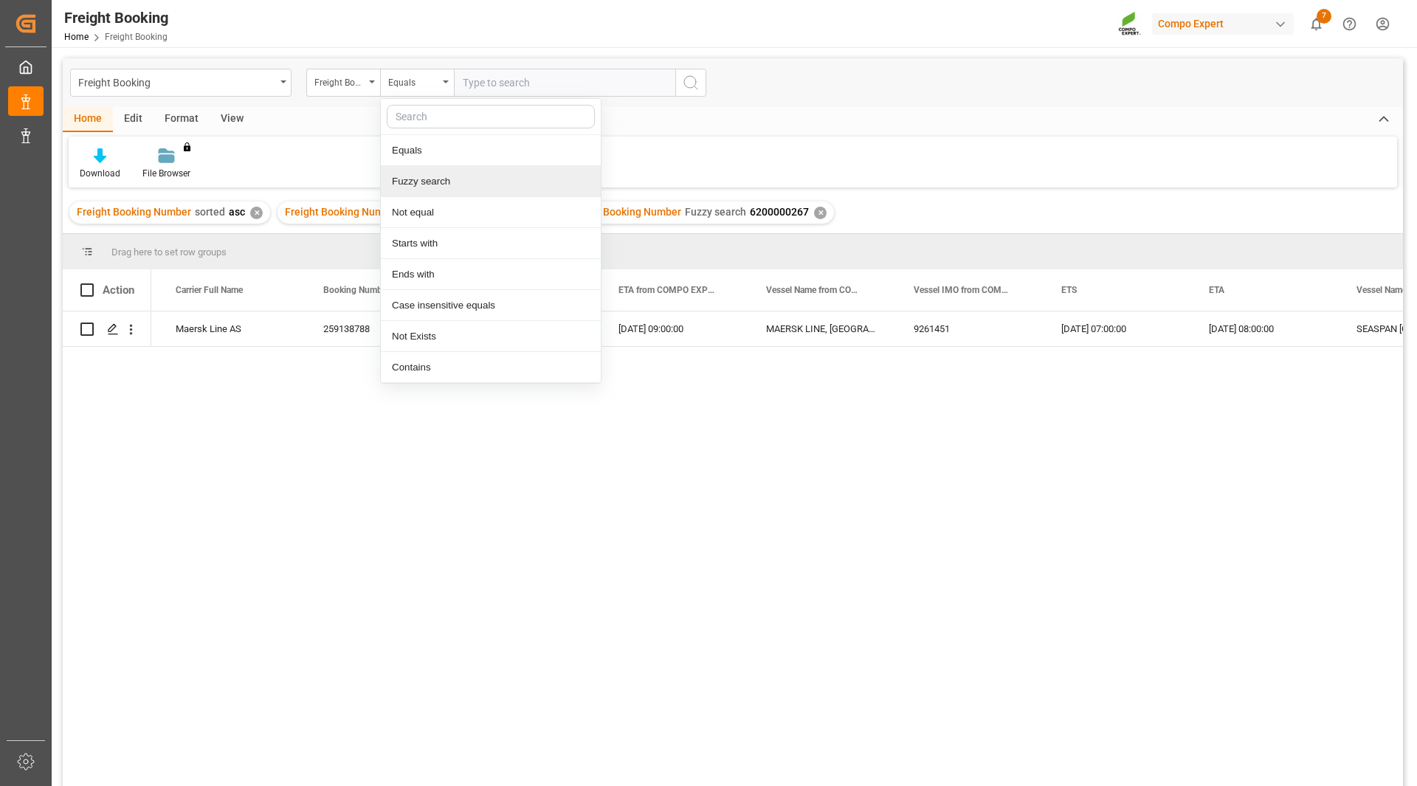
click at [437, 173] on div "Fuzzy search" at bounding box center [491, 181] width 220 height 31
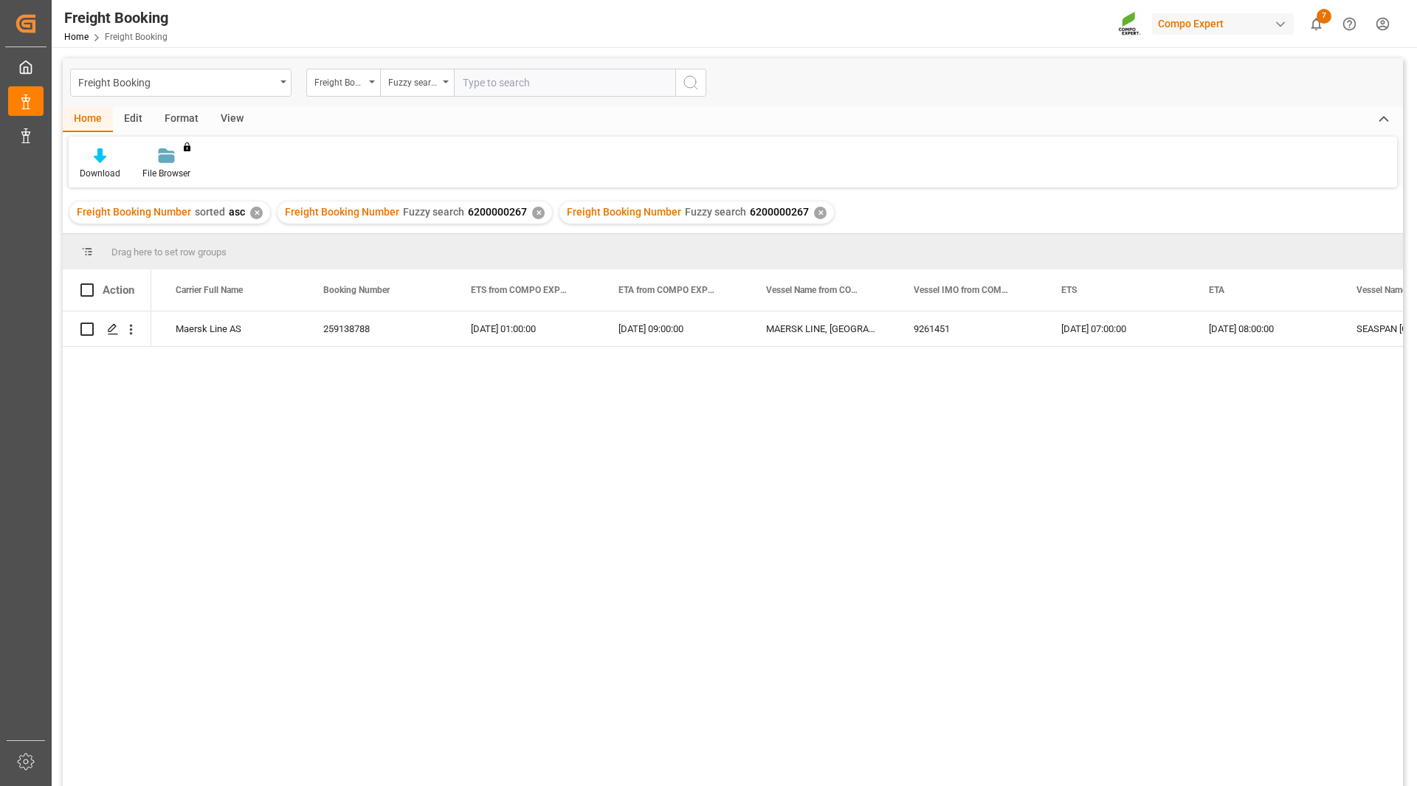
click at [484, 102] on div "Freight Booking Freight Booking Number Fuzzy search" at bounding box center [733, 82] width 1340 height 49
click at [575, 69] on input "text" at bounding box center [564, 83] width 221 height 28
paste input "5744718"
drag, startPoint x: 463, startPoint y: 87, endPoint x: 428, endPoint y: 83, distance: 34.9
click at [433, 85] on div "Freight Booking Number Fuzzy search 5744718" at bounding box center [506, 83] width 400 height 28
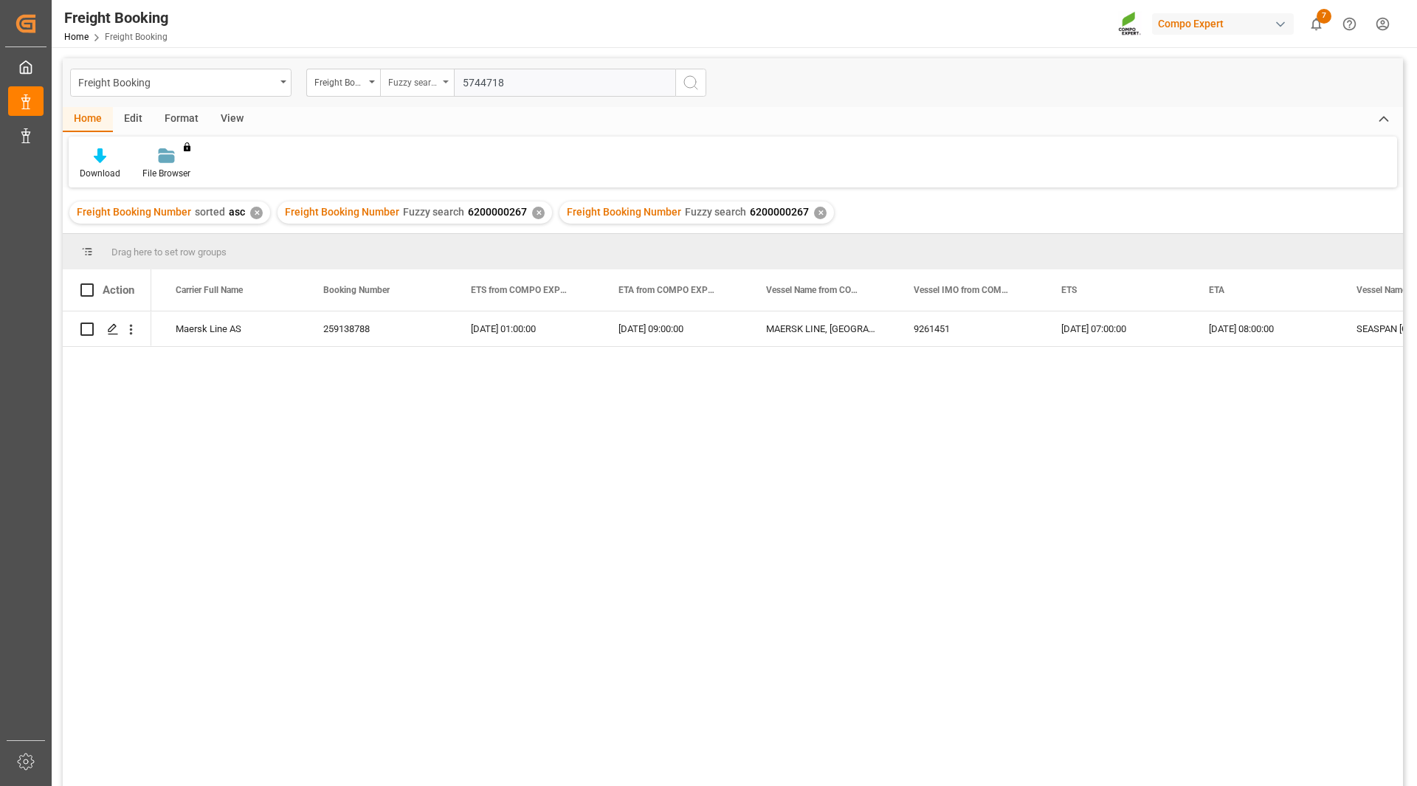
paste input "6200000247"
type input "6200000247"
click at [693, 86] on icon "search button" at bounding box center [691, 83] width 18 height 18
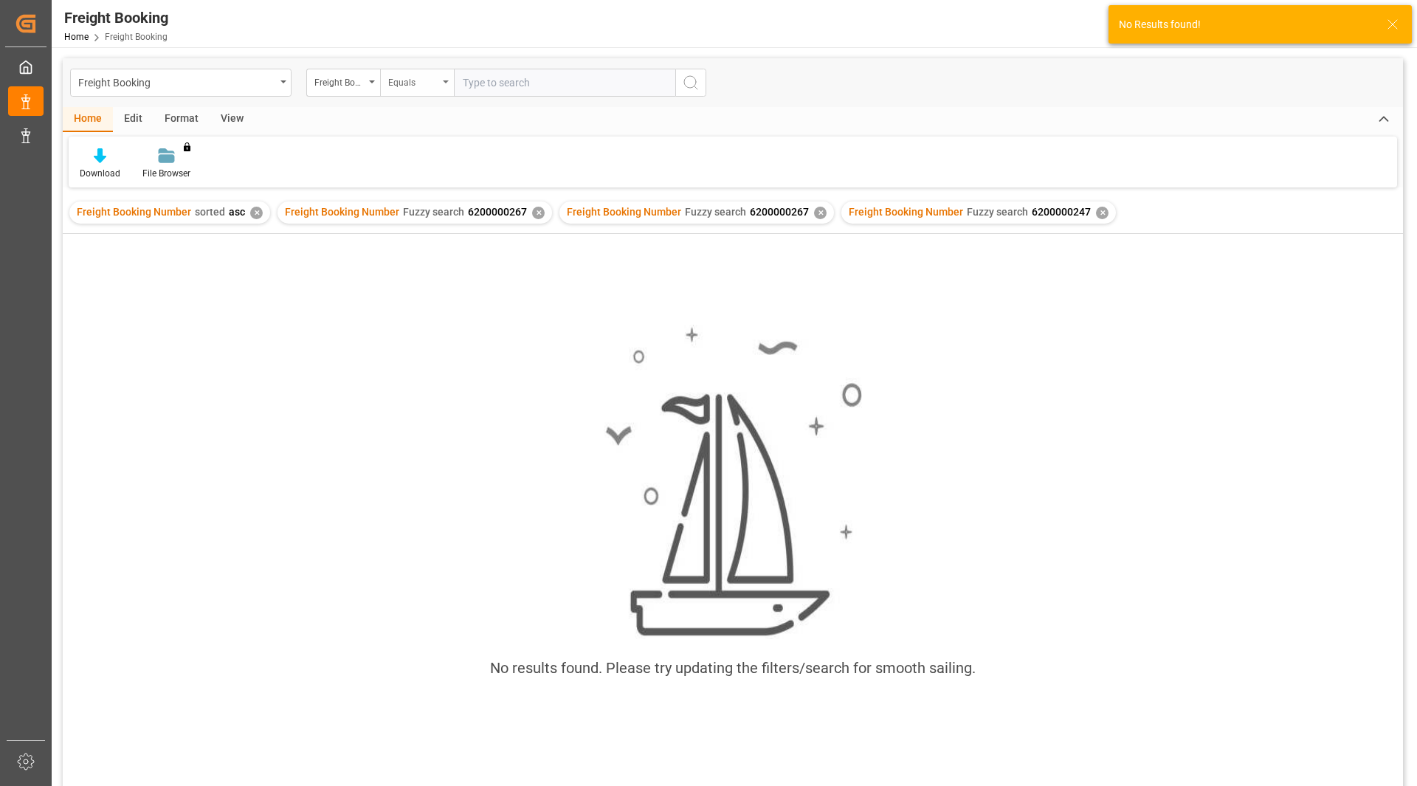
click at [421, 80] on div "Equals" at bounding box center [413, 80] width 50 height 17
click at [439, 182] on div "Fuzzy search" at bounding box center [491, 181] width 220 height 31
click at [490, 93] on input "text" at bounding box center [564, 83] width 221 height 28
paste input "6200000247"
type input "6200000247"
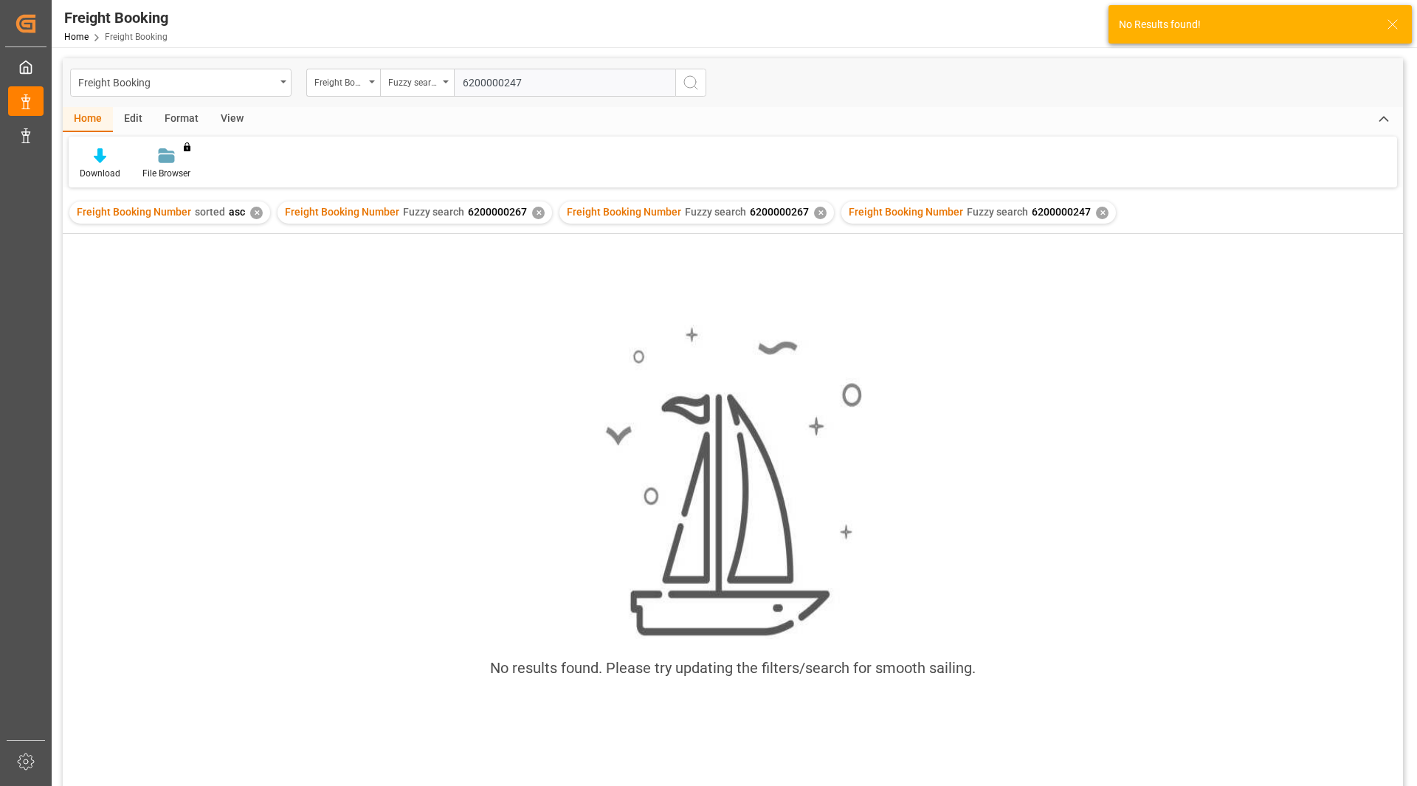
click at [683, 82] on icon "search button" at bounding box center [691, 83] width 18 height 18
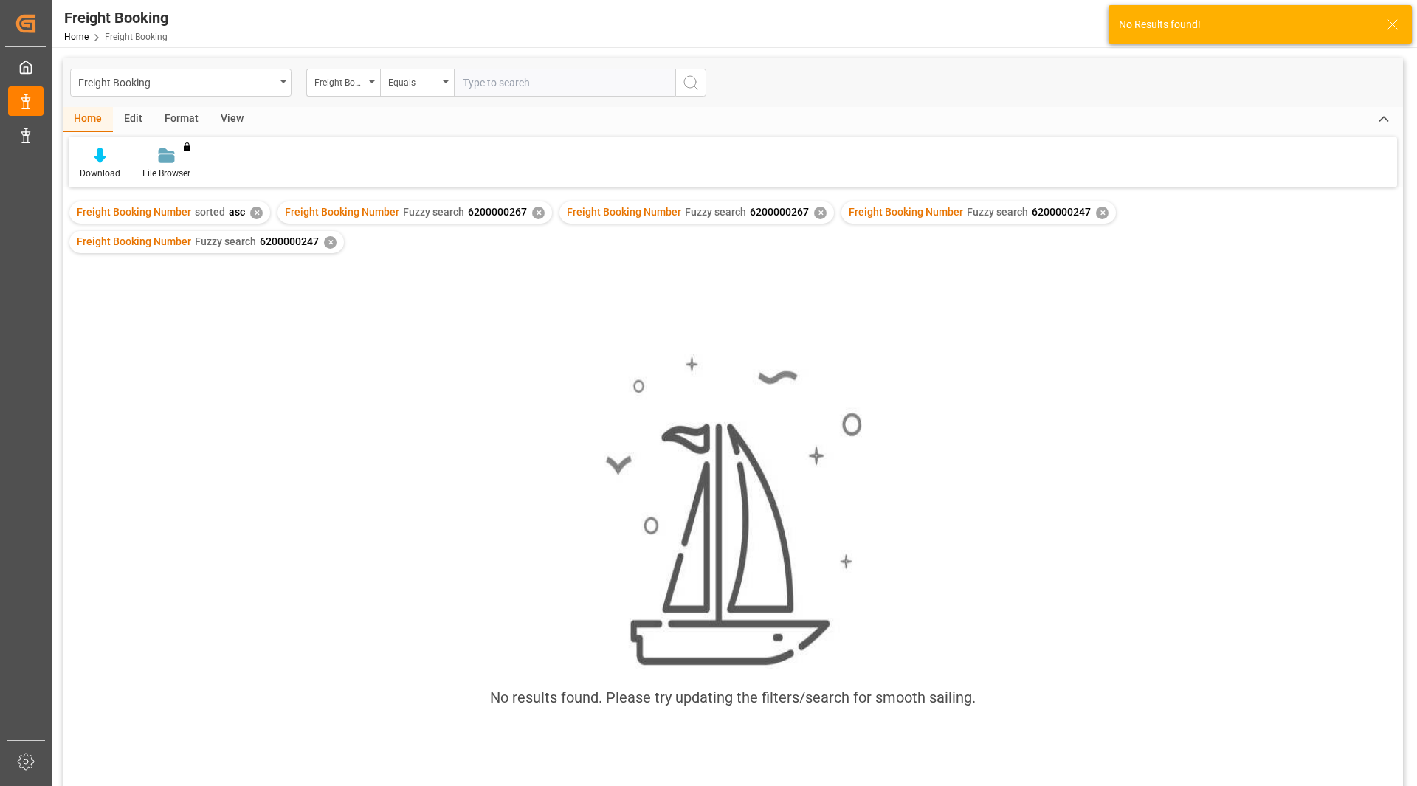
click at [262, 212] on div "Freight Booking Number sorted asc ✕" at bounding box center [169, 212] width 201 height 22
click at [252, 211] on div "✕" at bounding box center [256, 213] width 13 height 13
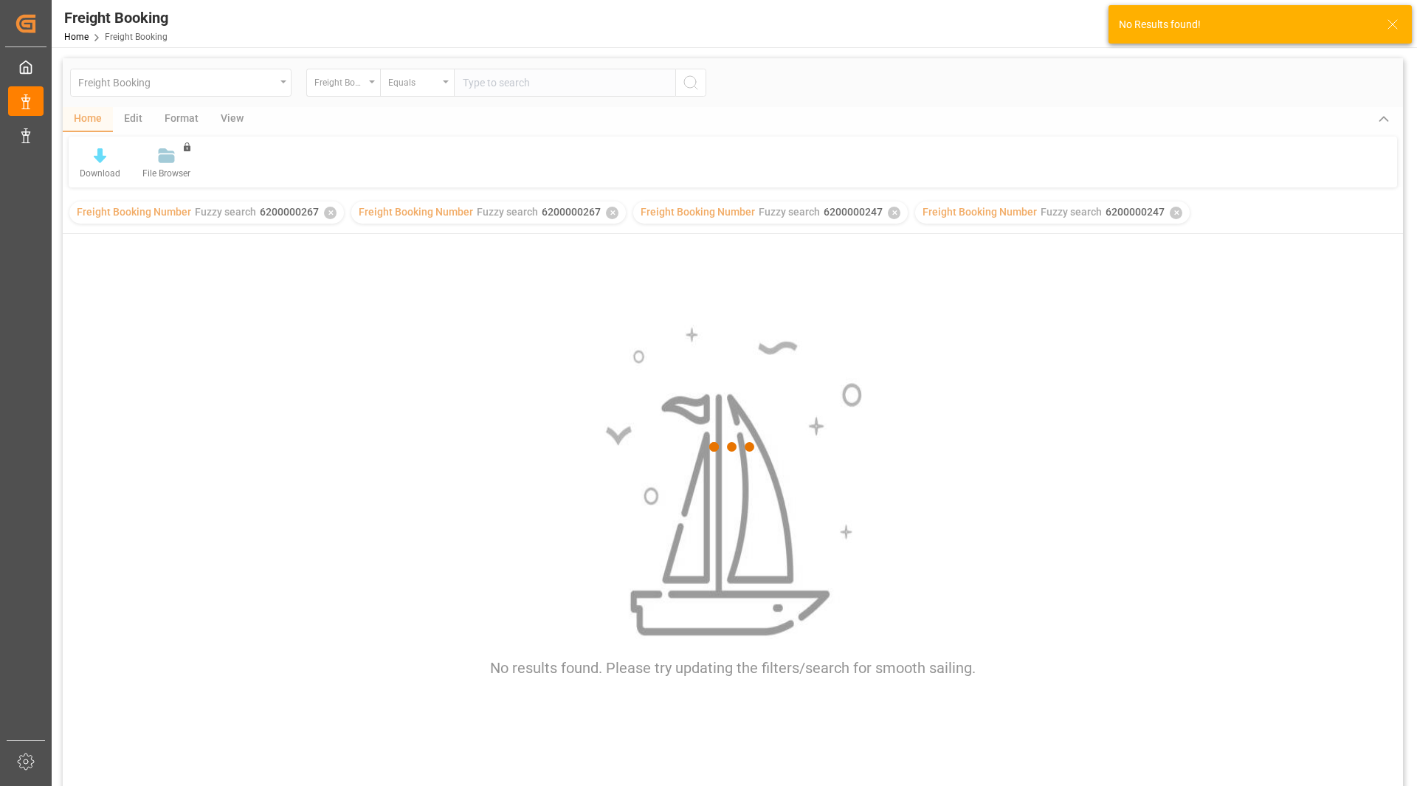
click at [252, 211] on div at bounding box center [733, 446] width 1340 height 777
click at [252, 212] on div at bounding box center [733, 446] width 1340 height 777
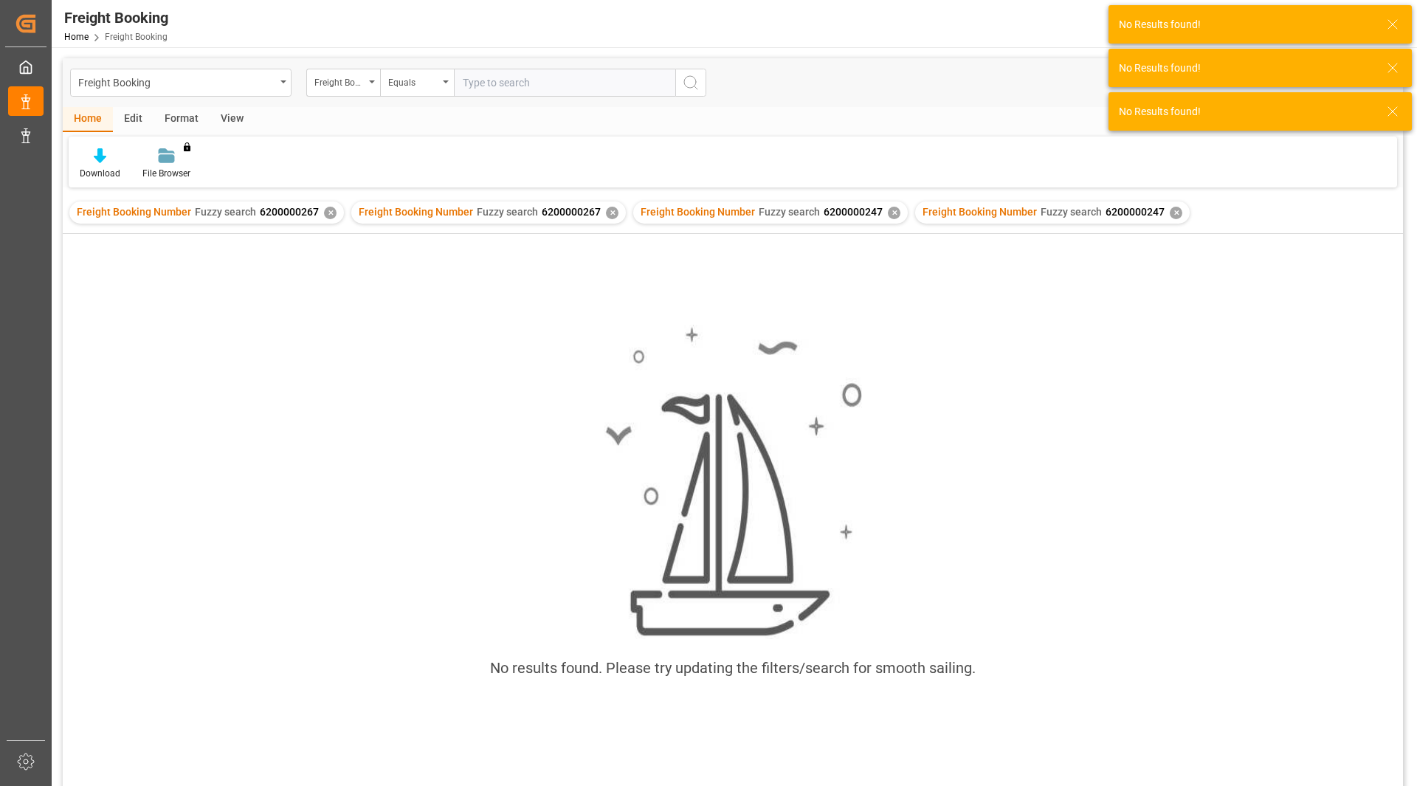
click at [314, 210] on span "6200000267" at bounding box center [289, 212] width 59 height 12
click at [327, 211] on div "✕" at bounding box center [330, 213] width 13 height 13
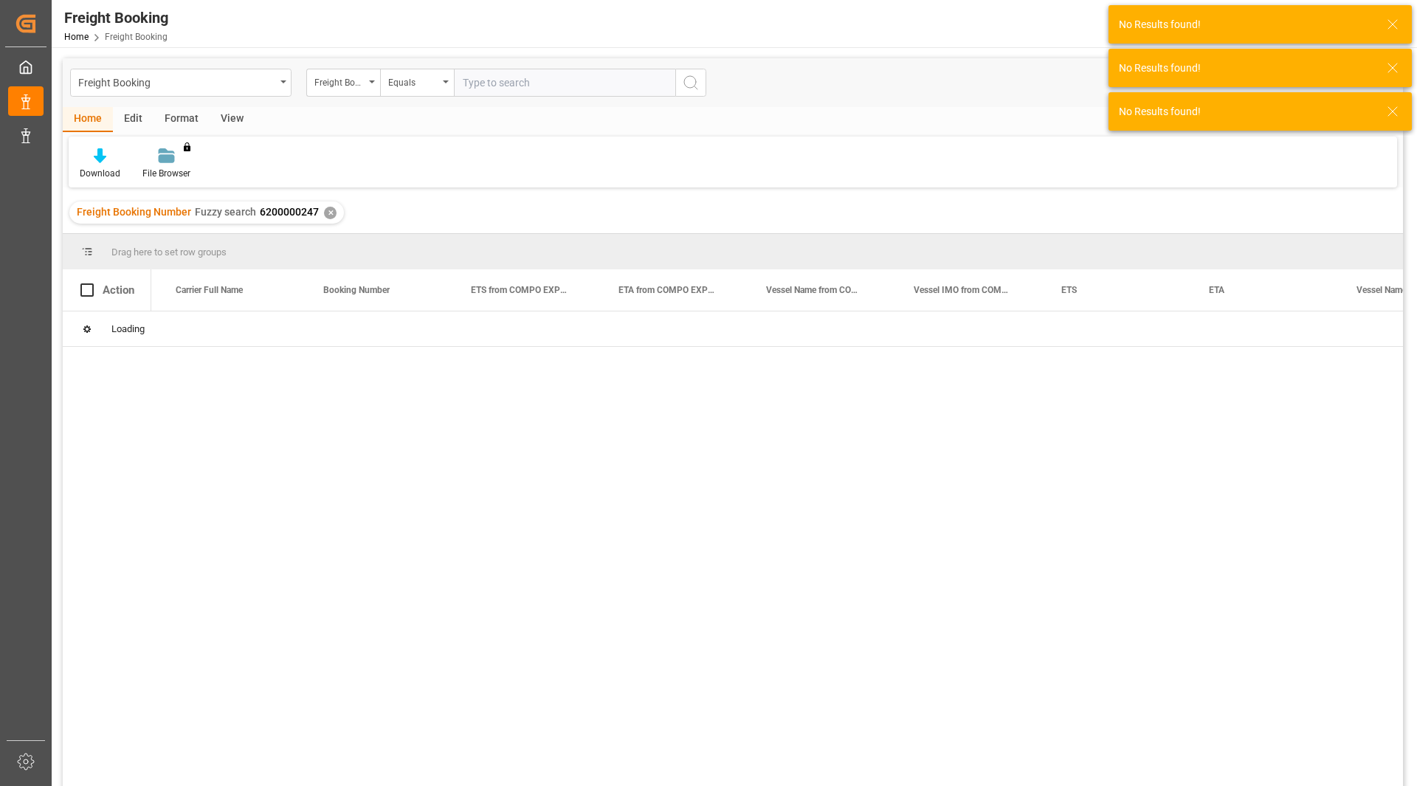
click at [327, 211] on div "✕" at bounding box center [330, 213] width 13 height 13
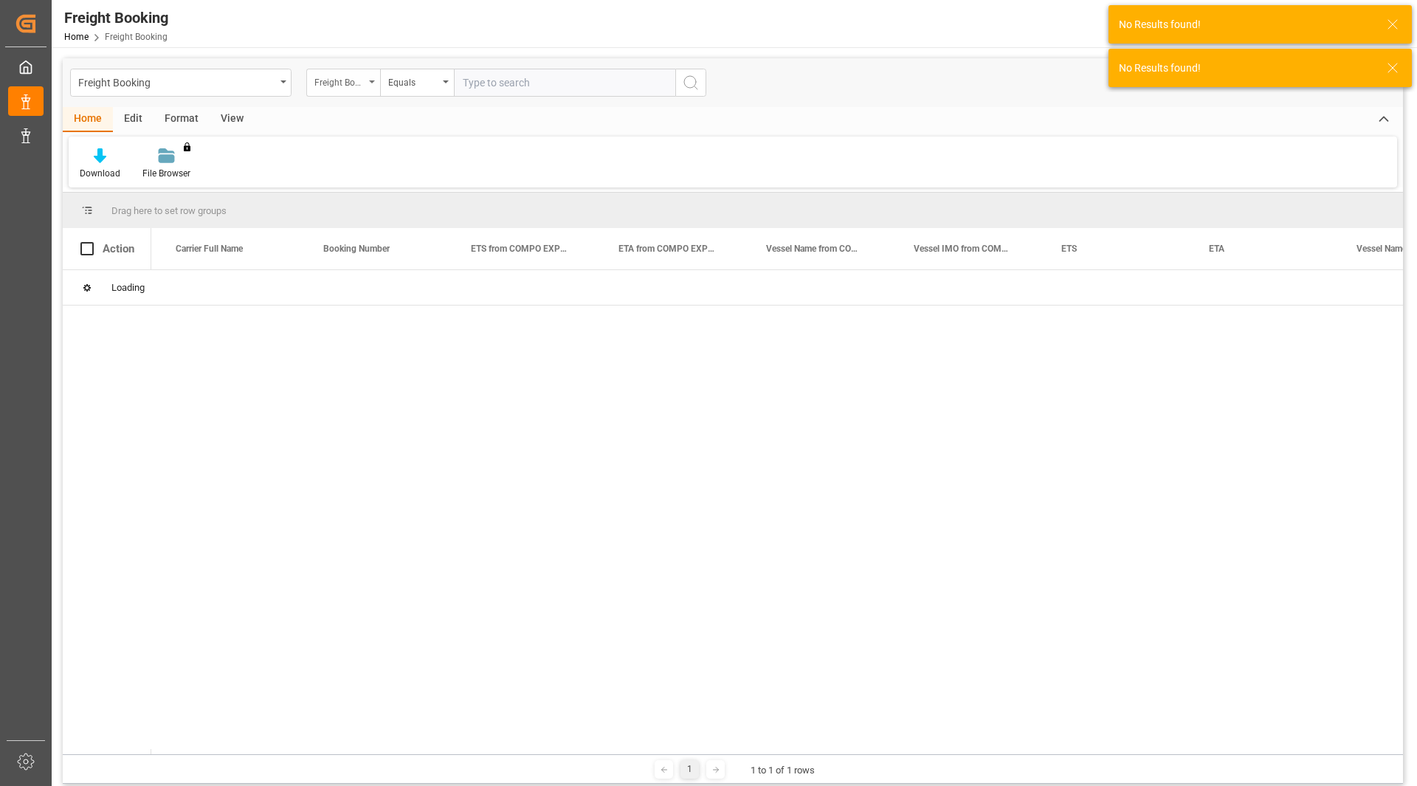
click at [355, 73] on div "Freight Booking Number" at bounding box center [339, 80] width 50 height 17
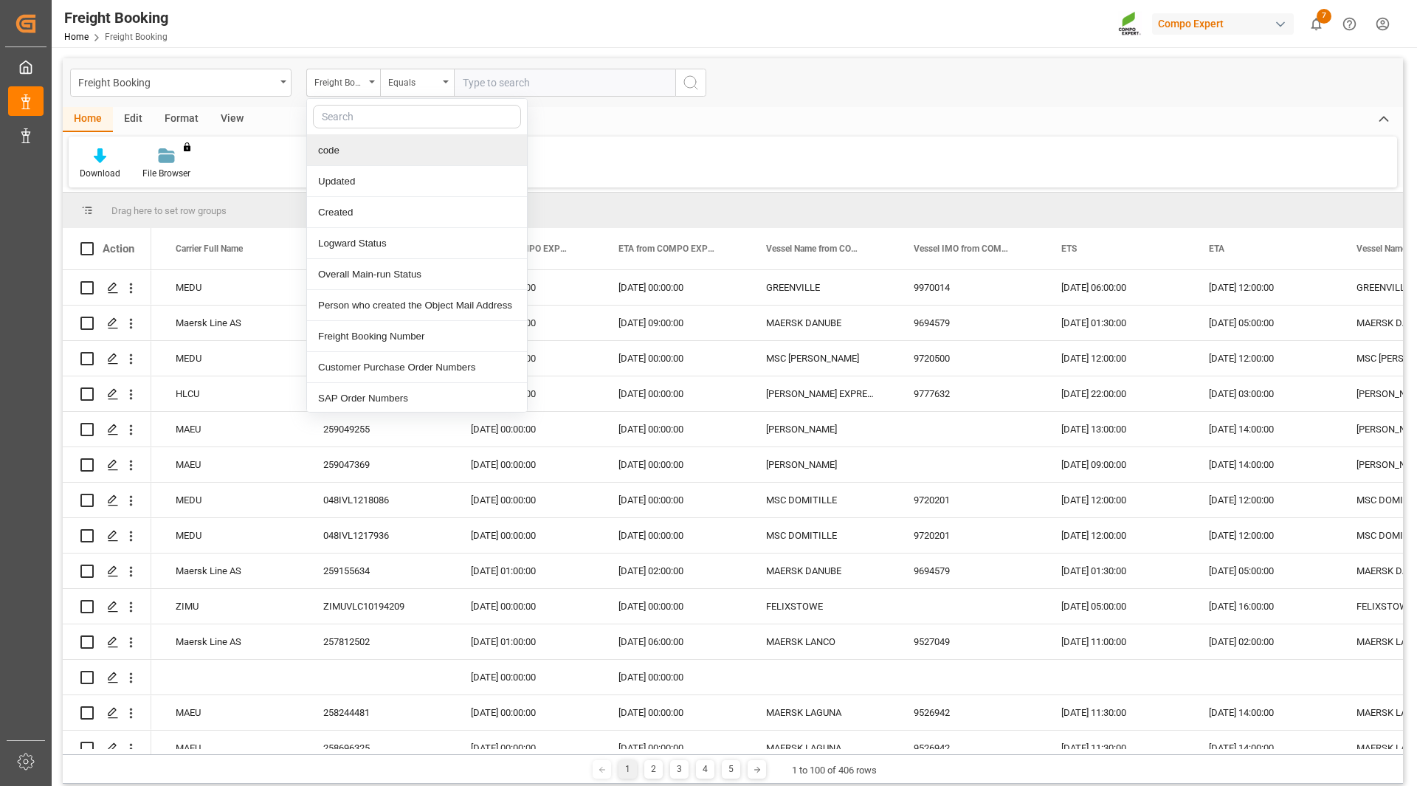
click at [495, 88] on input "text" at bounding box center [564, 83] width 221 height 28
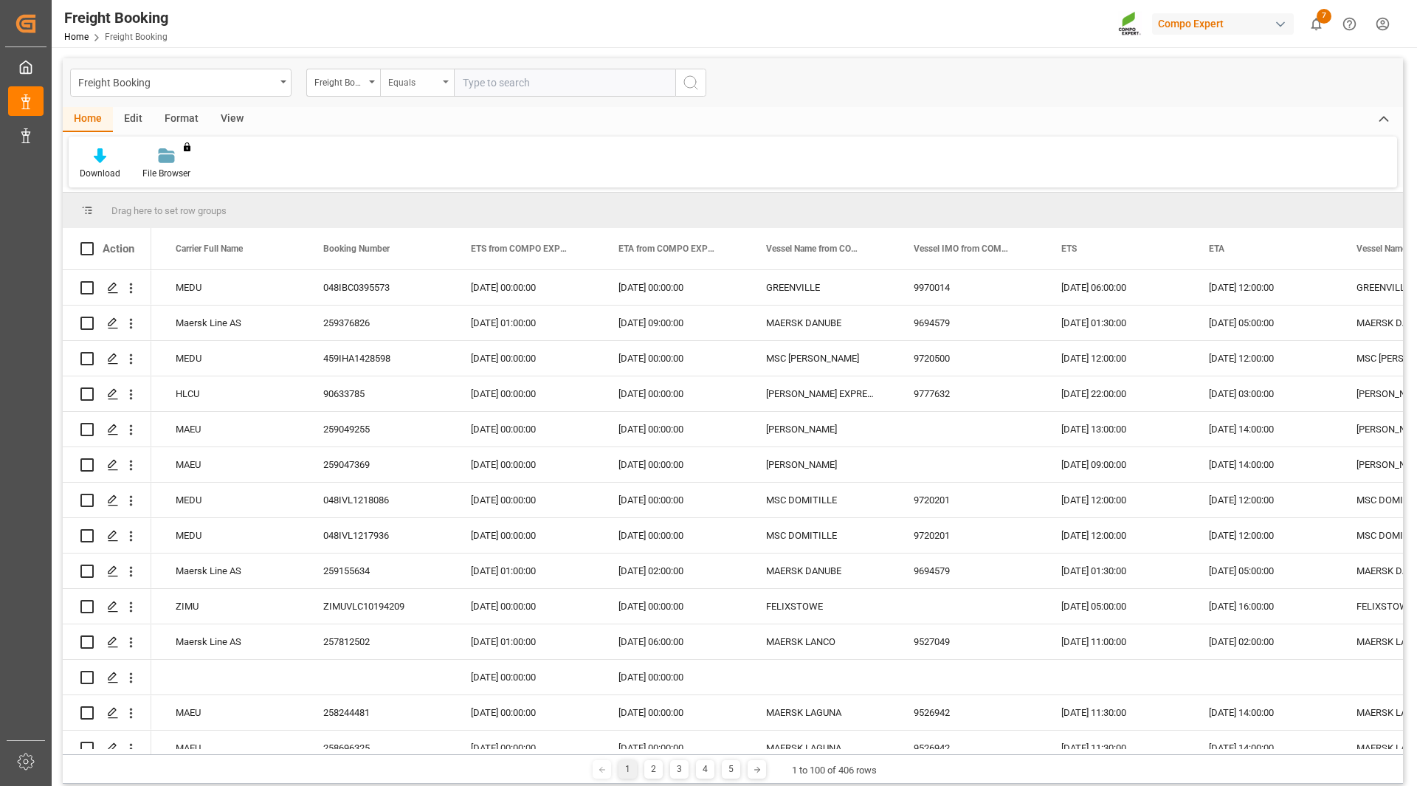
click at [414, 71] on div "Equals" at bounding box center [417, 83] width 74 height 28
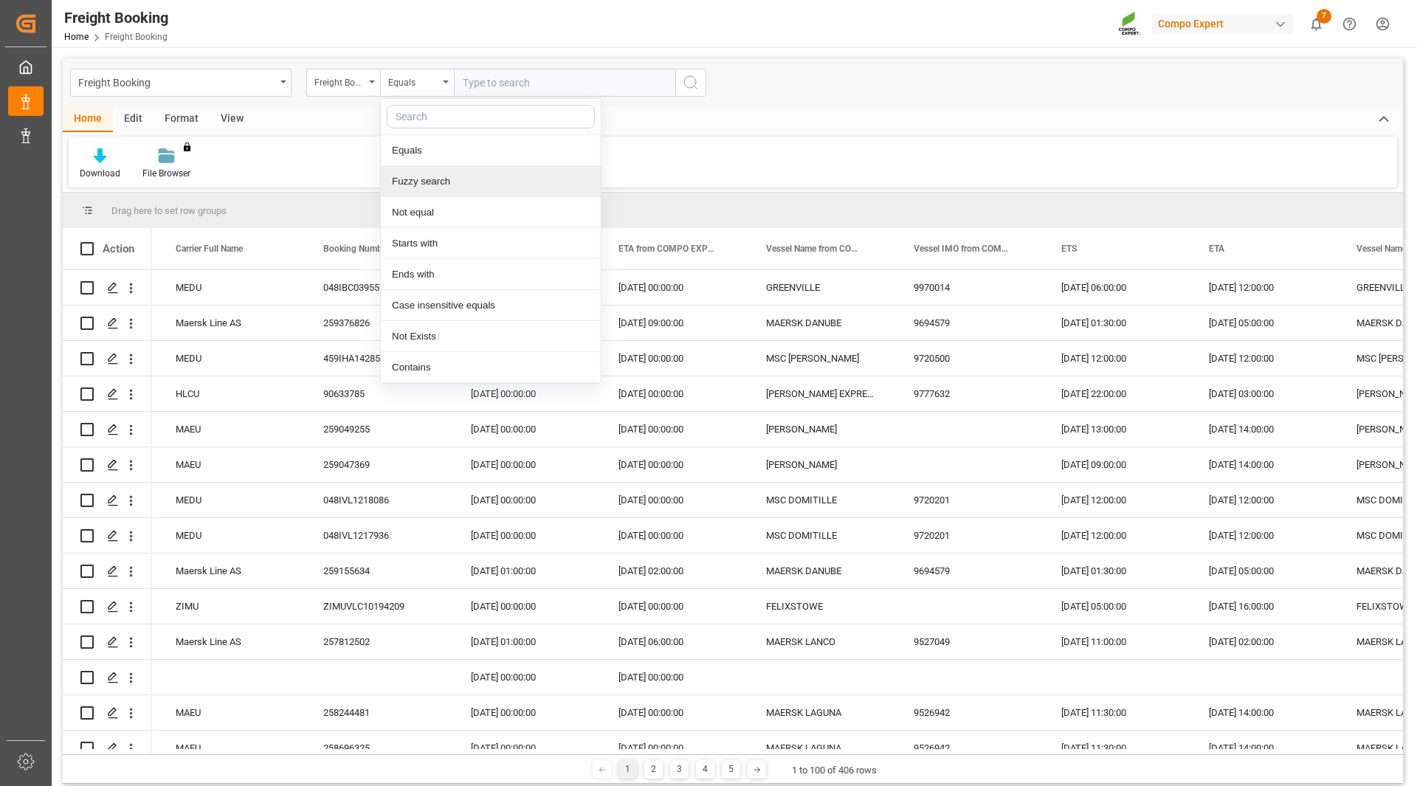
click at [435, 184] on div "Fuzzy search" at bounding box center [491, 181] width 220 height 31
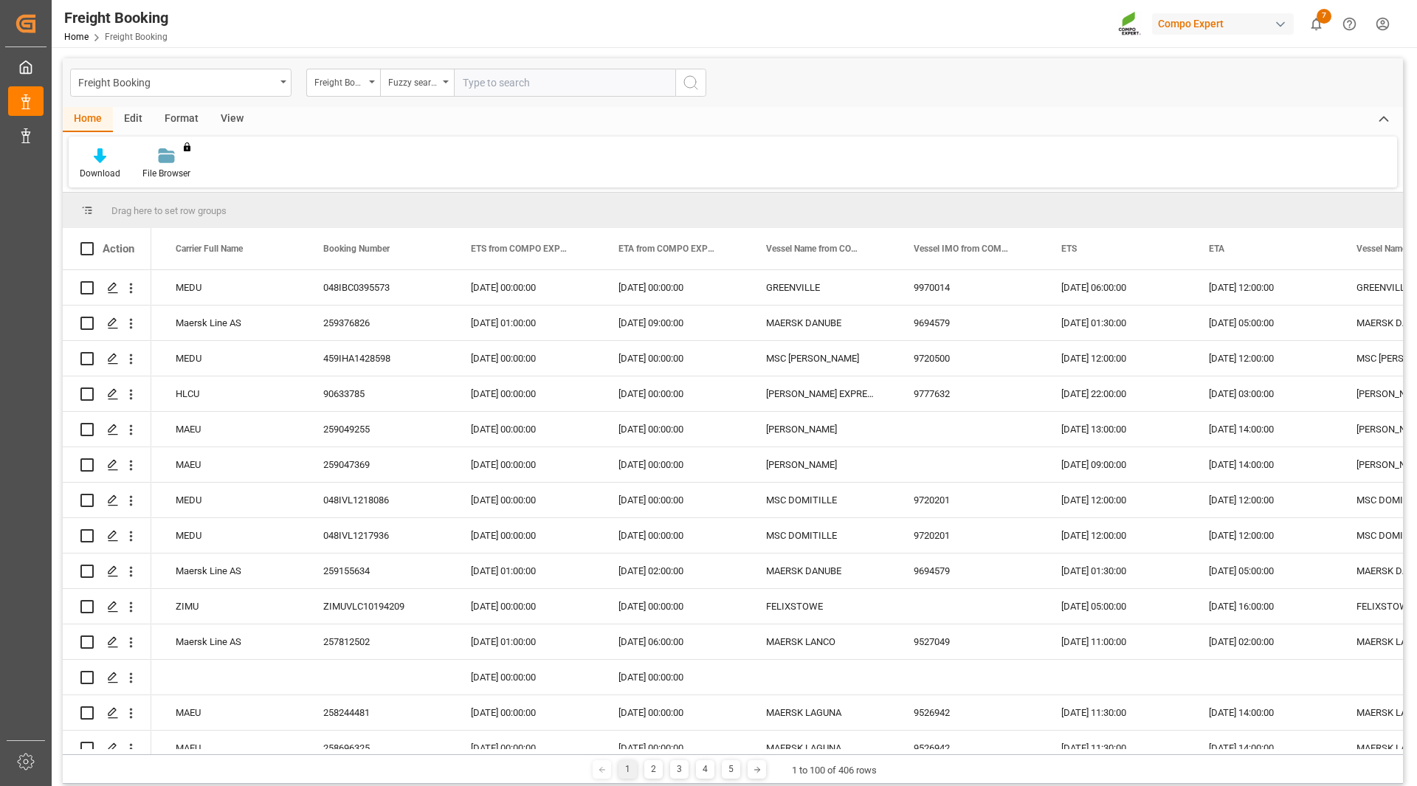
paste input "6200000247"
type input "6200000247"
click at [694, 93] on button "search button" at bounding box center [690, 83] width 31 height 28
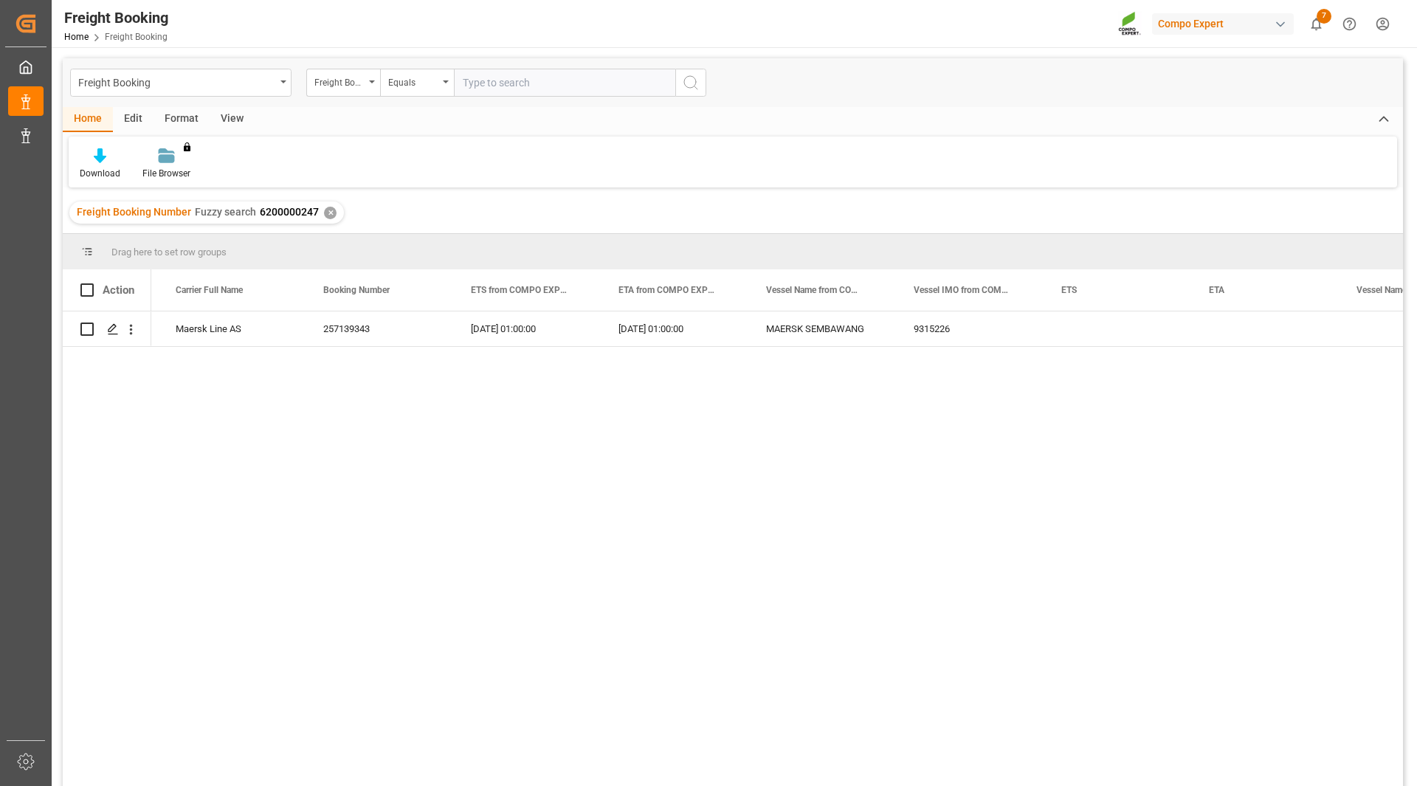
click at [578, 404] on div "MAEU Maersk Maersk Line AS 257139343 06.08.2025 01:00:00 29.08.2025 01:00:00 MA…" at bounding box center [776, 553] width 1251 height 484
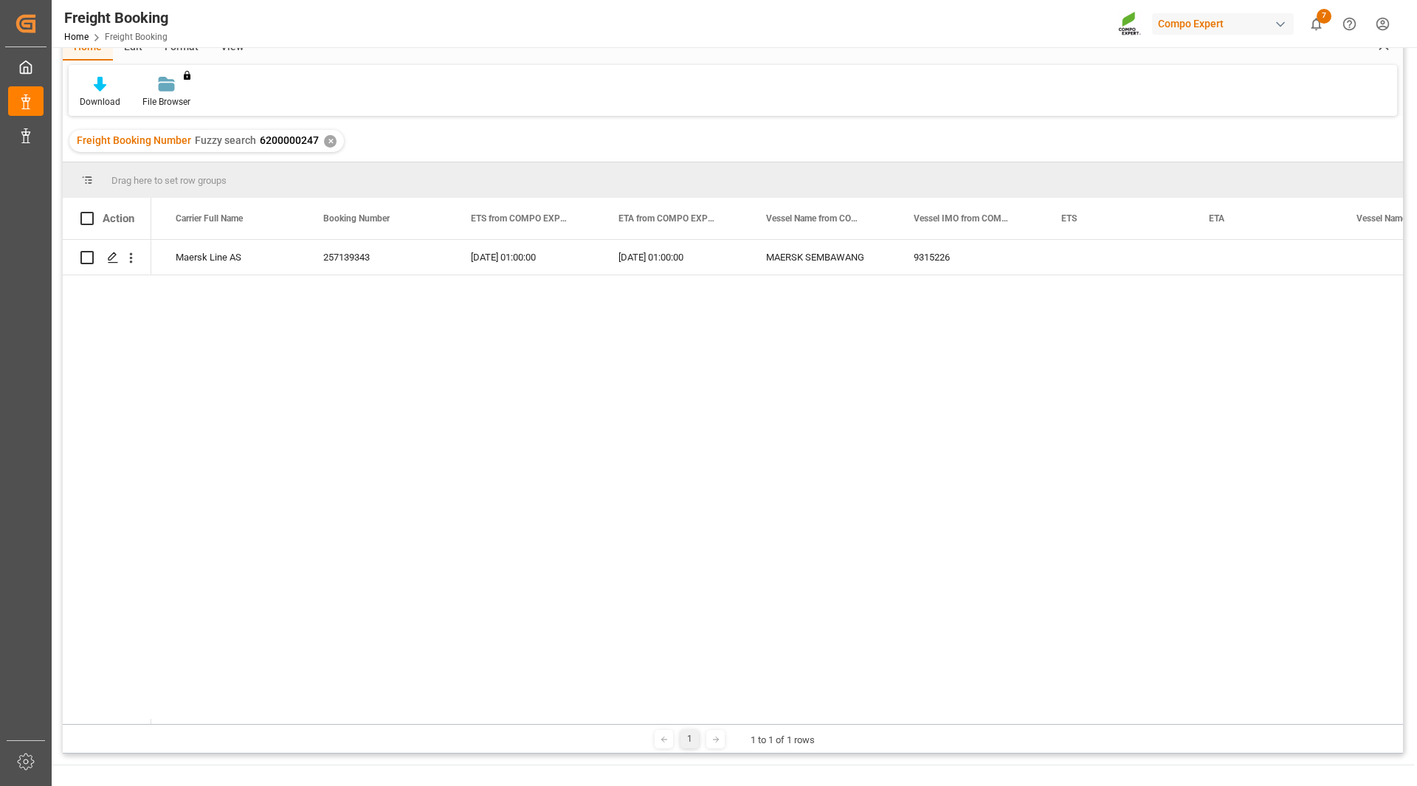
scroll to position [71, 0]
drag, startPoint x: 421, startPoint y: 729, endPoint x: 381, endPoint y: 716, distance: 41.3
click at [381, 716] on div "Drag here to set row groups Drag here to set column labels Action Carrier SCAC …" at bounding box center [733, 458] width 1340 height 591
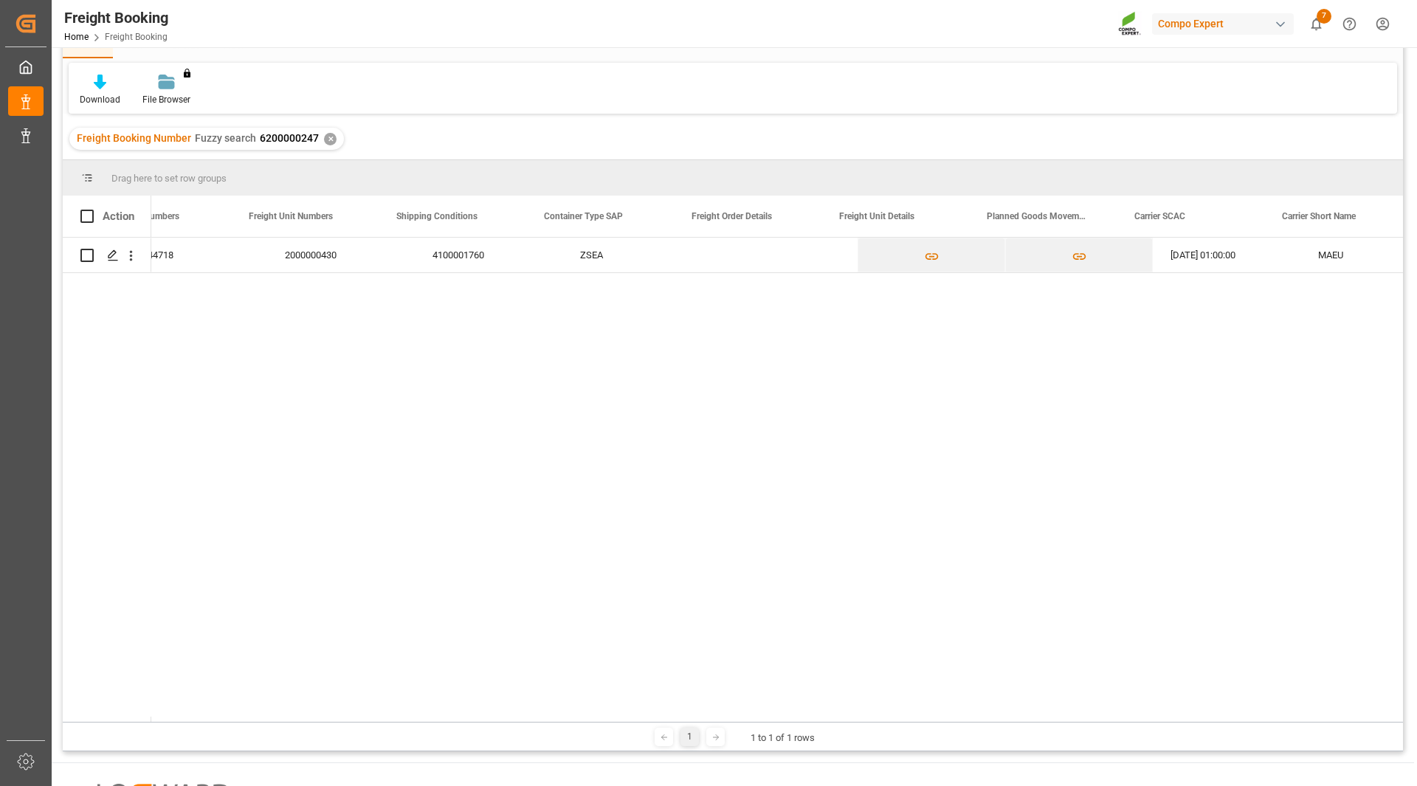
scroll to position [0, 1499]
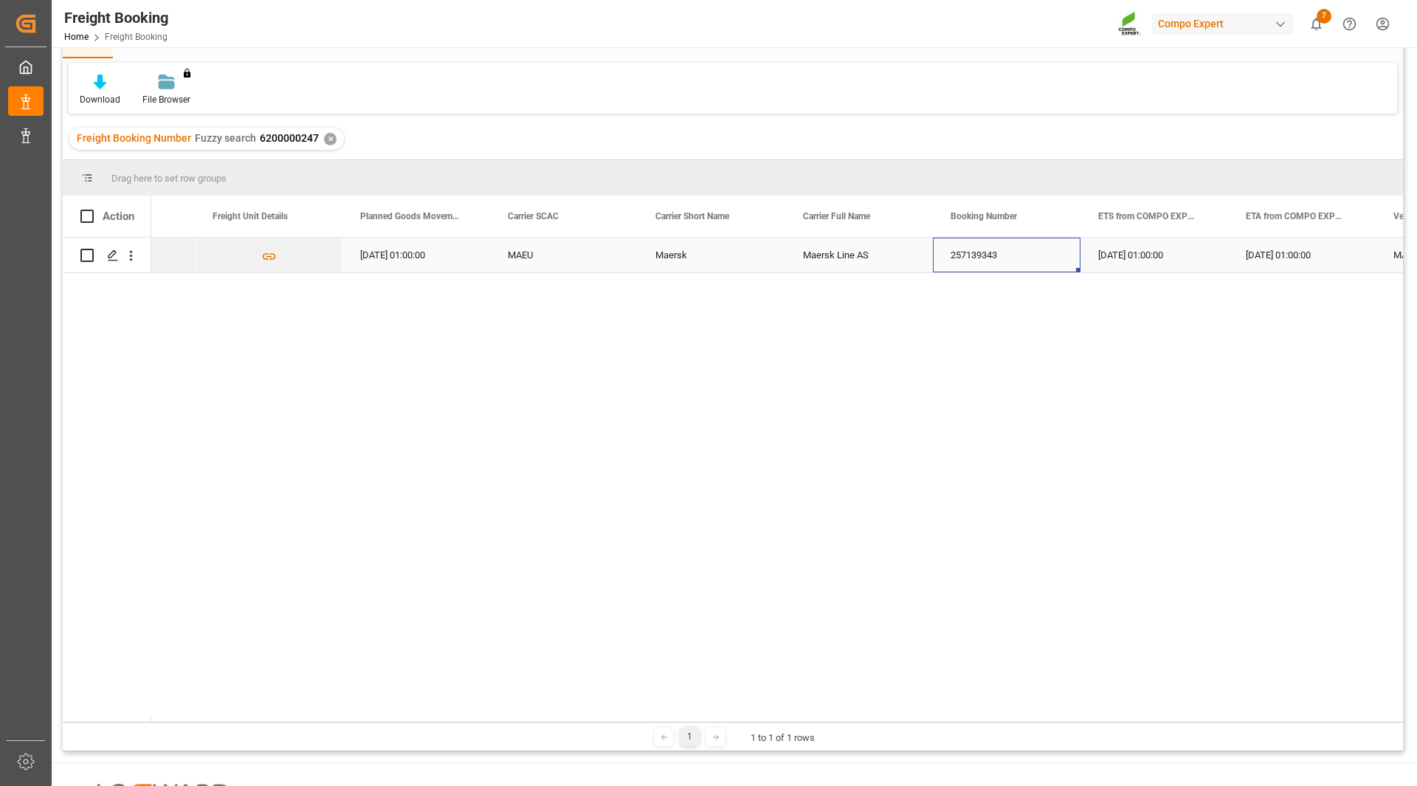
click at [973, 250] on div "257139343" at bounding box center [1007, 255] width 148 height 35
